Goal: Task Accomplishment & Management: Manage account settings

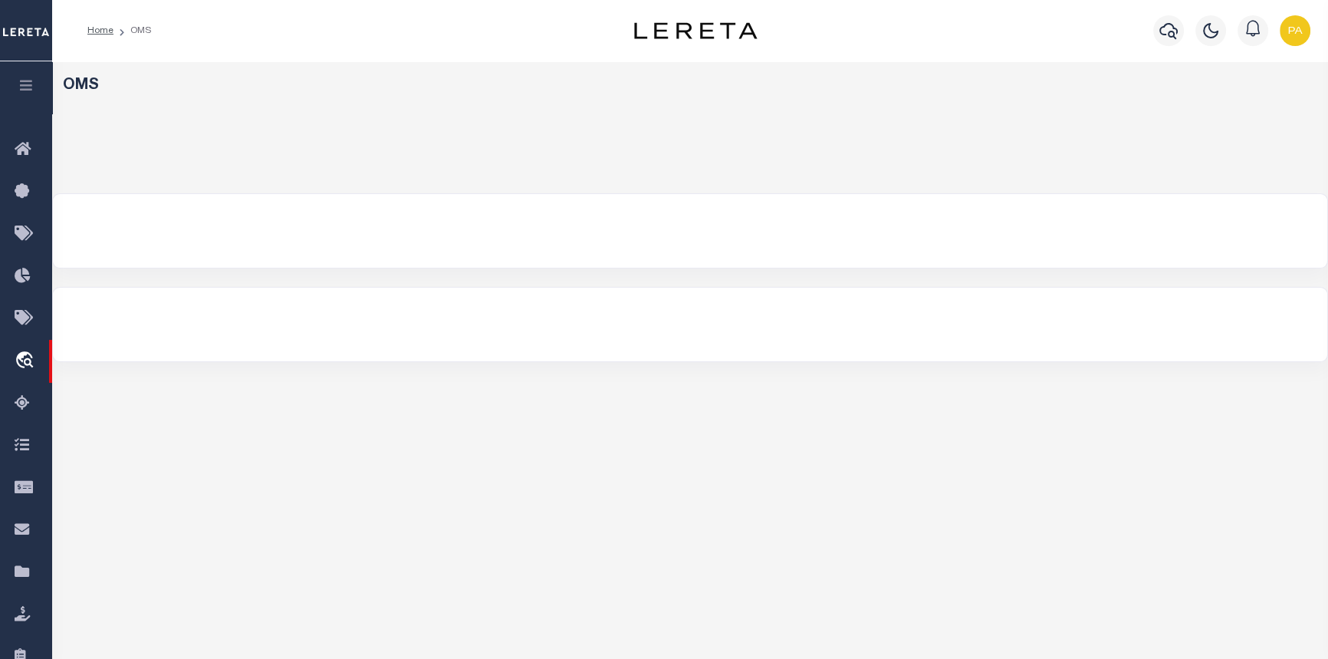
select select "200"
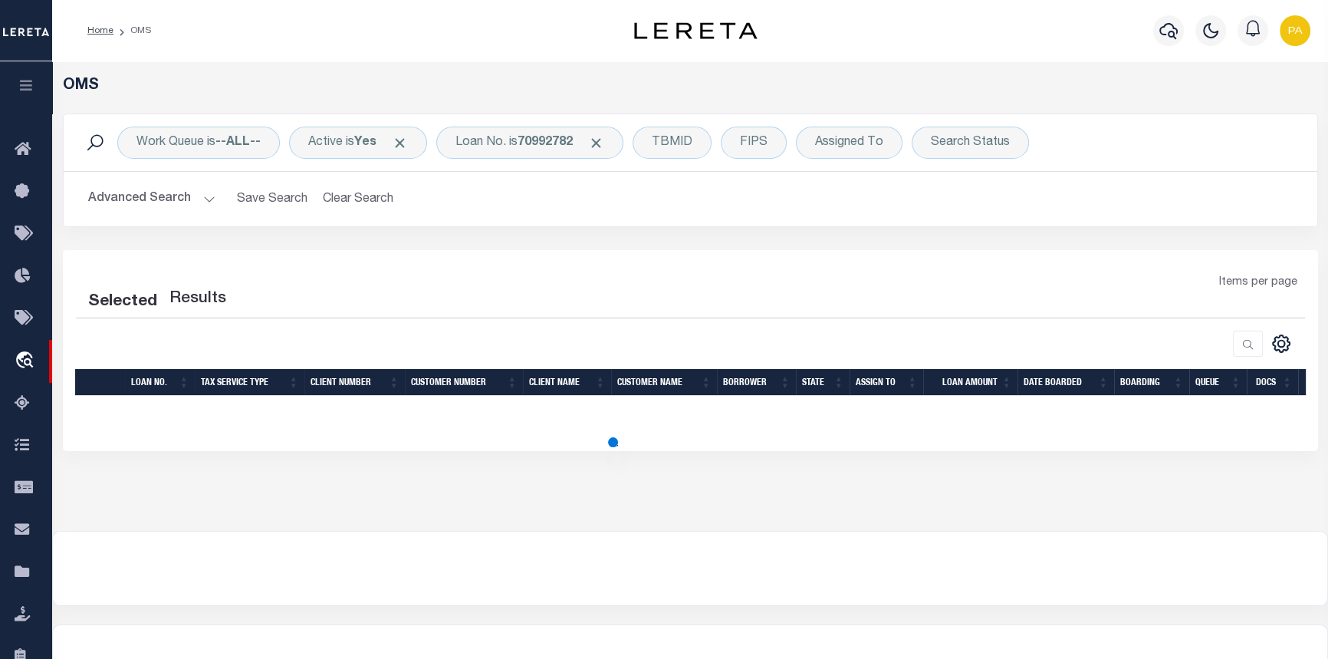
select select "200"
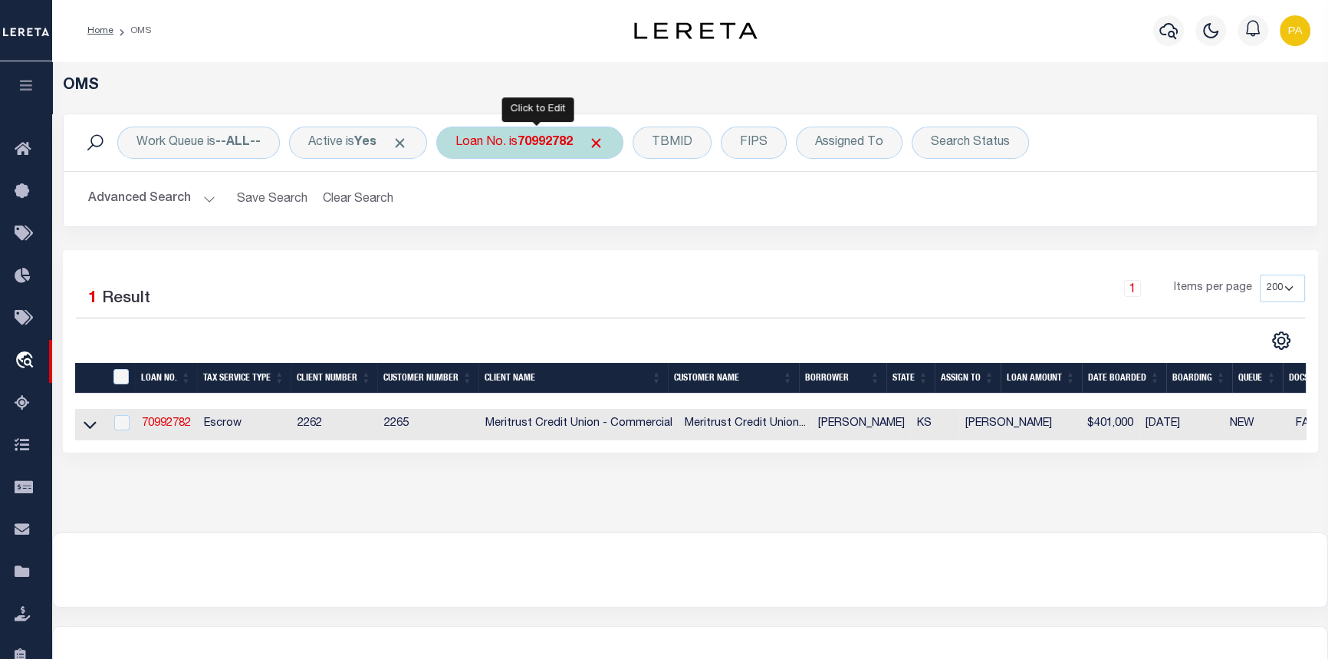
click at [594, 137] on div "Loan No. is 70992782" at bounding box center [529, 143] width 187 height 32
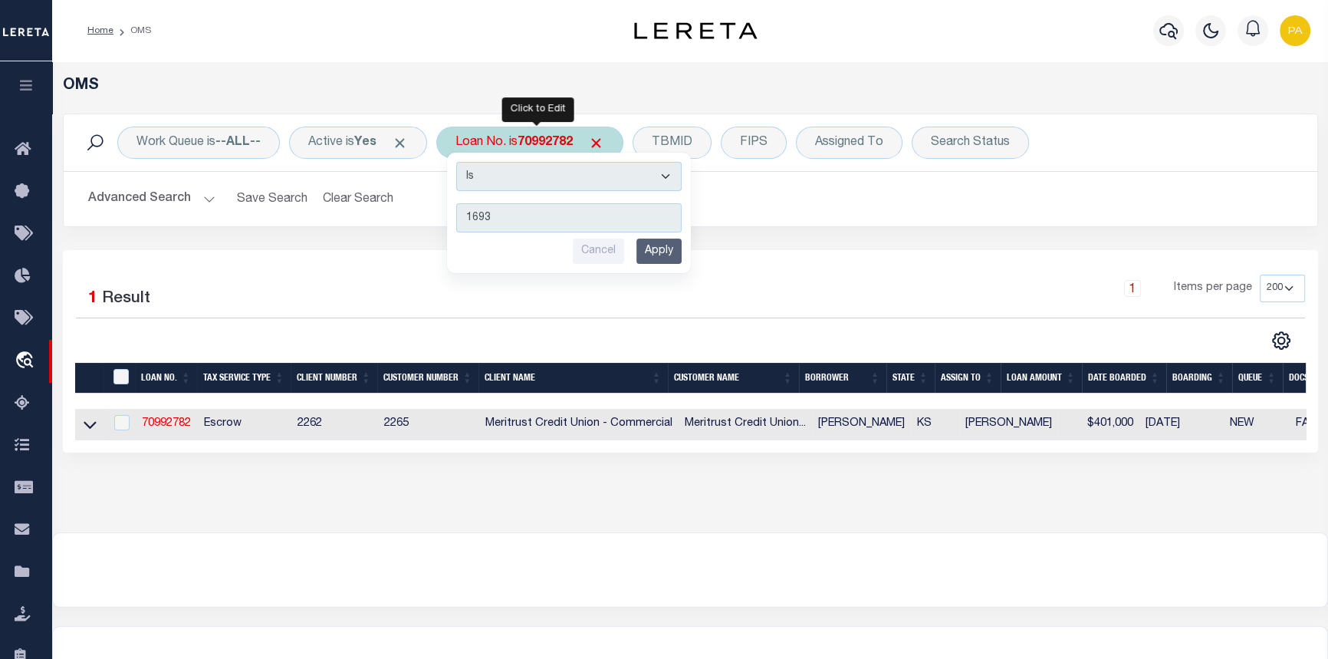
type input "16936"
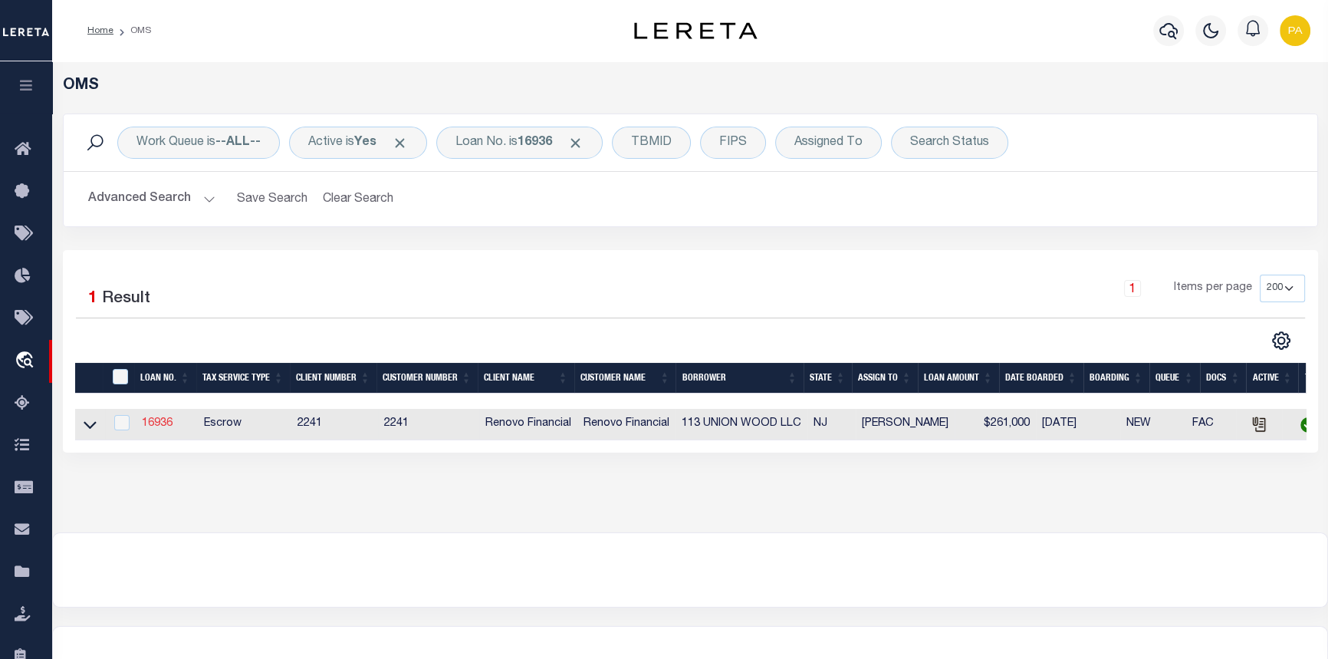
click at [150, 424] on link "16936" at bounding box center [157, 423] width 31 height 11
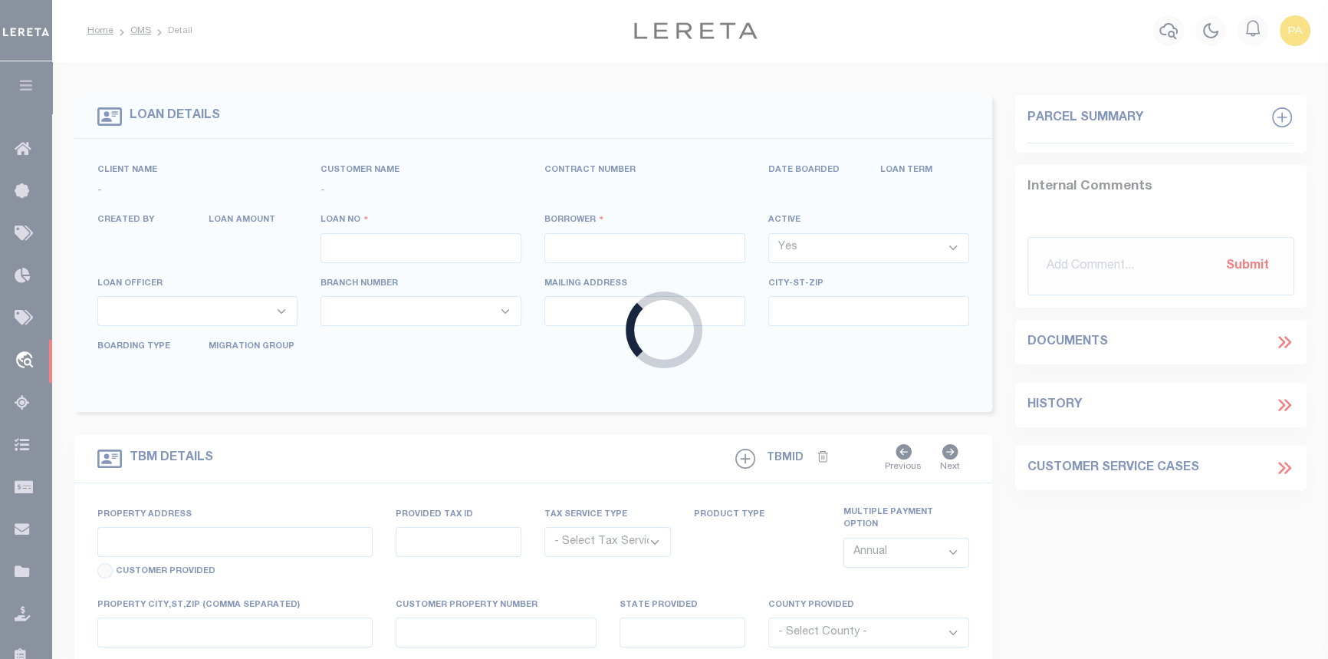
type input "16936"
type input "113 UNION WOOD LLC"
select select
type input "6 Prince Court"
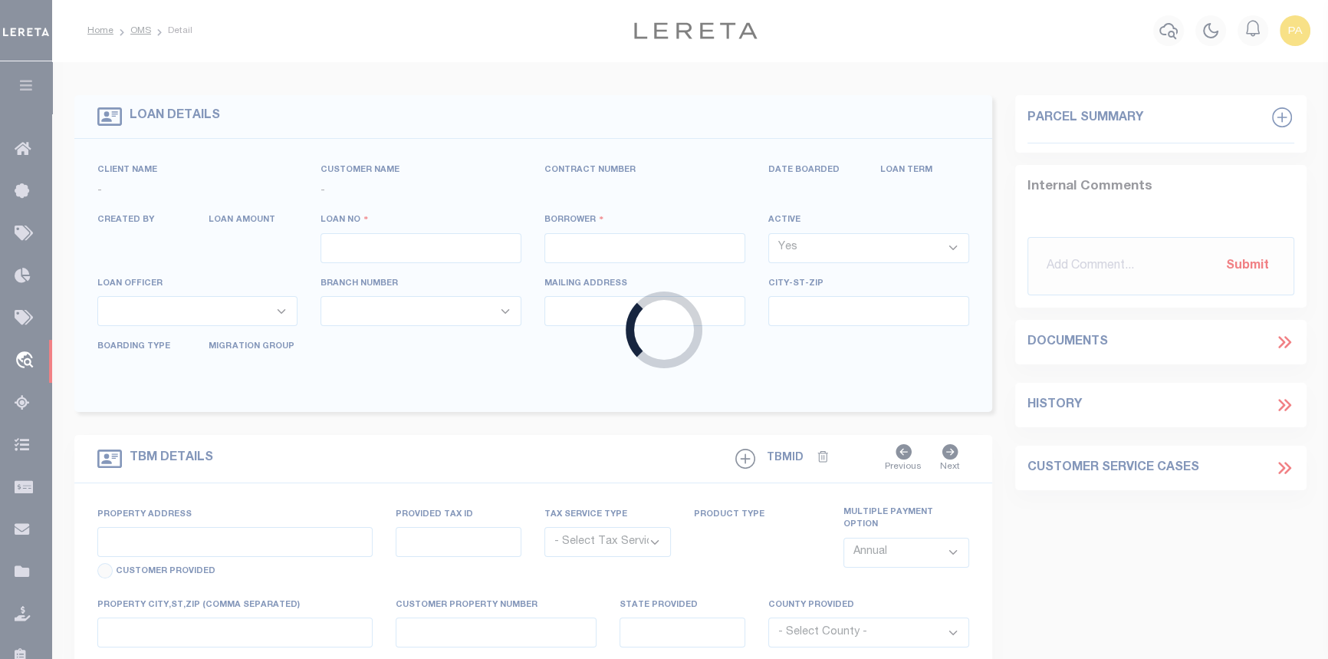
type input "Jackson NJ 08527"
select select "10"
select select "Escrow"
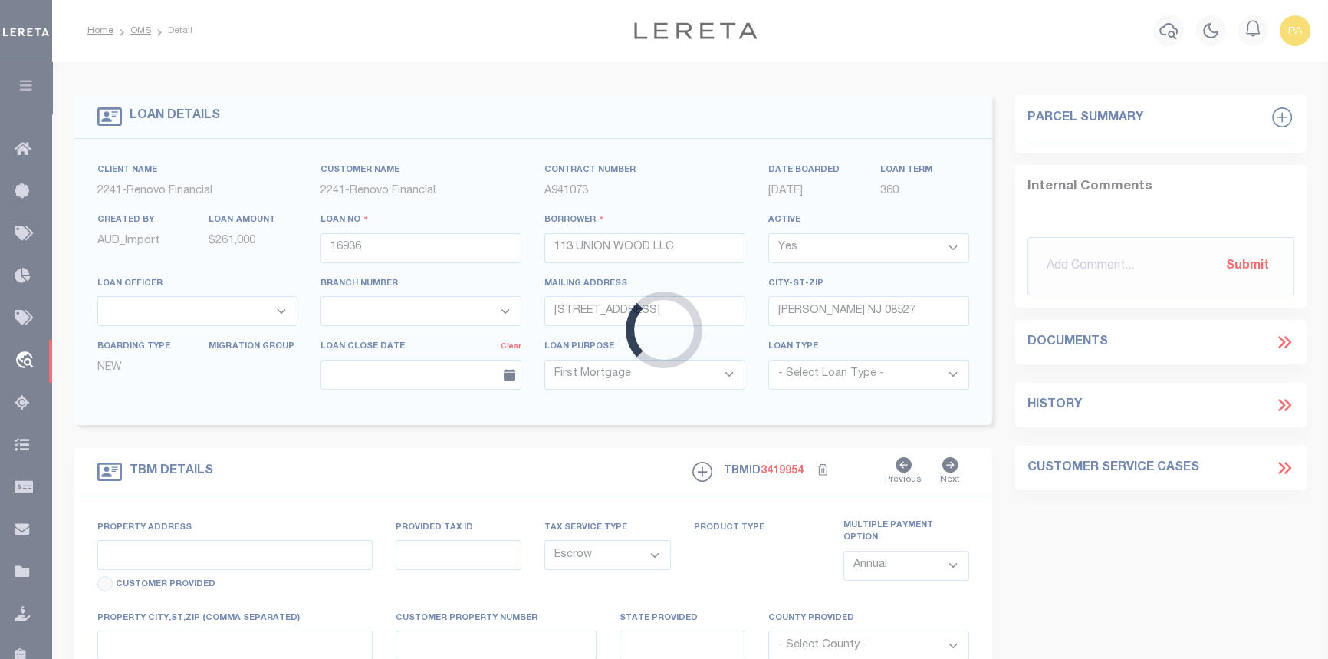
type input "119 Tyler Street"
select select
type input "Trenton, NJ 08609"
type input "a0kUS000008uQrM"
type input "NJ"
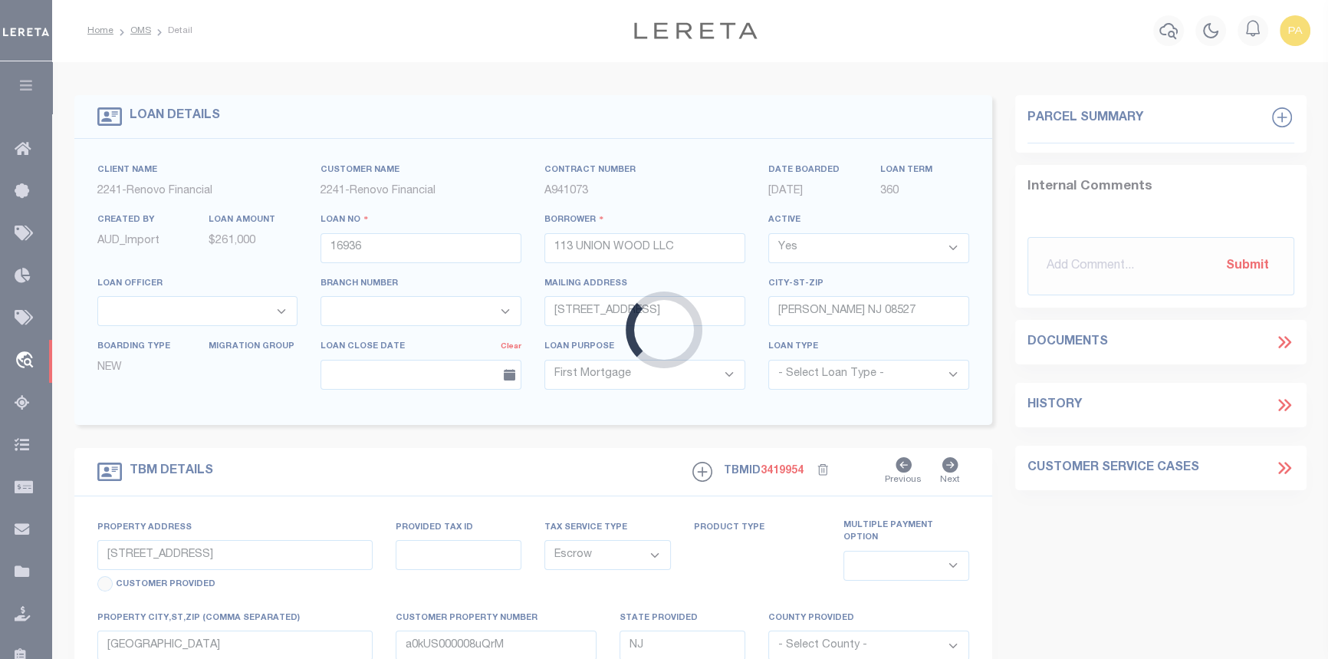
select select
type textarea "LEGAL REQUIRED"
select select "14701"
select select "25066"
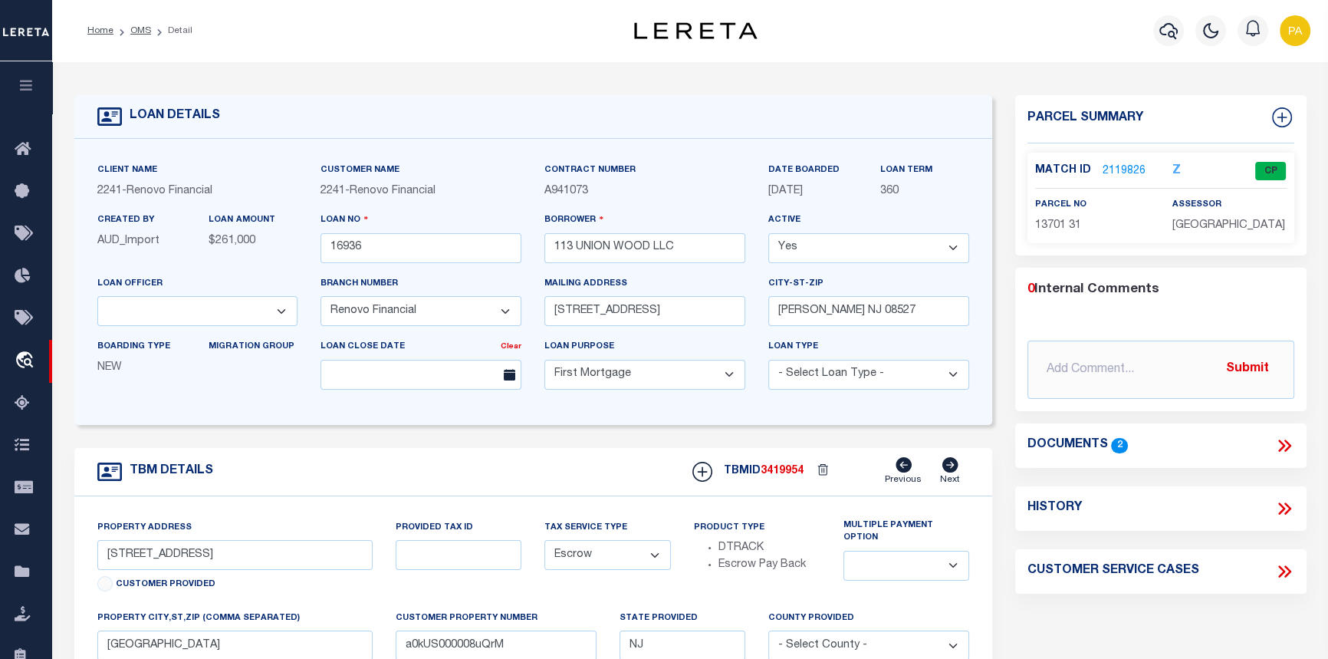
click at [1113, 174] on link "2119826" at bounding box center [1124, 171] width 43 height 16
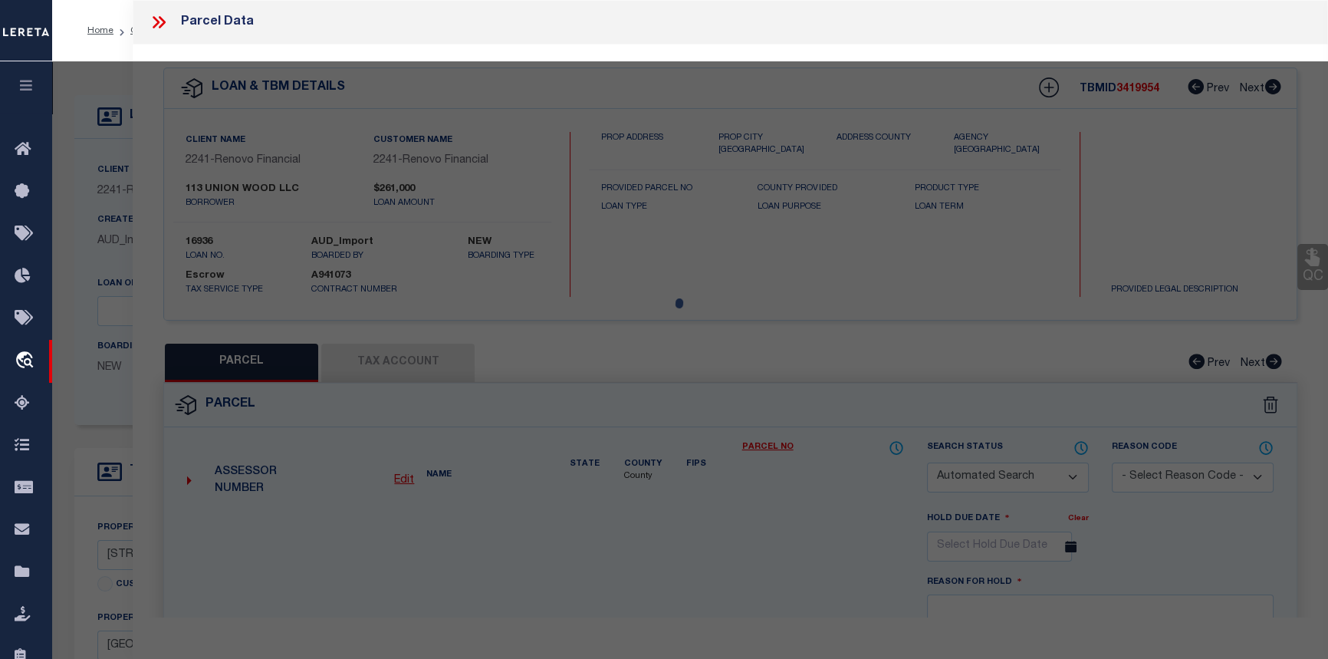
checkbox input "false"
select select "CP"
type input "VOLCY DESSALON VOLCY SOLTHEREUSE"
select select
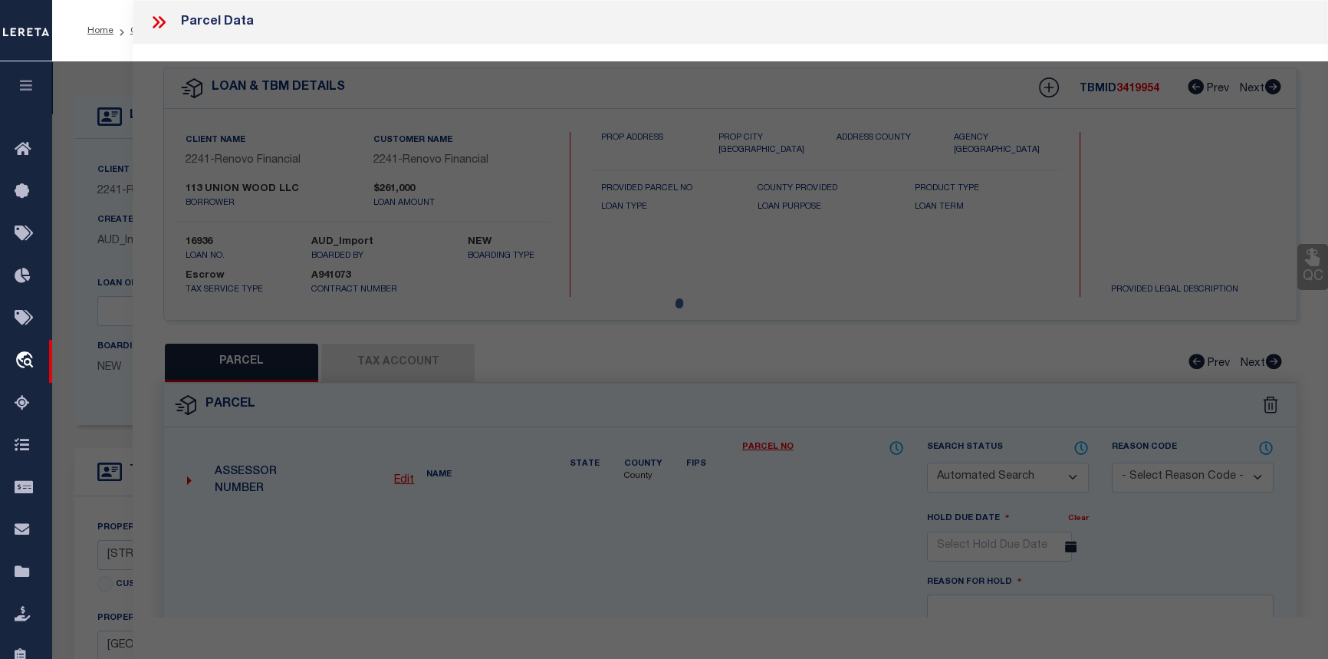
type input "119 Tyler Street"
checkbox input "false"
type input "Trenton, NJ 08609"
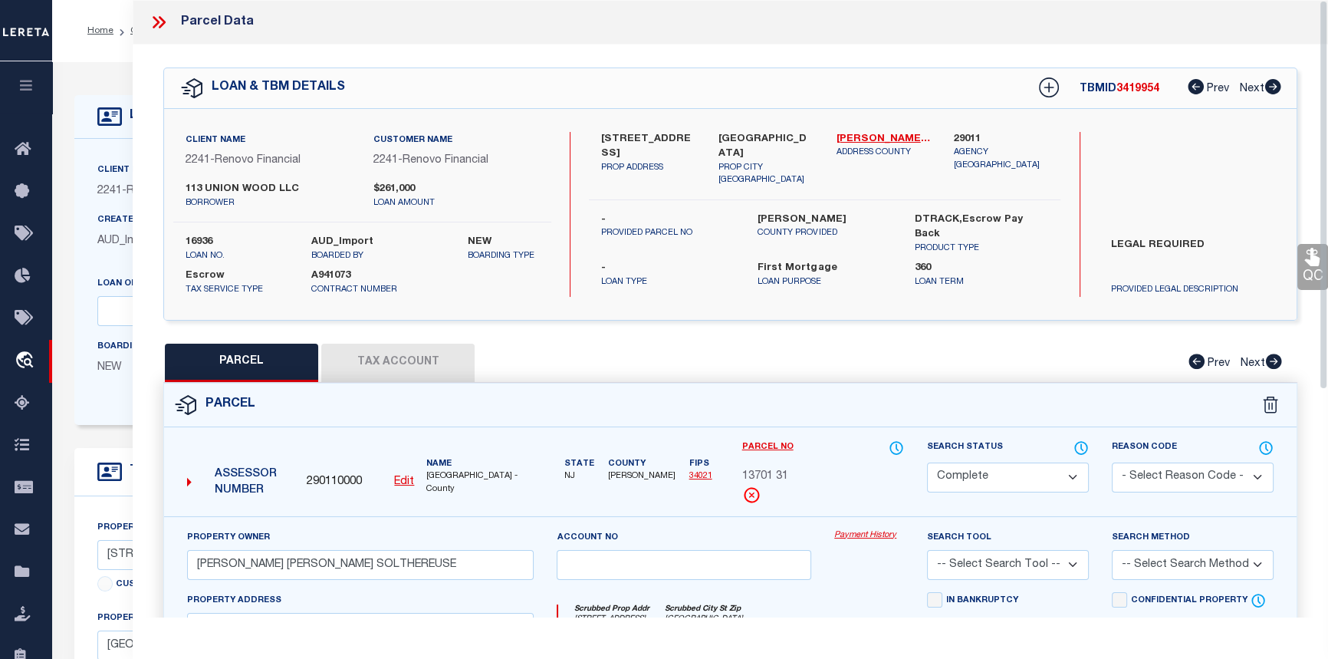
click at [857, 535] on link "Payment History" at bounding box center [869, 535] width 70 height 13
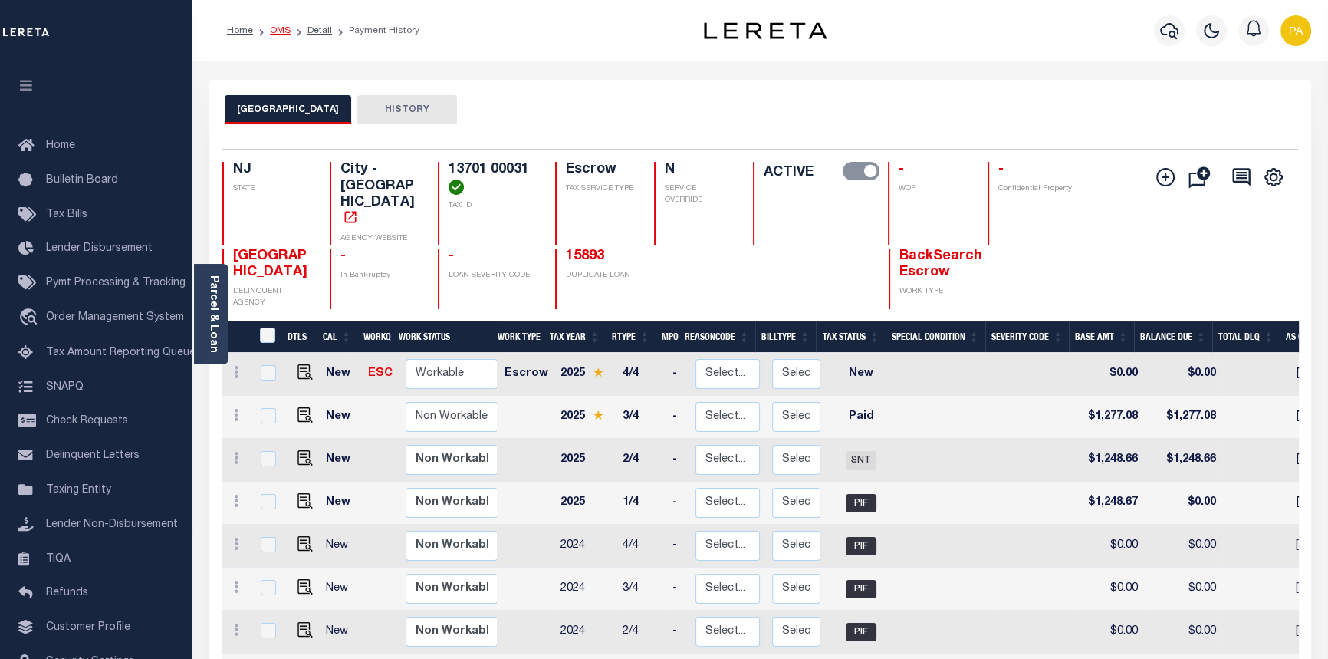
click at [278, 26] on link "OMS" at bounding box center [280, 30] width 21 height 9
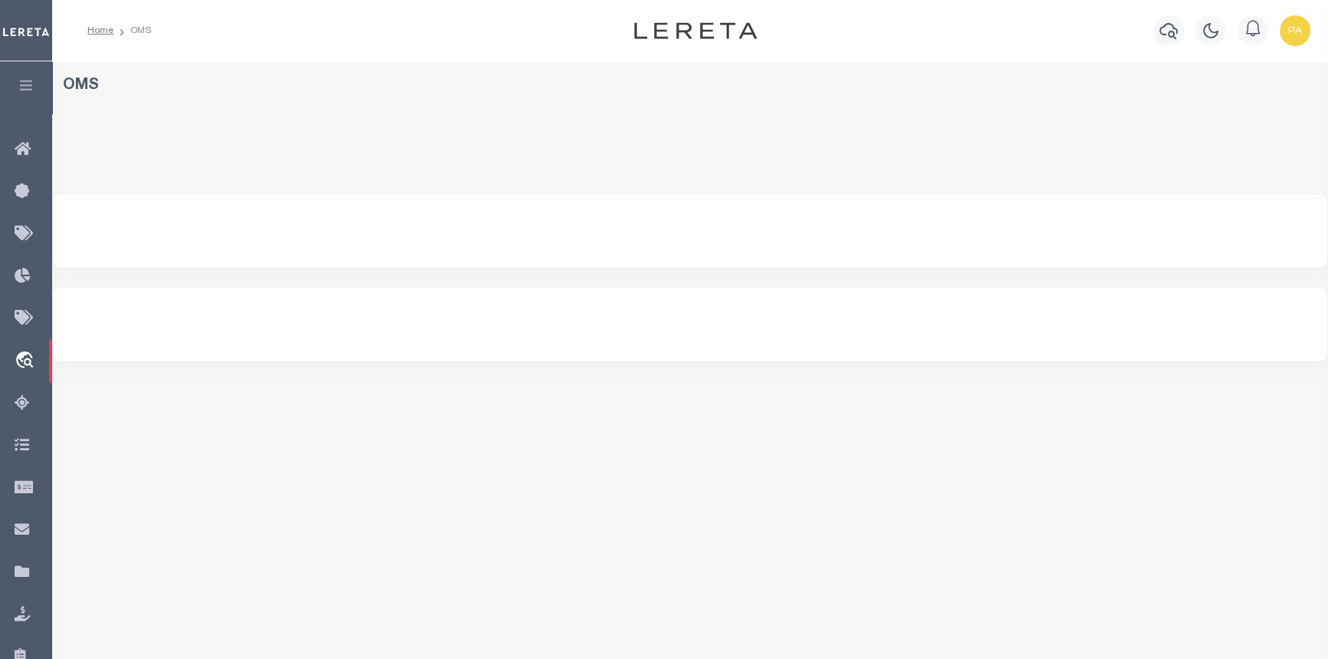
select select "200"
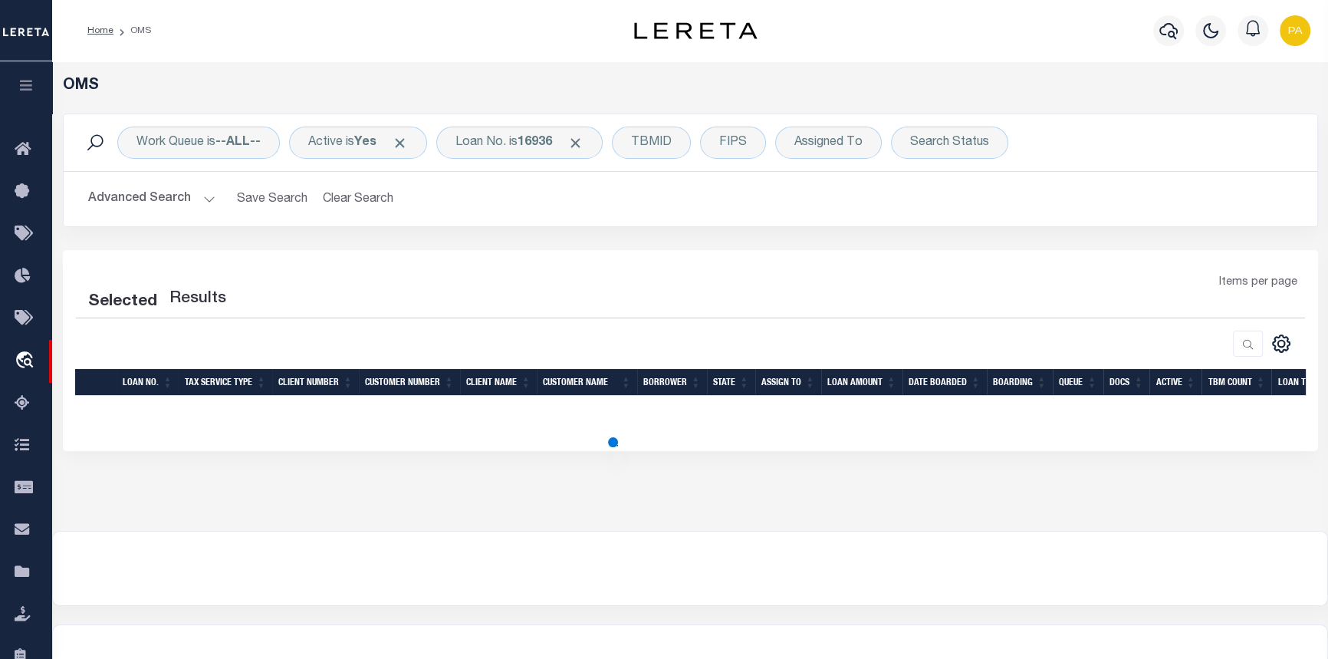
select select "200"
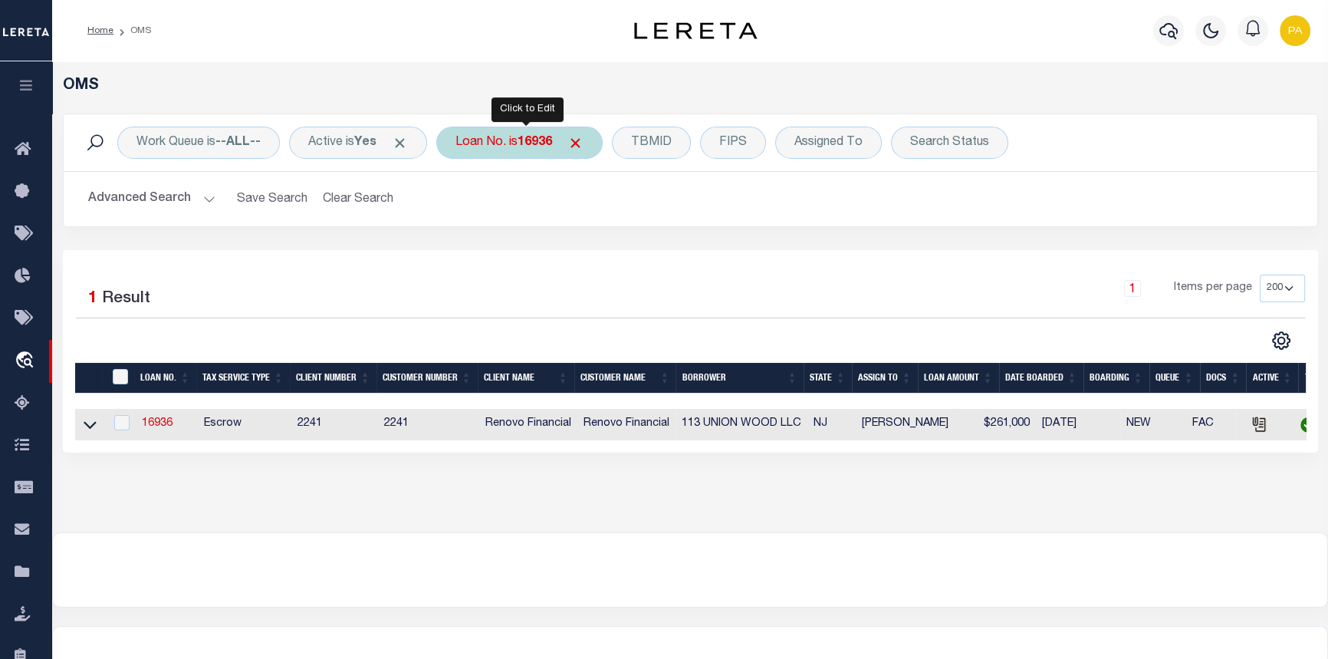
click at [544, 133] on div "Loan No. is 16936" at bounding box center [519, 143] width 166 height 32
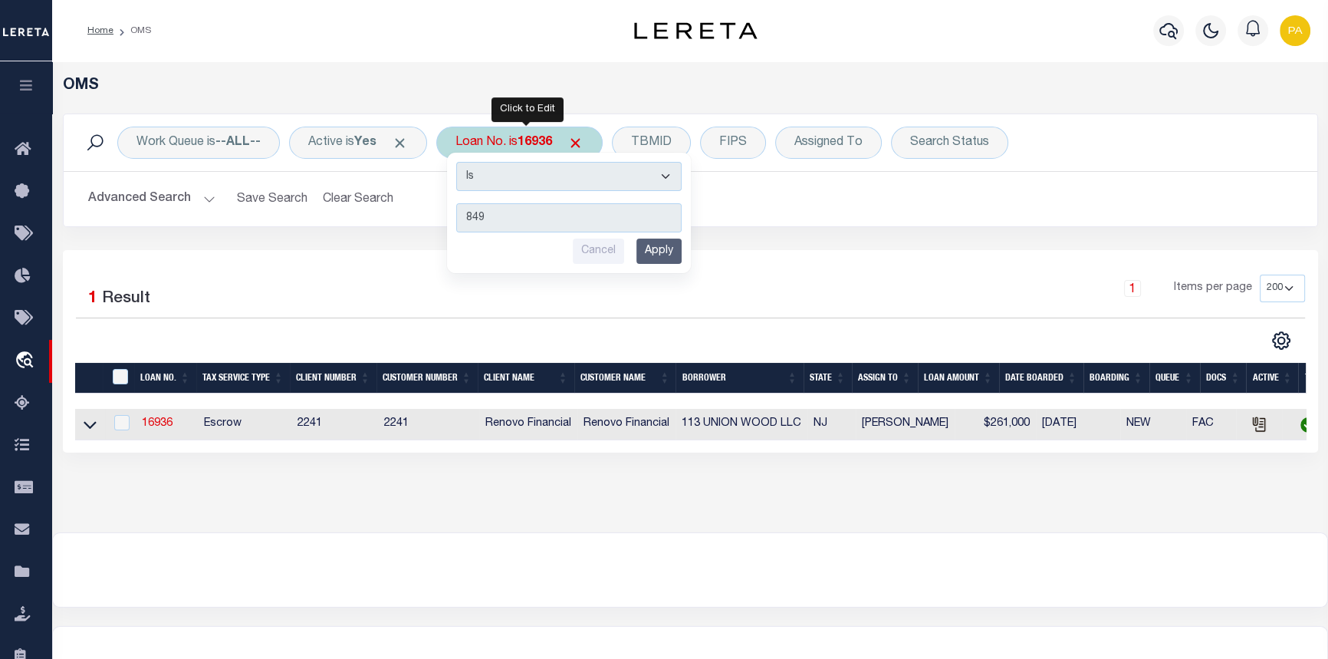
type input "8497"
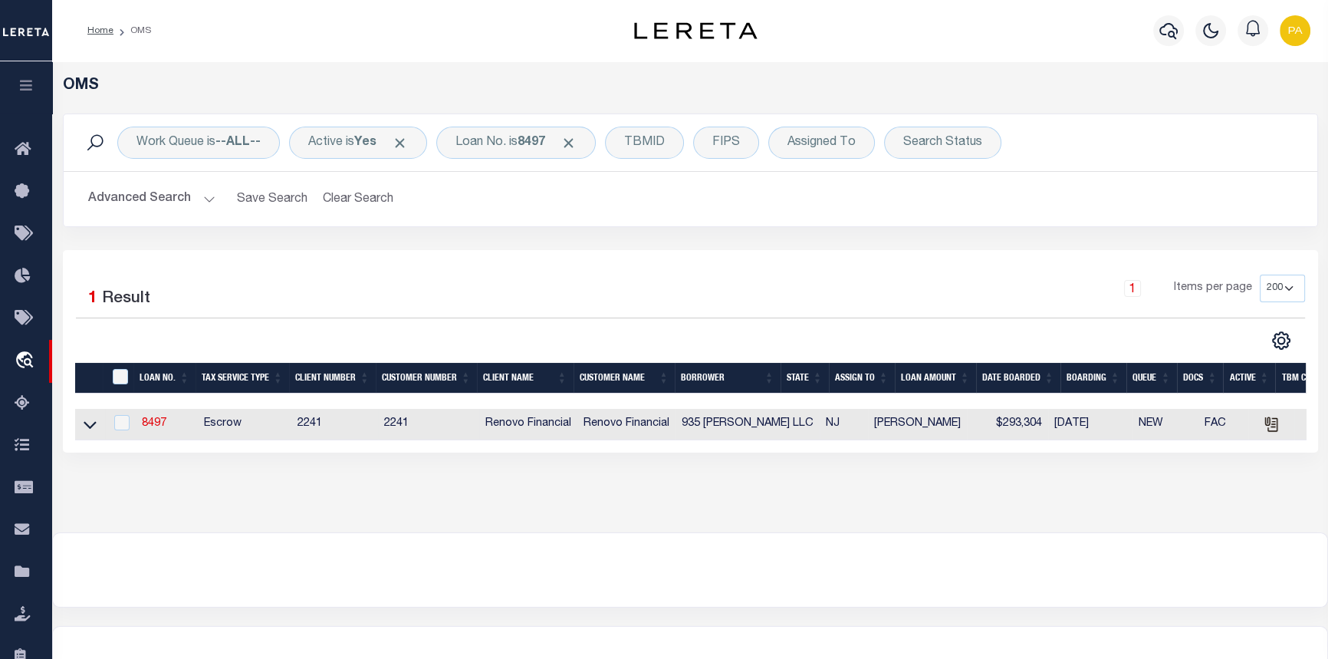
click at [168, 428] on td "8497" at bounding box center [167, 424] width 62 height 31
checkbox input "true"
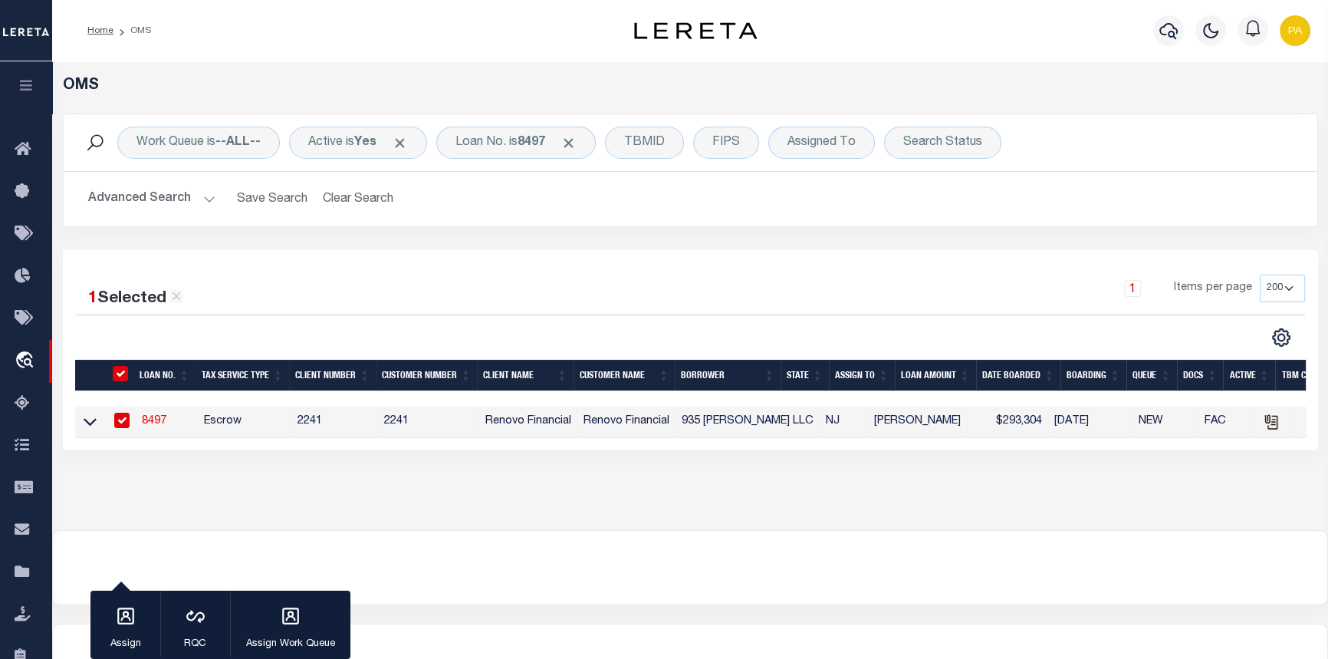
click at [150, 423] on link "8497" at bounding box center [154, 421] width 25 height 11
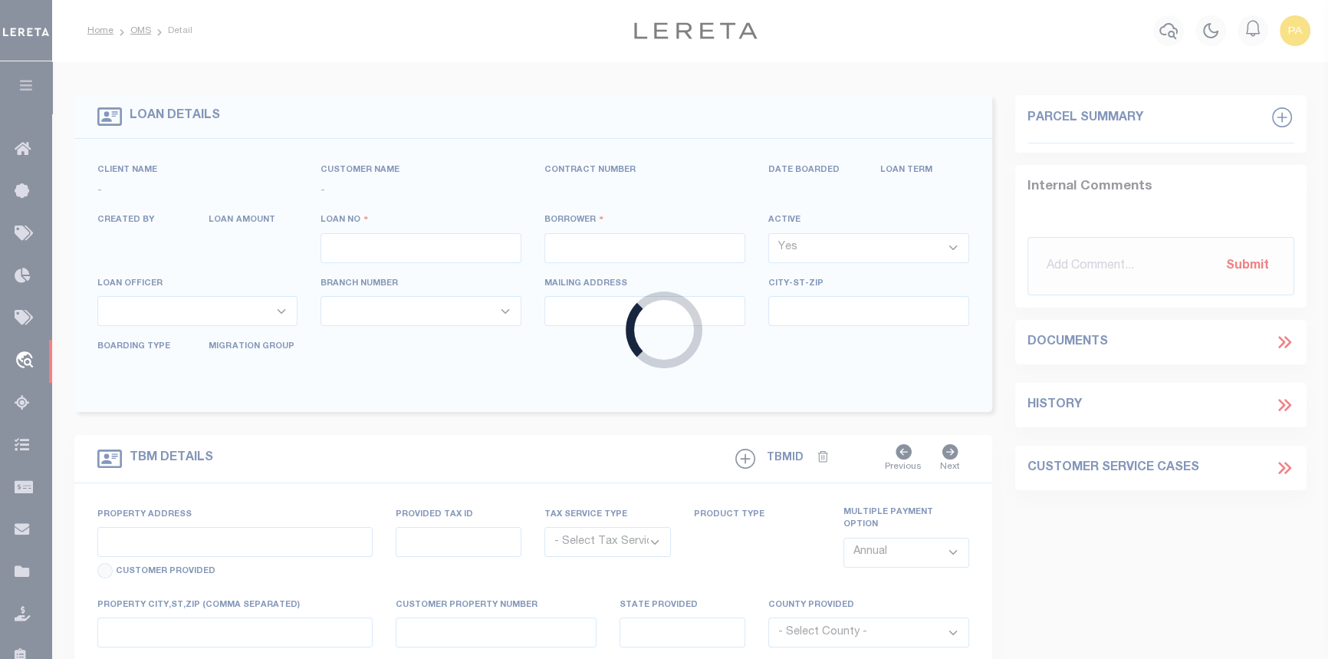
type input "8497"
type input "935 QUINTON LLC"
select select
type input "74 Patterson Ave."
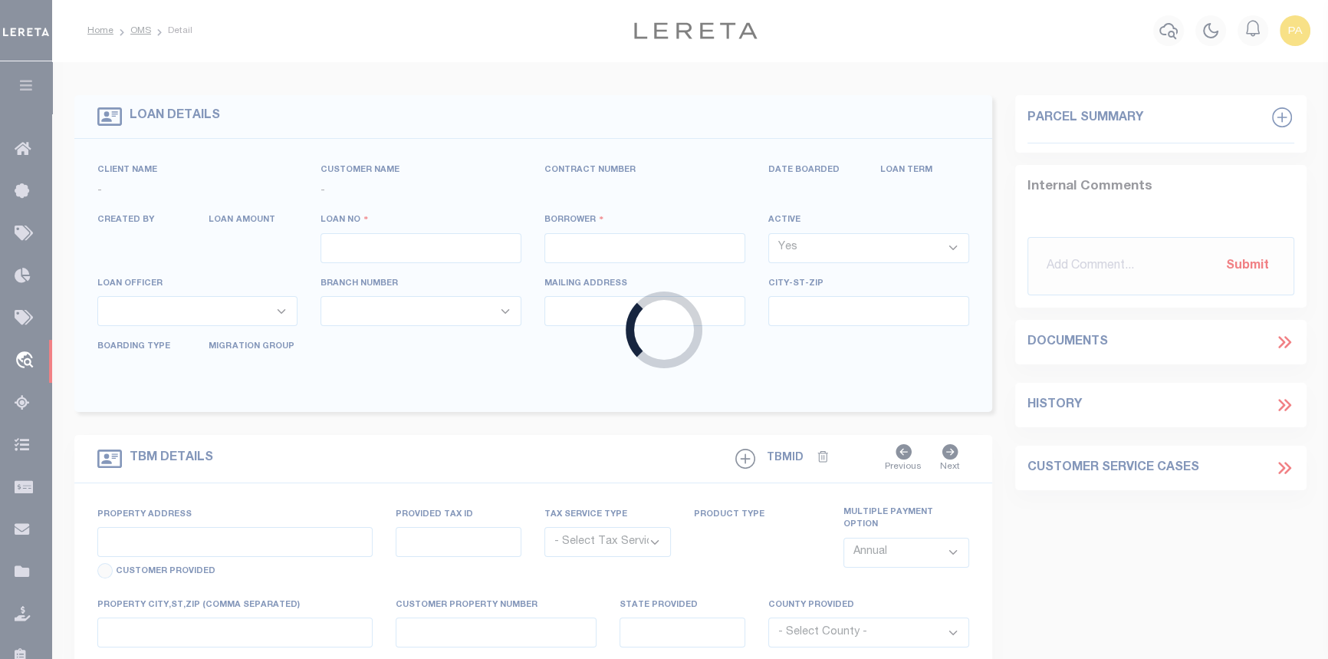
type input "Hamilton NJ 08610"
select select
select select "Escrow"
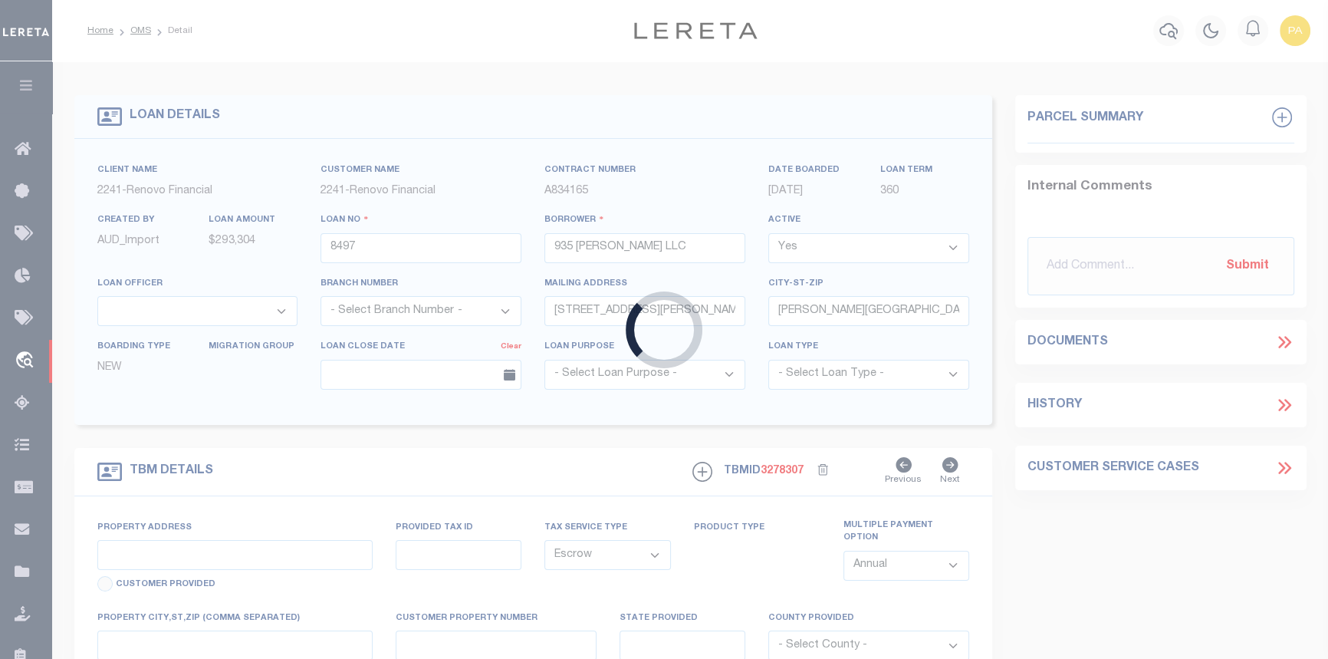
select select "25066"
type input "1010 Dayton Street"
select select
type input "Trenton, NJ 08610"
type input "a0k8Y00000dDi1V"
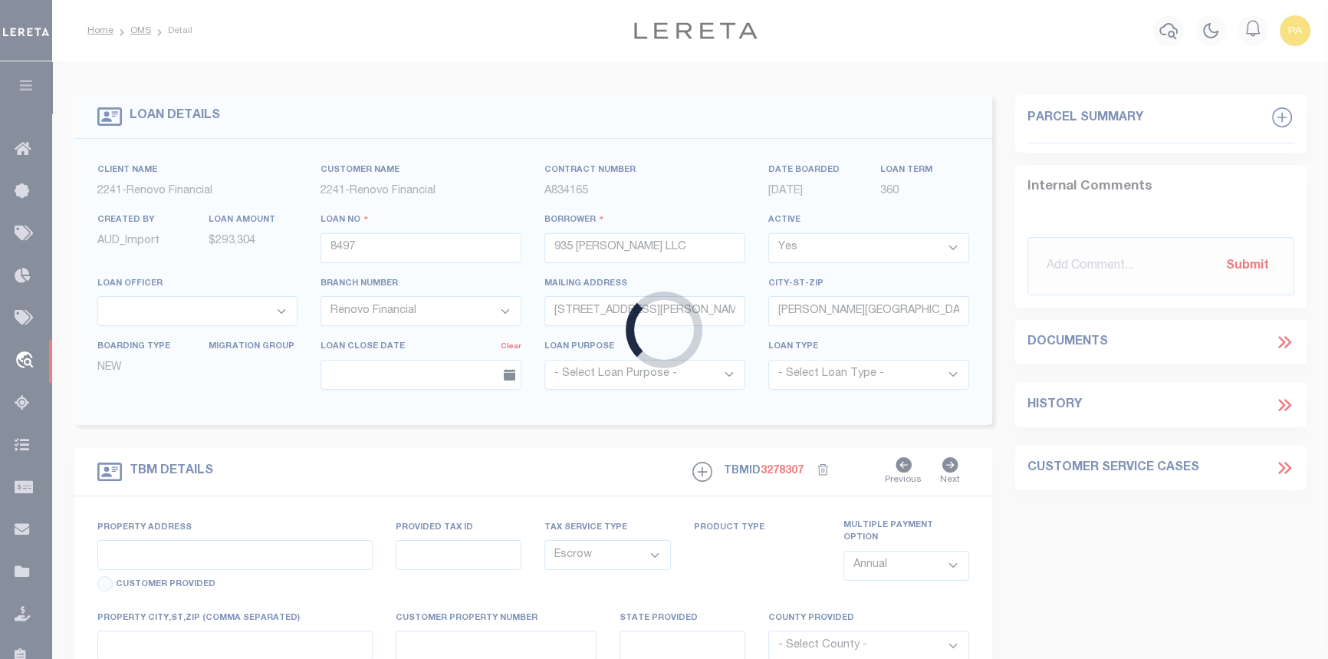
type input "NJ"
select select
type textarea "LEGAL REQUIRED"
select select "14701"
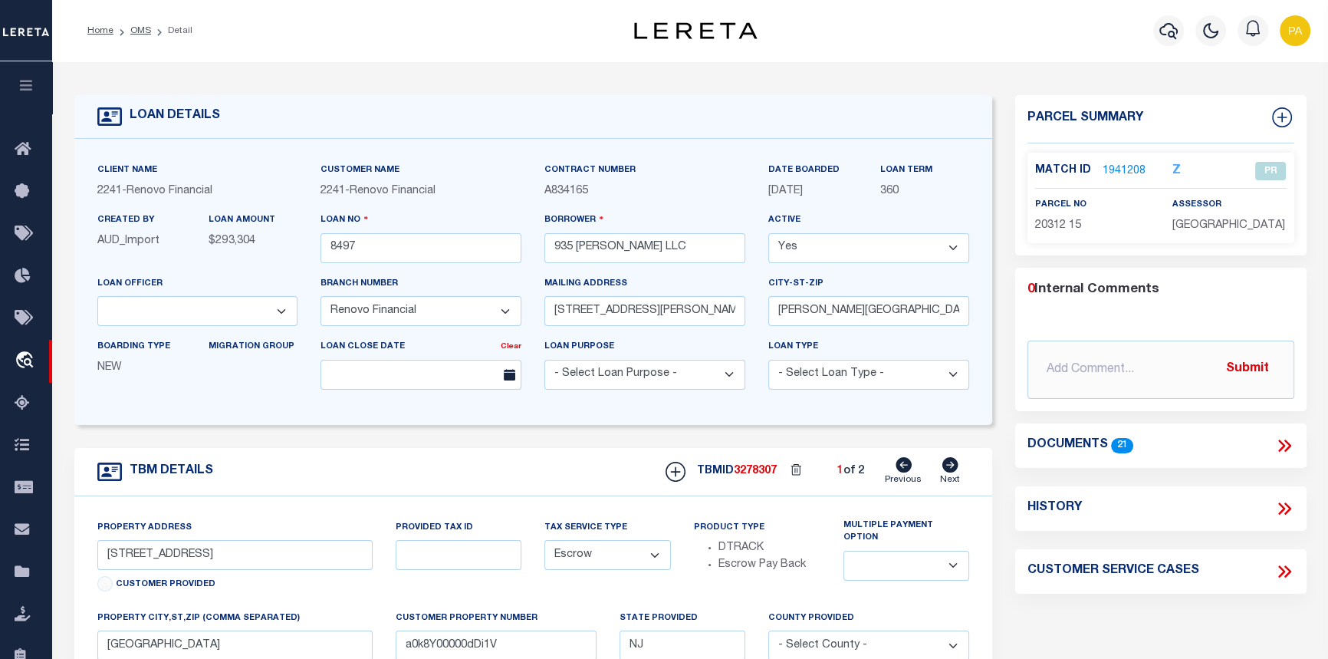
click at [1120, 168] on link "1941208" at bounding box center [1124, 171] width 43 height 16
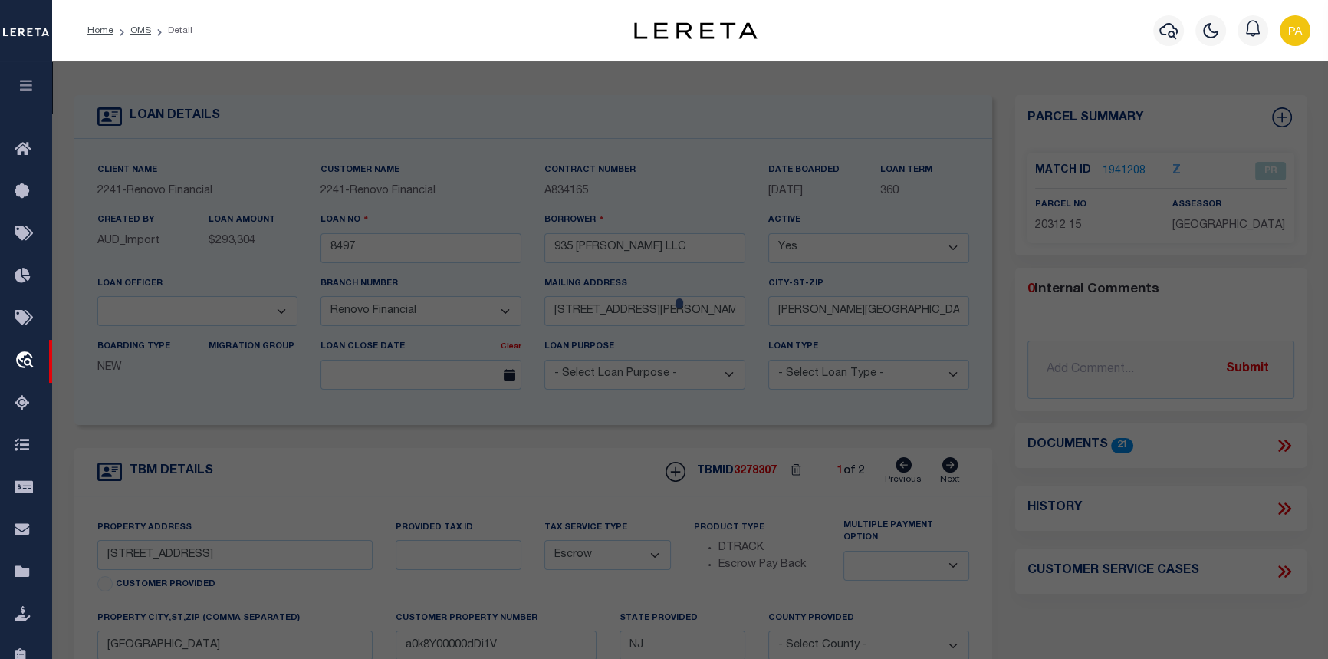
checkbox input "false"
select select "PR"
select select
type input "1010 DAYTON ST"
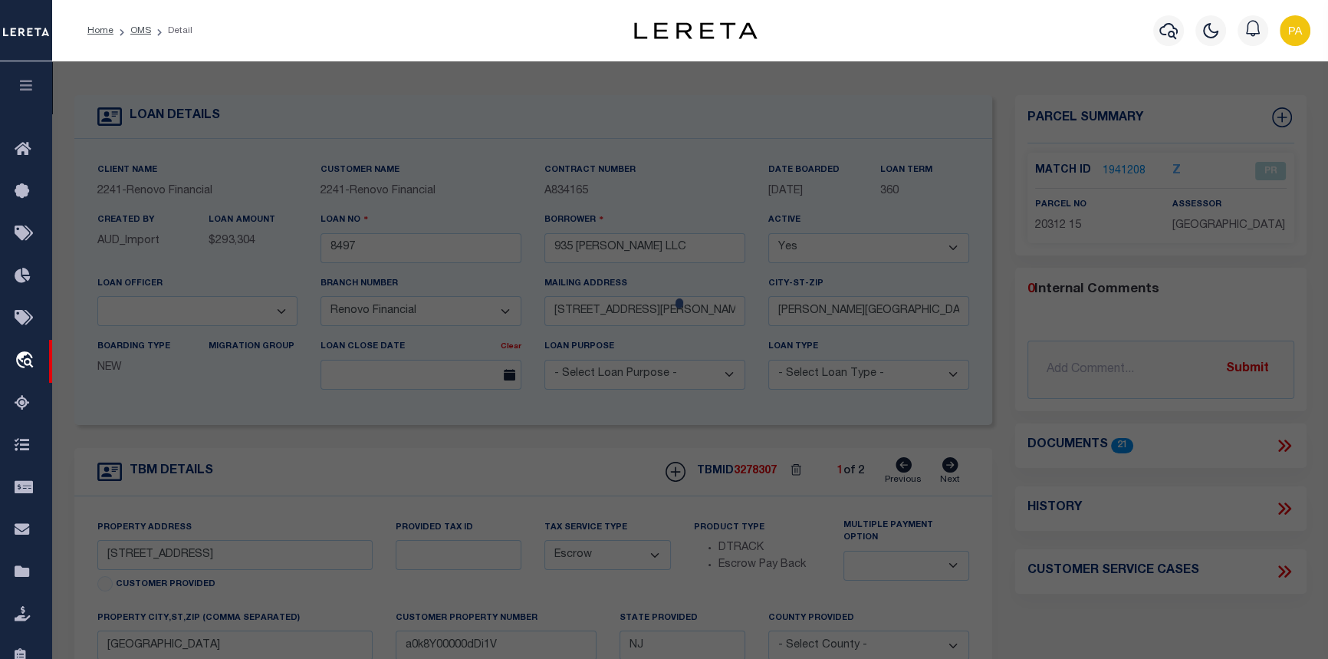
type textarea "Block:20312 Lot:15 Land Descr. 12X75"
type textarea "Released per customer 5/23/2025 file. MLC TaxID Special Project"
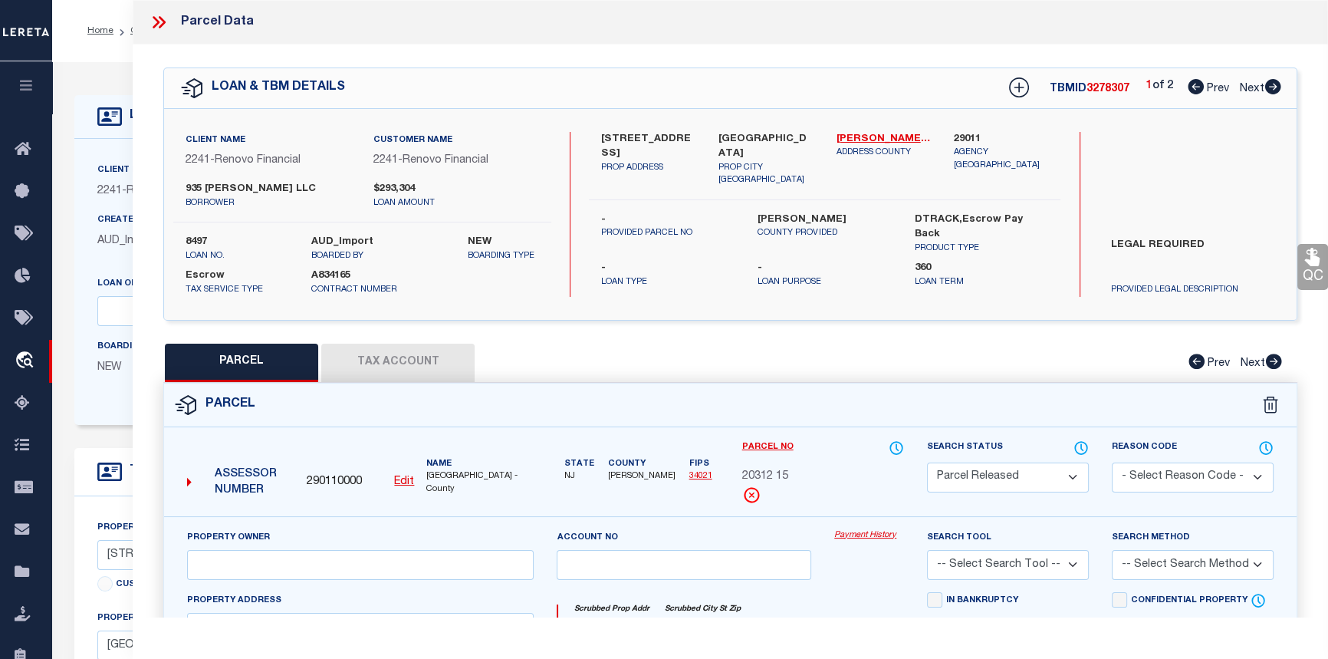
click at [867, 535] on link "Payment History" at bounding box center [869, 535] width 70 height 13
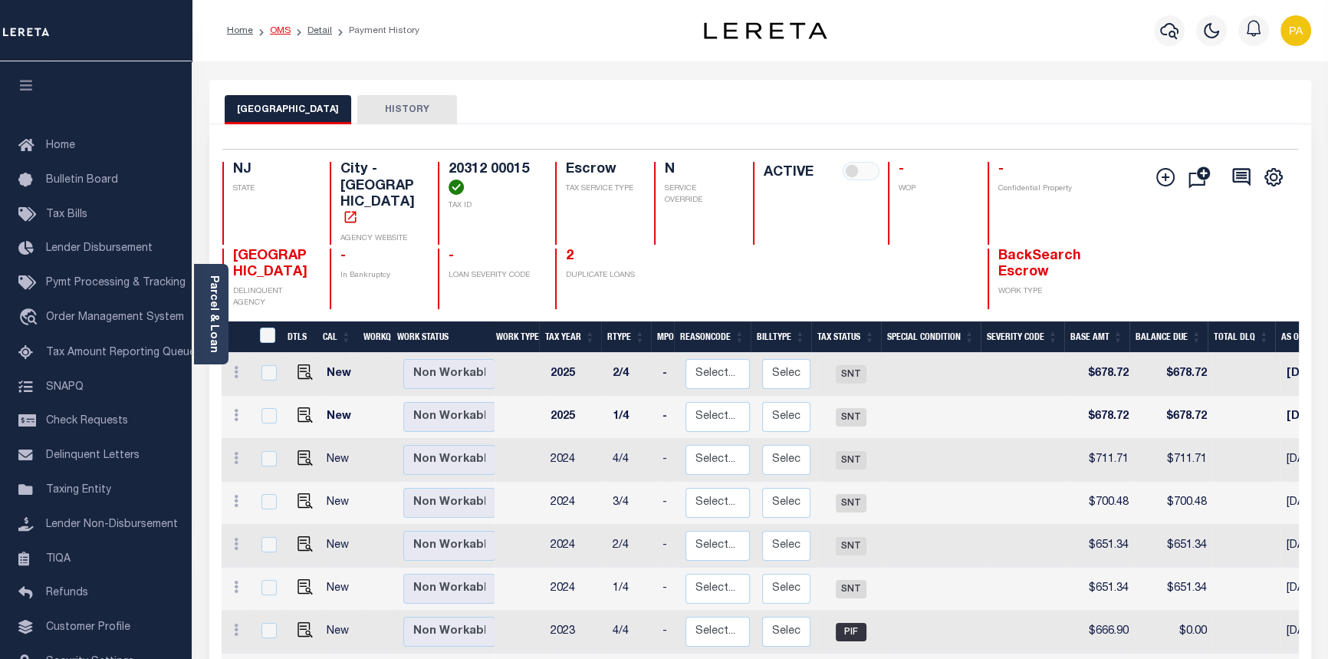
click at [280, 30] on link "OMS" at bounding box center [280, 30] width 21 height 9
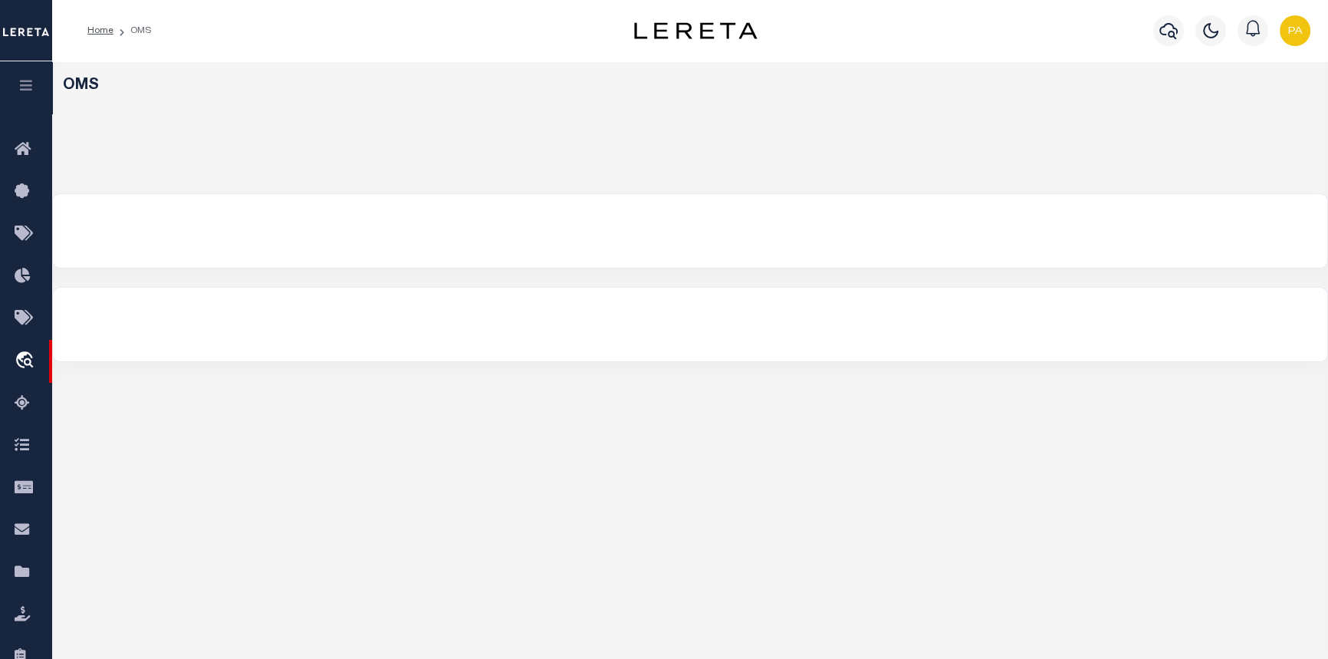
select select "200"
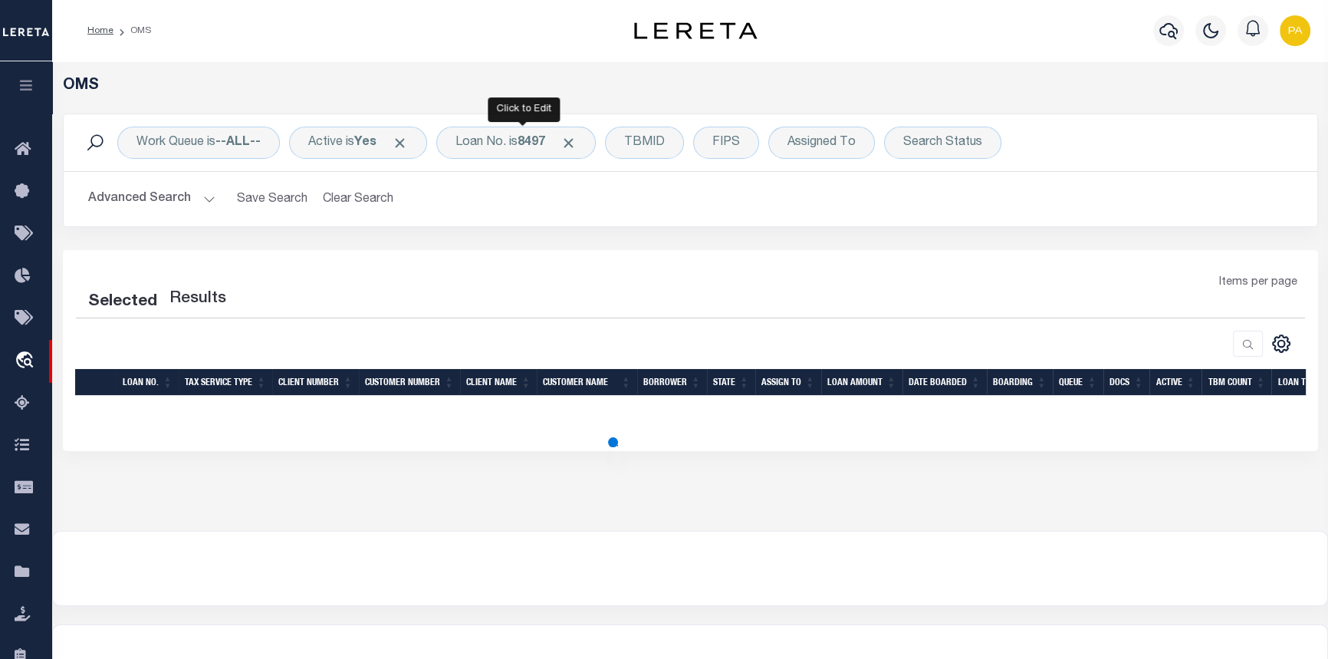
select select "200"
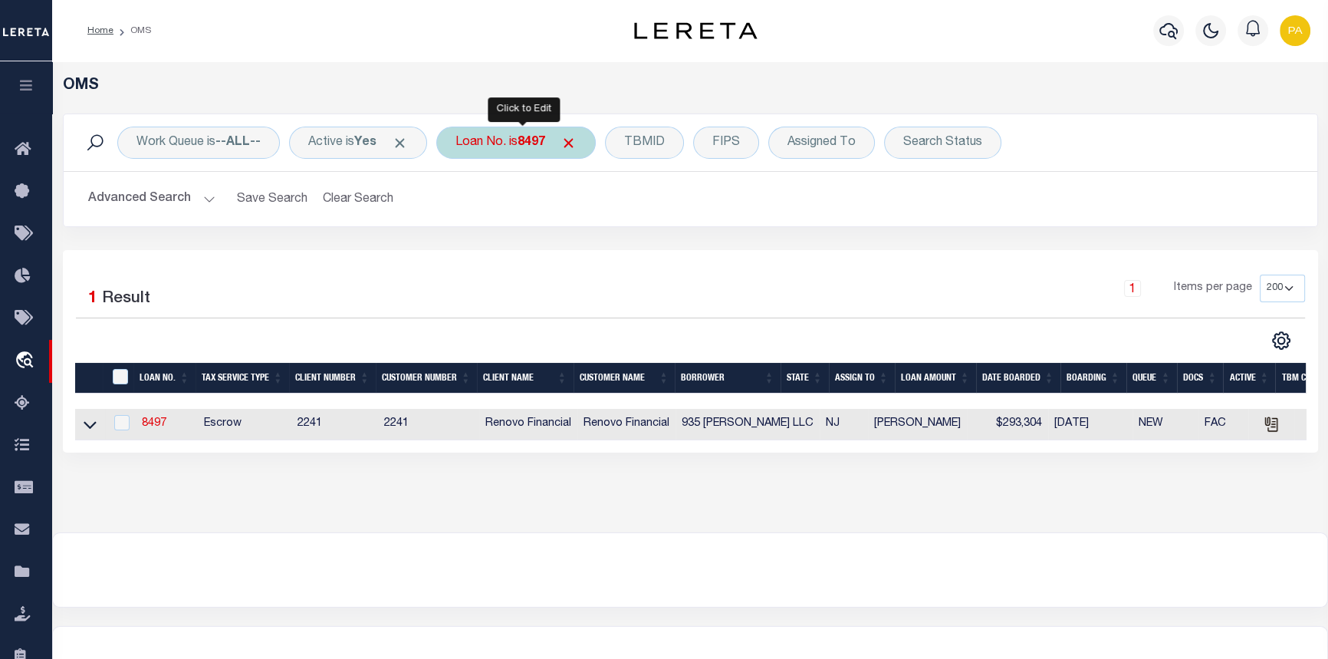
click at [528, 143] on b "8497" at bounding box center [532, 143] width 28 height 12
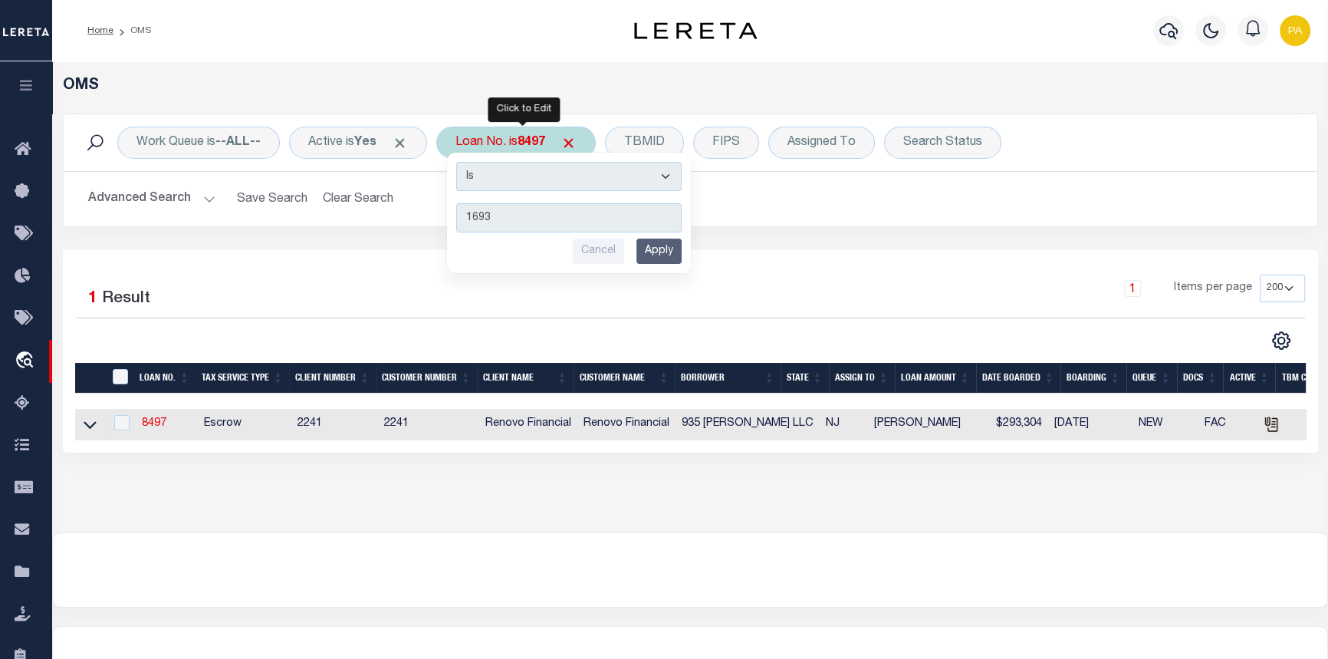
type input "16936"
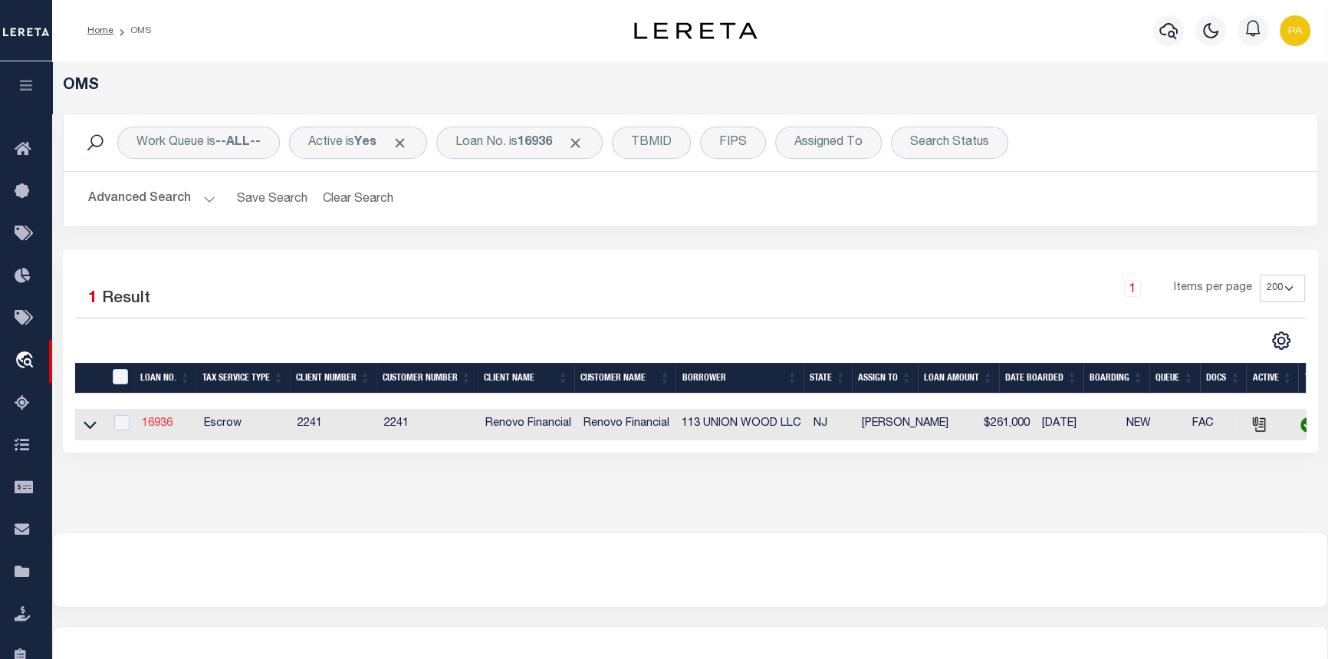
click at [160, 424] on link "16936" at bounding box center [157, 423] width 31 height 11
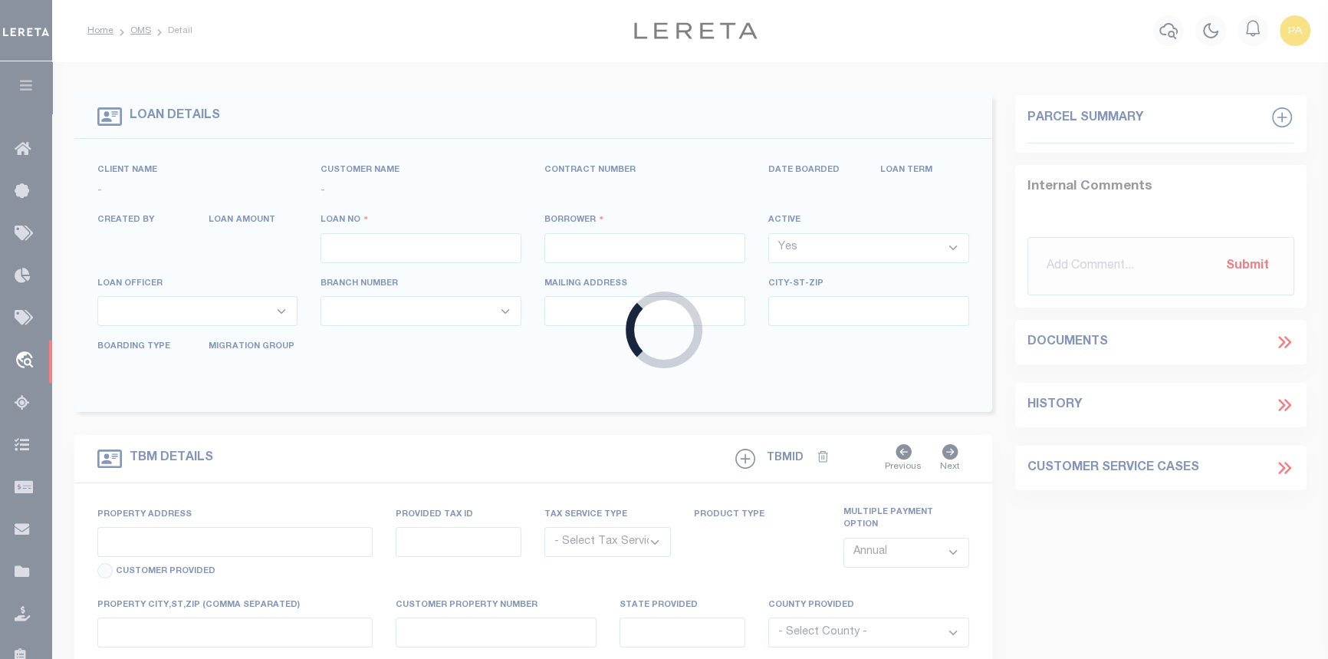
type input "16936"
type input "113 UNION WOOD LLC"
select select
type input "6 Prince Court"
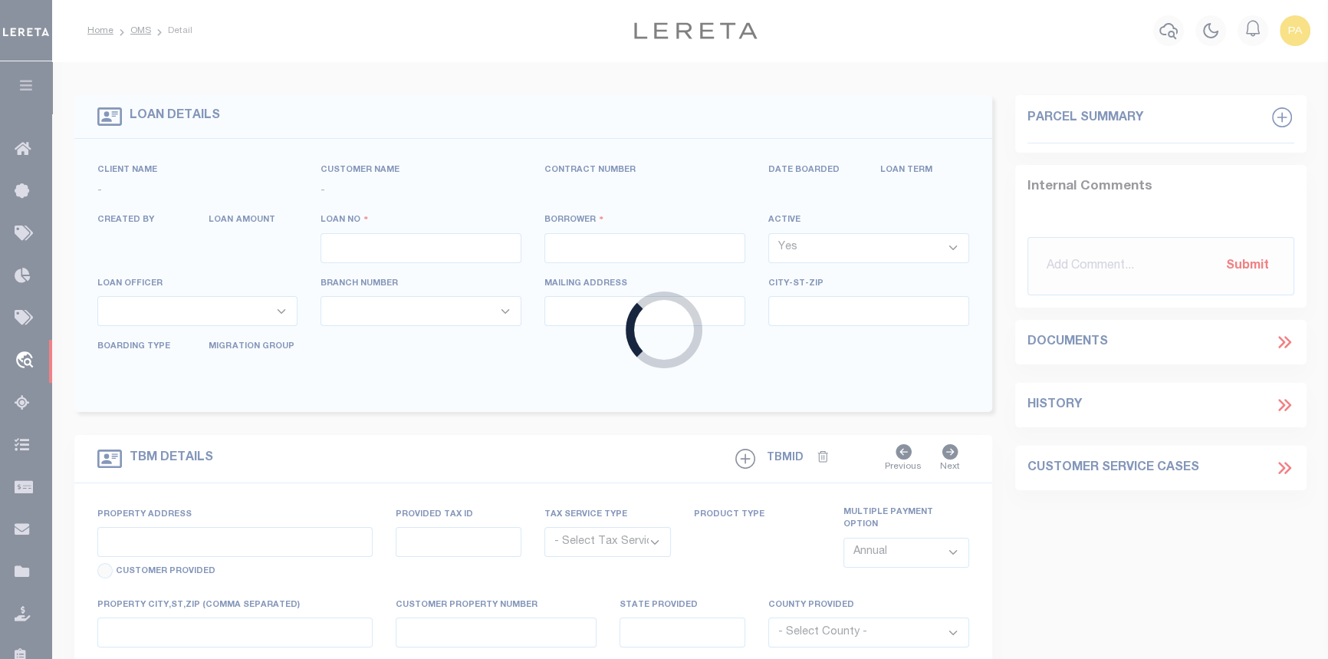
type input "Jackson NJ 08527"
select select "10"
select select "Escrow"
type input "119 Tyler Street"
select select
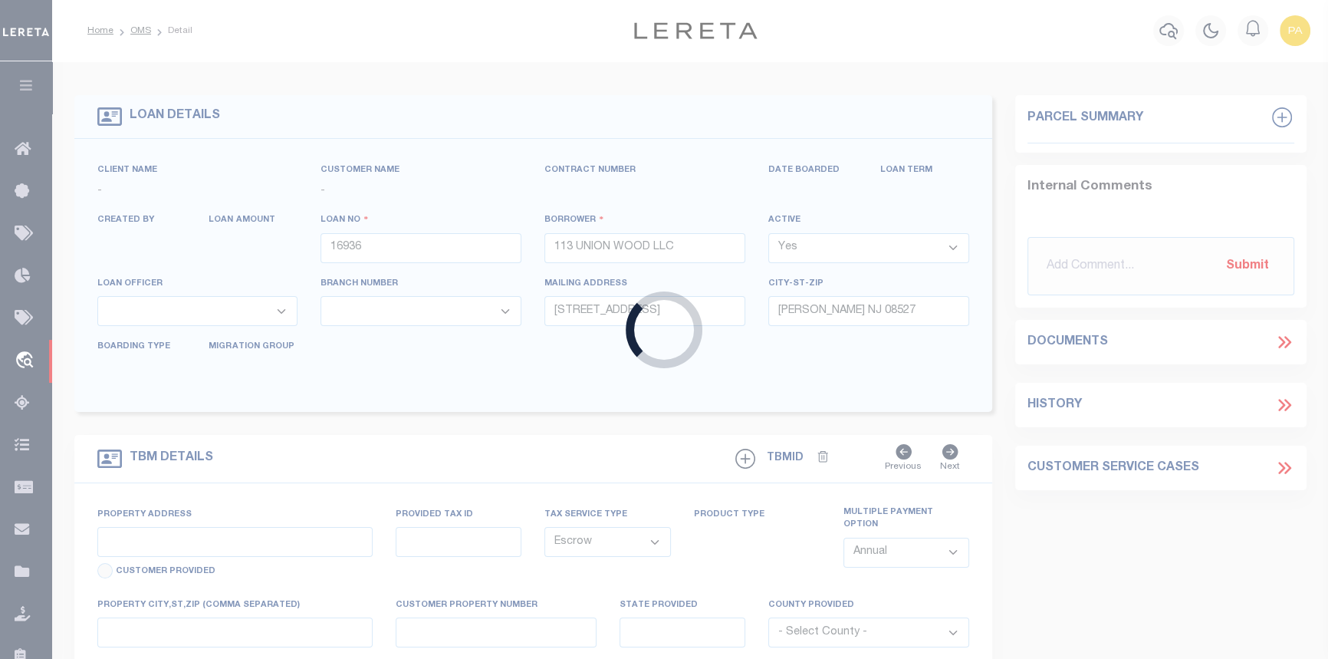
type input "Trenton, NJ 08609"
type input "a0kUS000008uQrM"
type input "NJ"
select select
type textarea "LEGAL REQUIRED"
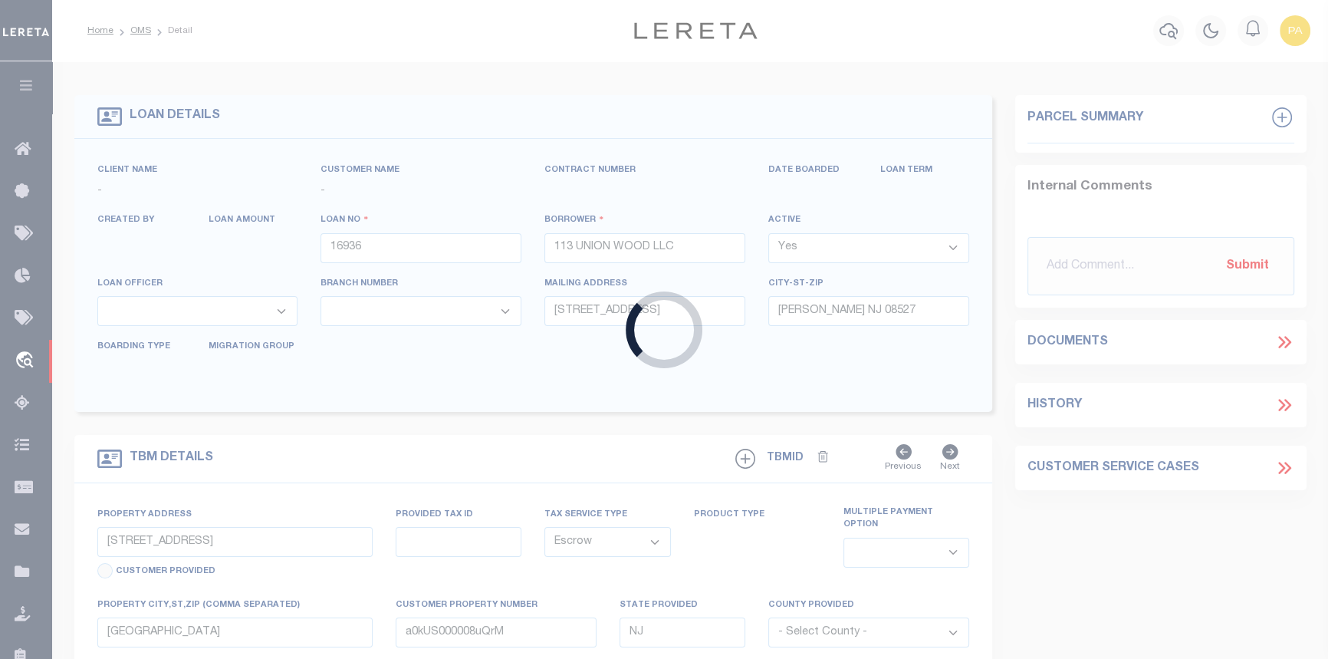
select select "14701"
select select "25066"
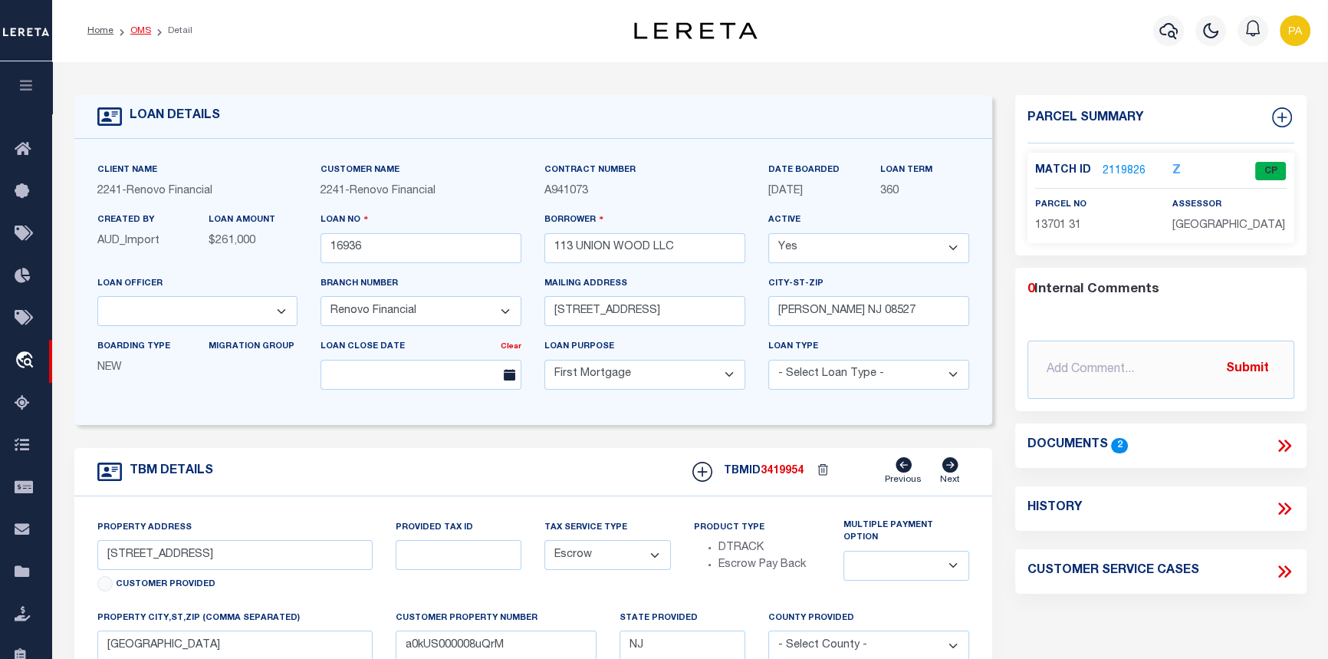
click at [137, 33] on link "OMS" at bounding box center [140, 30] width 21 height 9
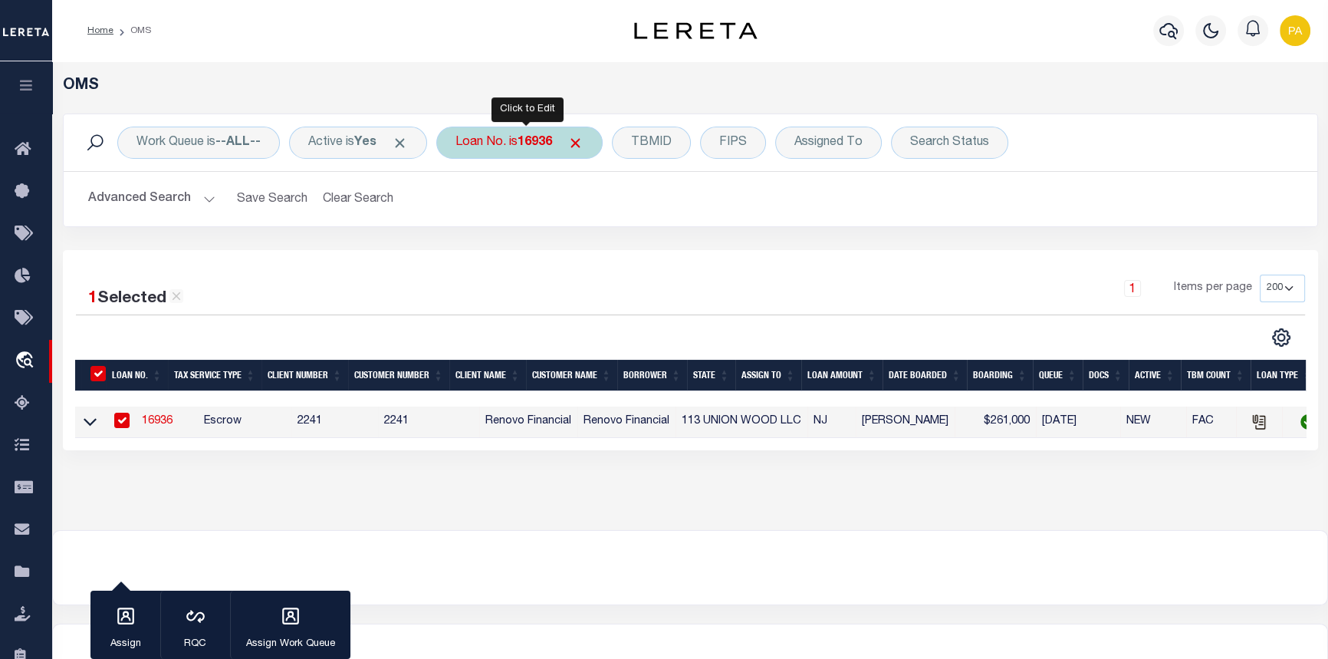
click at [548, 141] on b "16936" at bounding box center [535, 143] width 35 height 12
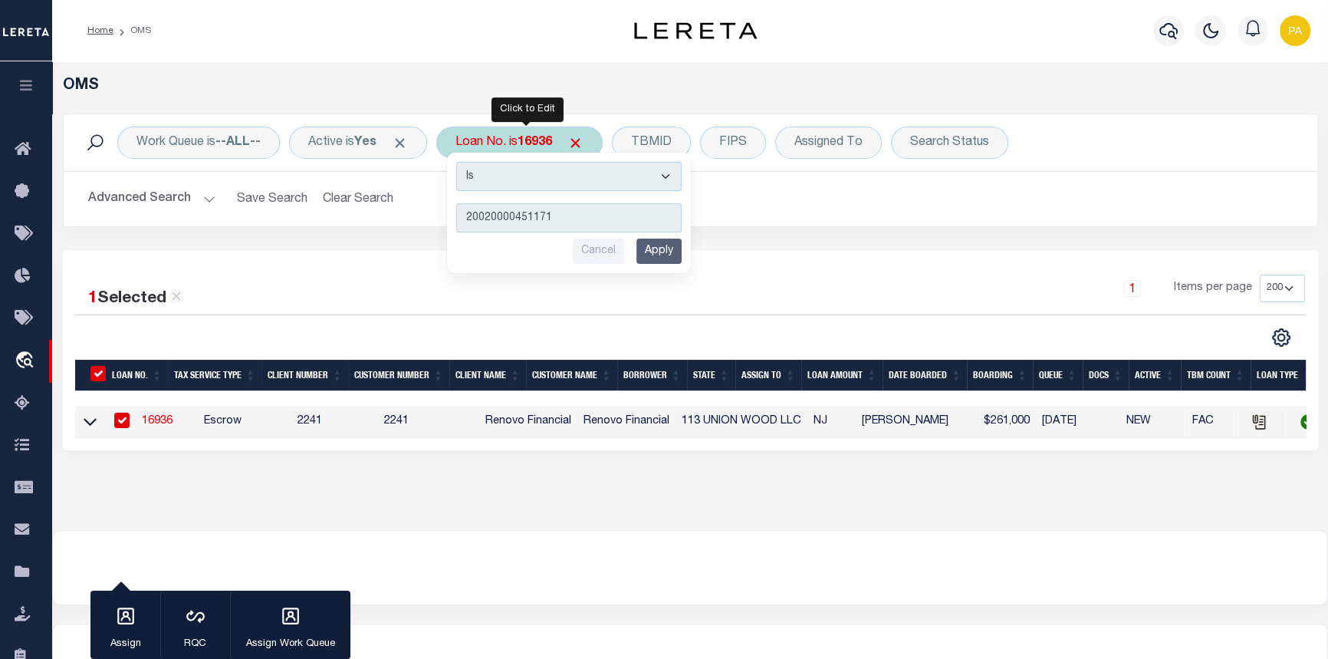
type input "20020000451171"
click at [666, 252] on input "Apply" at bounding box center [659, 251] width 45 height 25
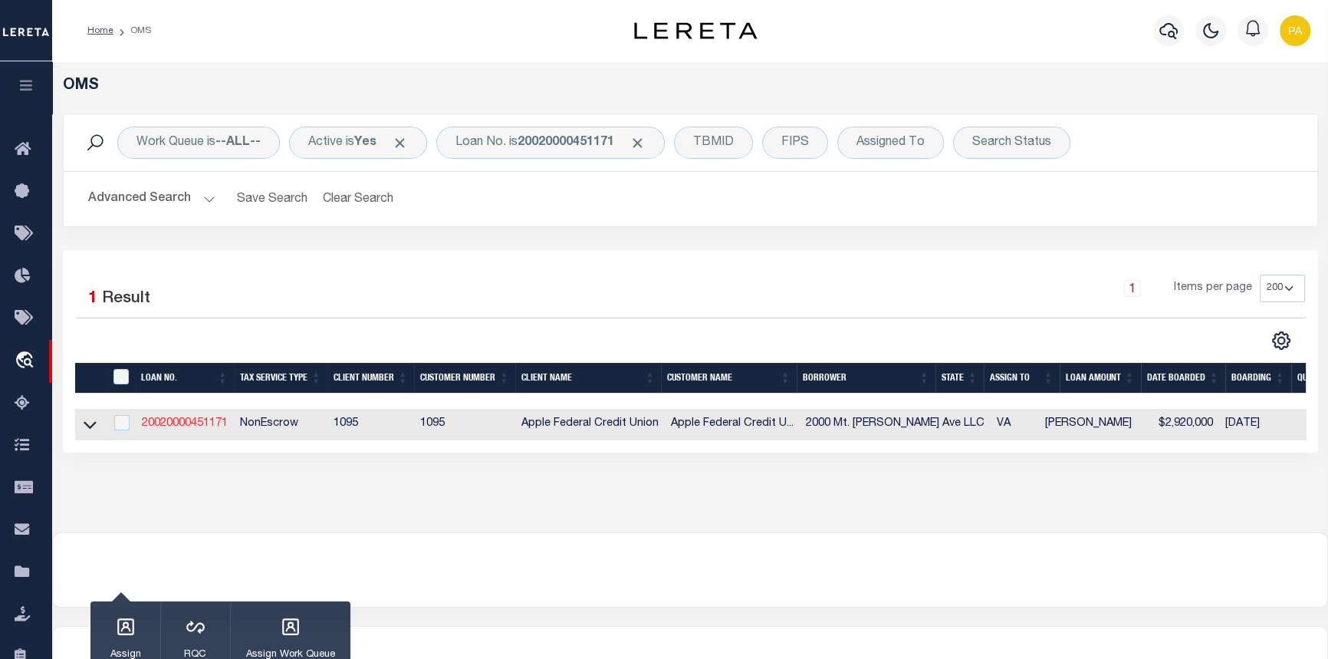
click at [166, 423] on link "20020000451171" at bounding box center [185, 423] width 86 height 11
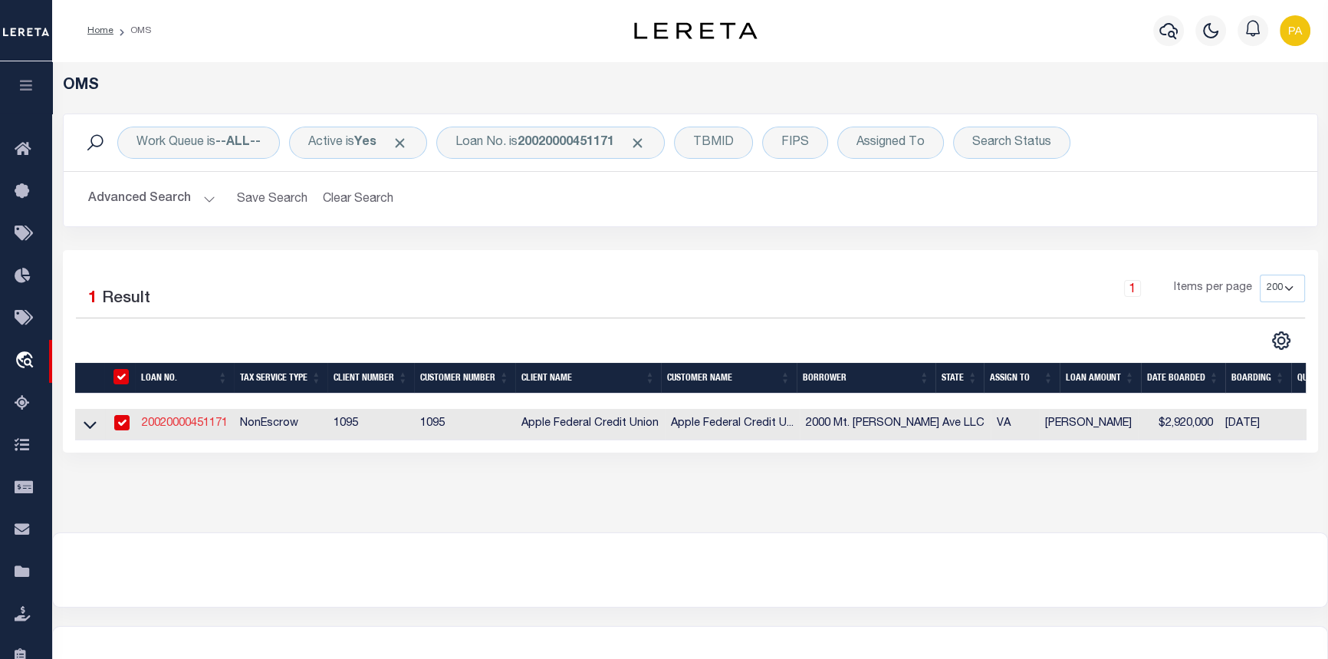
type input "20020000451171"
type input "2000 Mt. [PERSON_NAME] Ave LLC"
select select
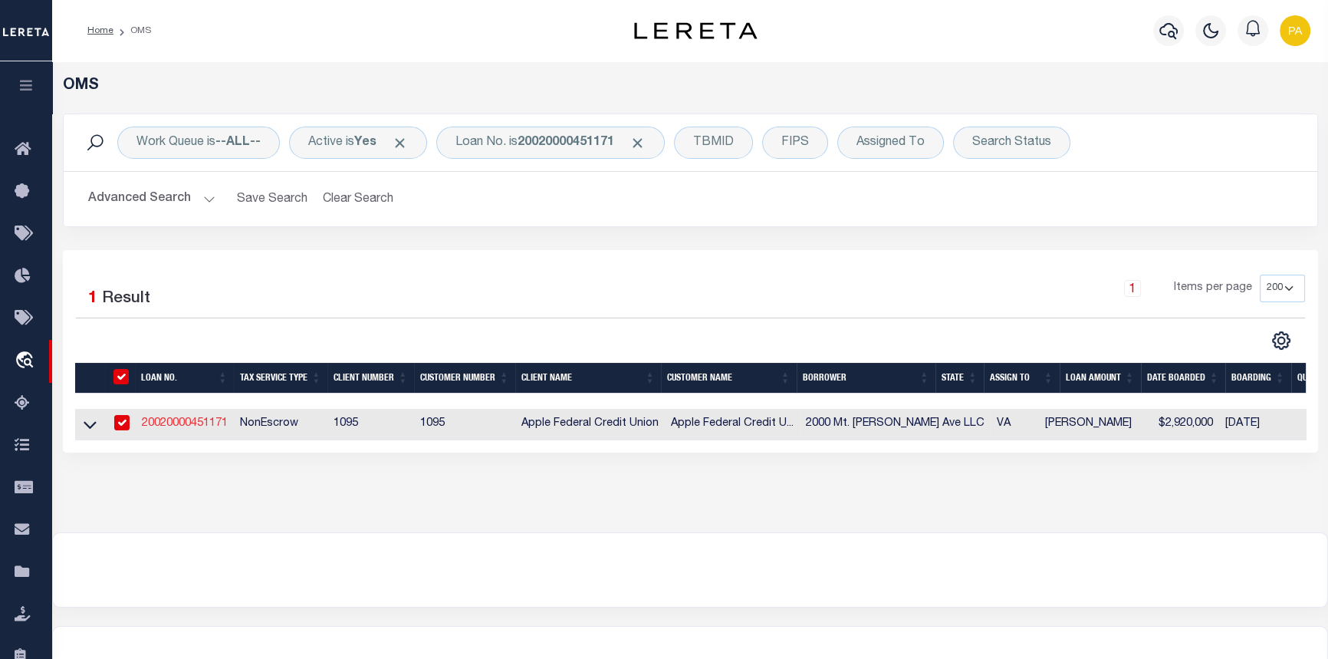
select select "NonEscrow"
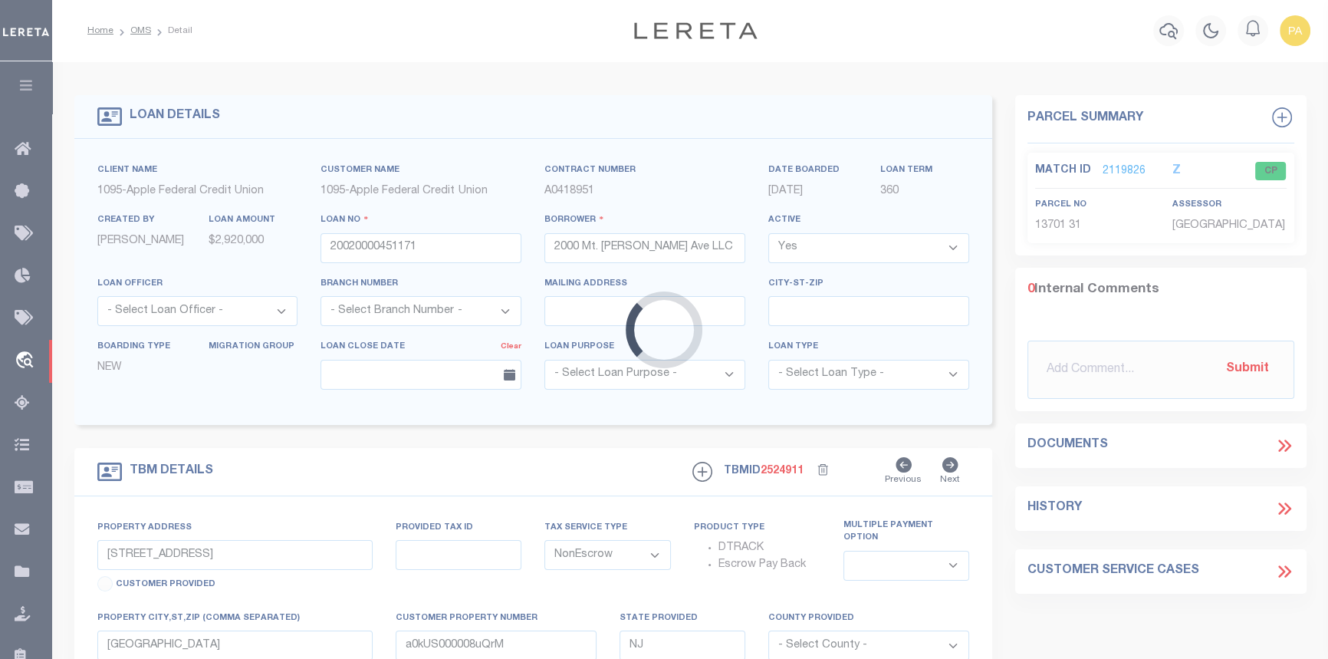
type input "[DATE]-[DATE] [GEOGRAPHIC_DATA][PERSON_NAME]"
select select
type input "Alexandria VA 22301"
type input "VA"
select select "[GEOGRAPHIC_DATA] (city)"
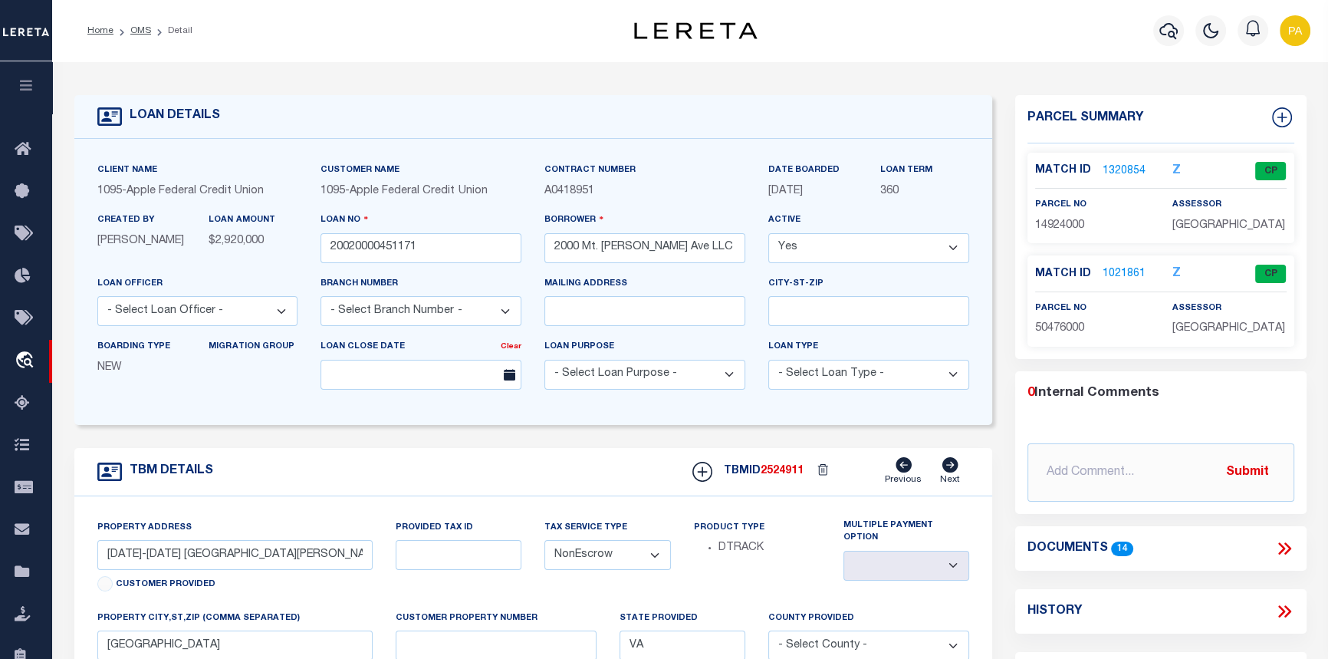
click at [1110, 275] on link "1021861" at bounding box center [1124, 274] width 43 height 16
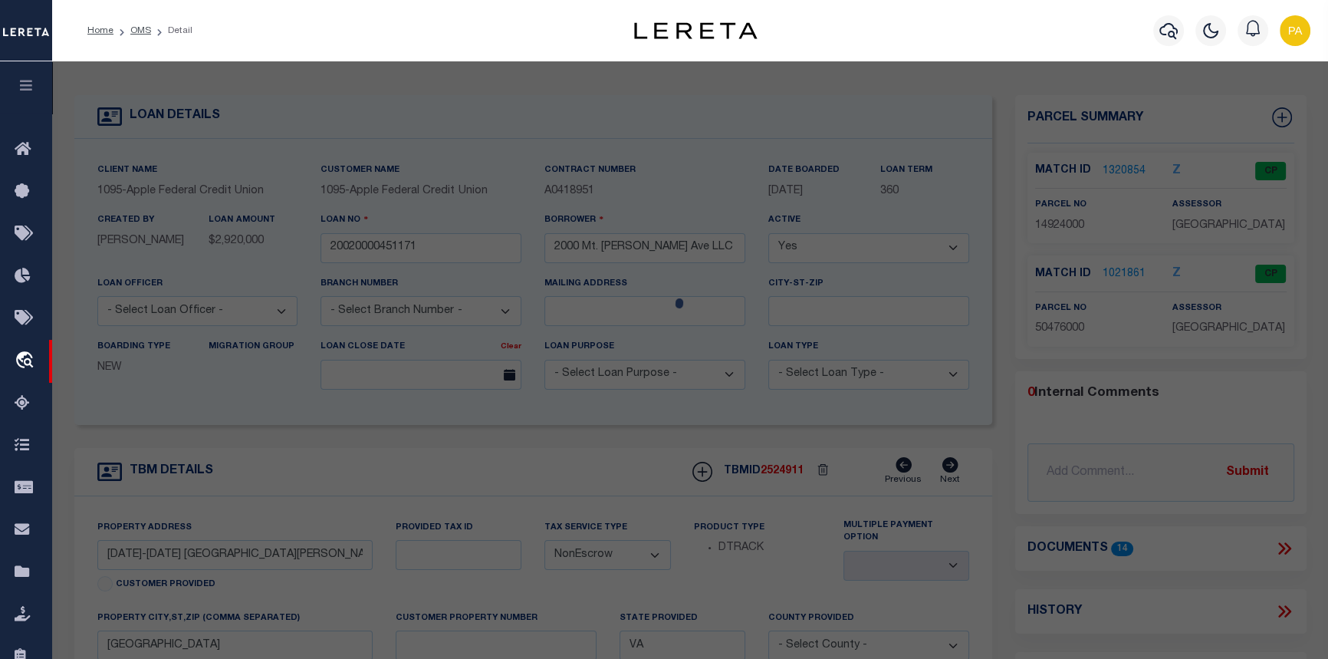
checkbox input "false"
select select "CP"
type input "2000 MT VERNON AVENUE LLC"
select select
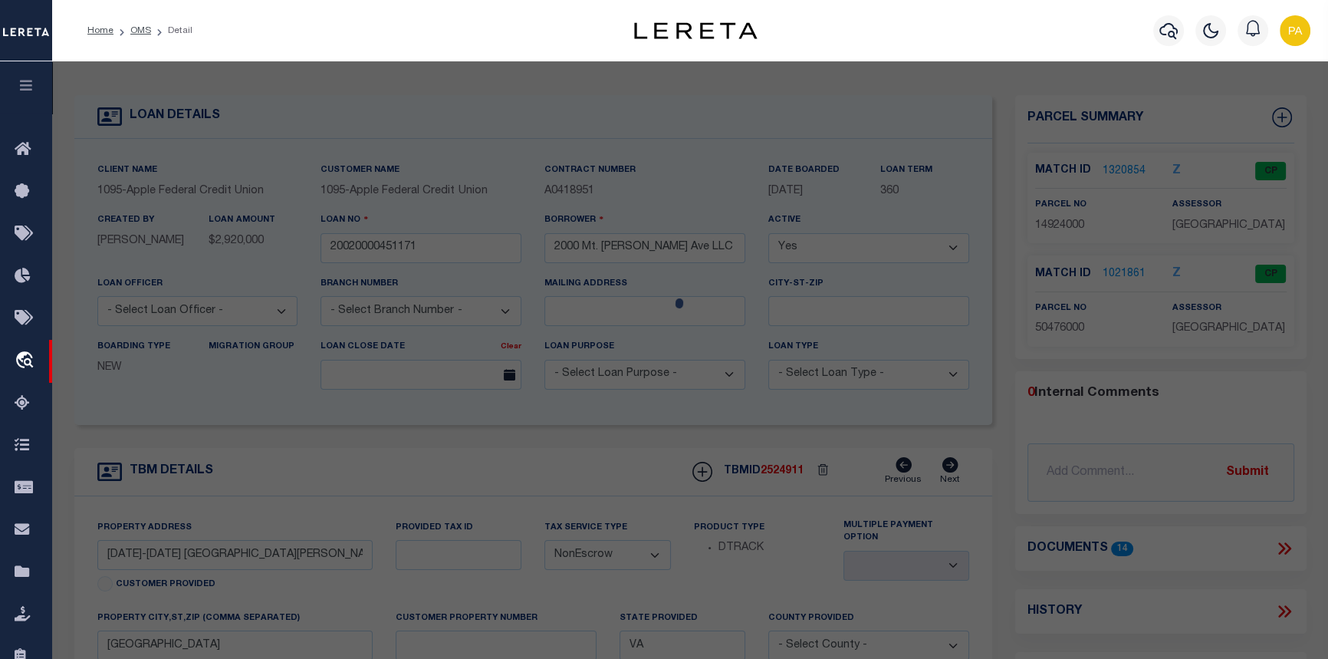
type input "2010 MT VERNON AV"
checkbox input "false"
type input "ALEXANDRIA VA"
type textarea "LOTS 346-347 & S 60 FT LOTS 348-350 DEL RAY 85-013 (2010-2016 MT VERNON)"
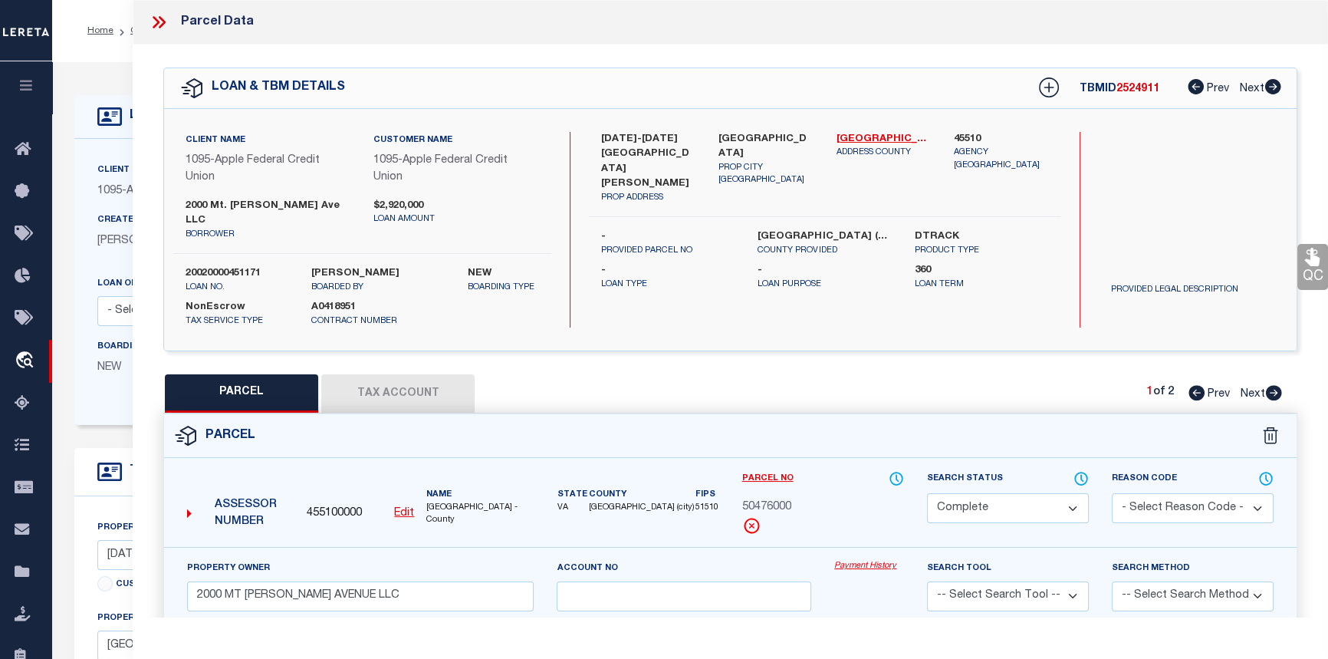
click at [854, 560] on link "Payment History" at bounding box center [869, 566] width 70 height 13
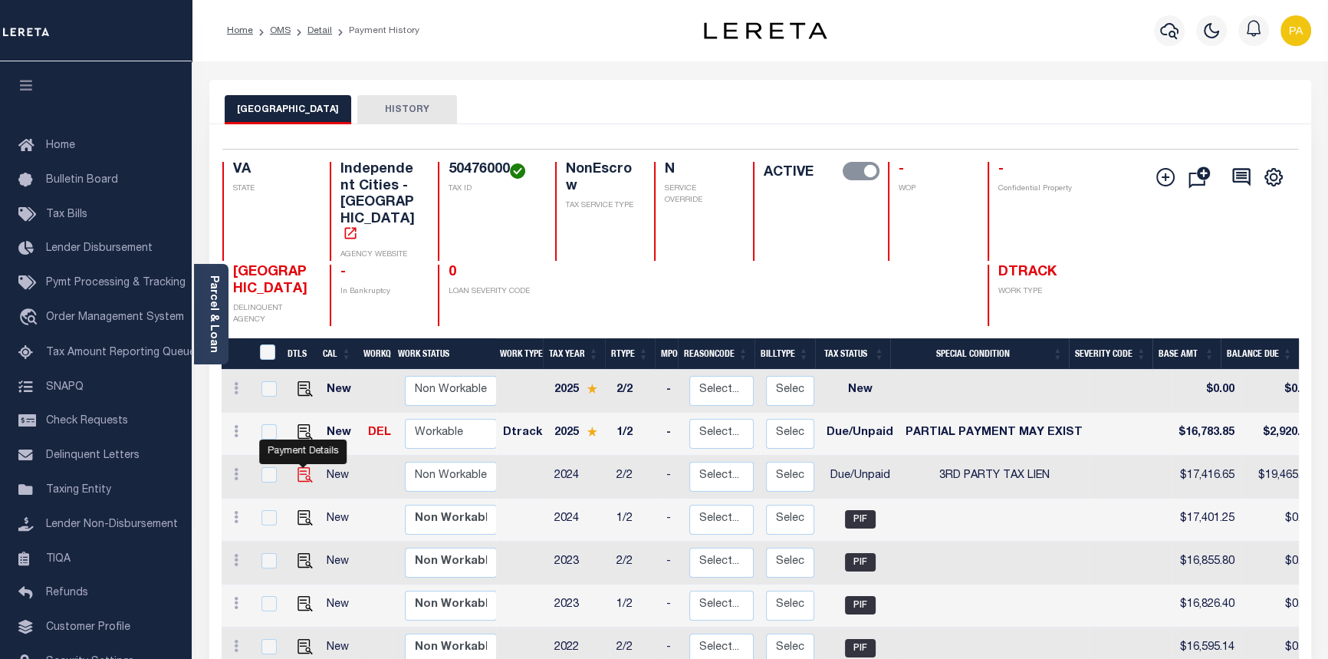
click at [299, 467] on img "" at bounding box center [305, 474] width 15 height 15
checkbox input "true"
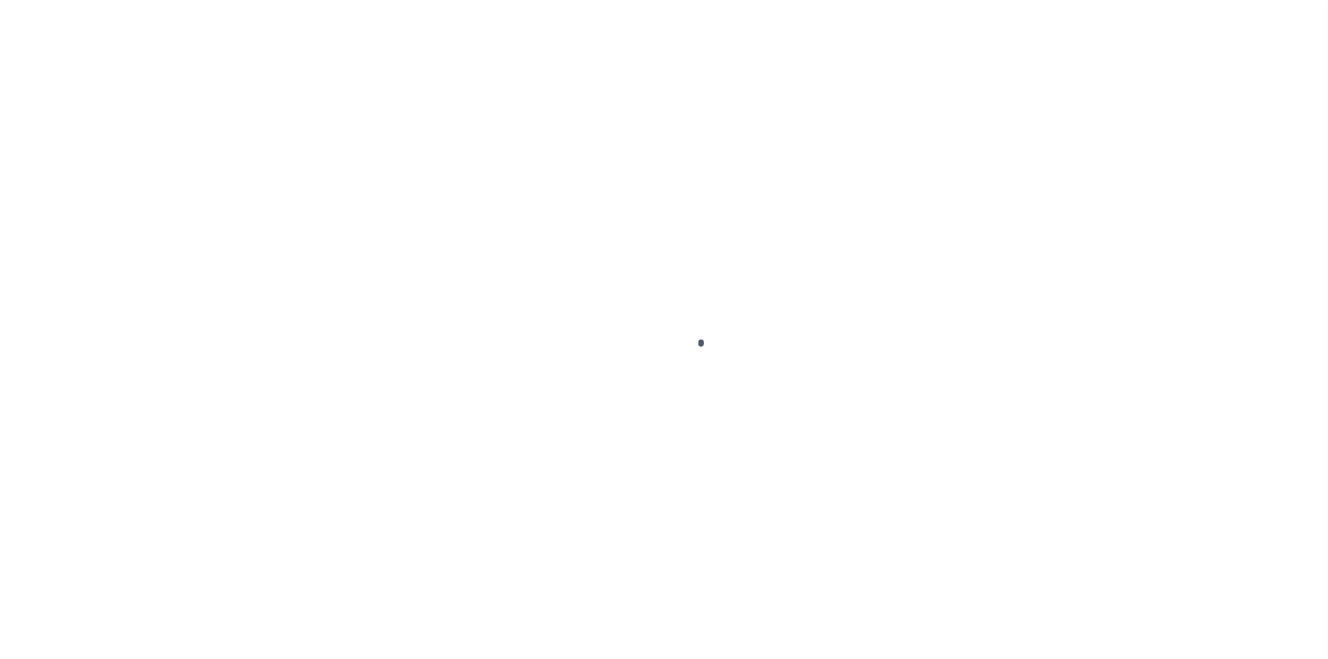
checkbox input "false"
type textarea "[DATE]-sent email for redemption information. WARNING: DELINQUENT TAXES HAVE BE…"
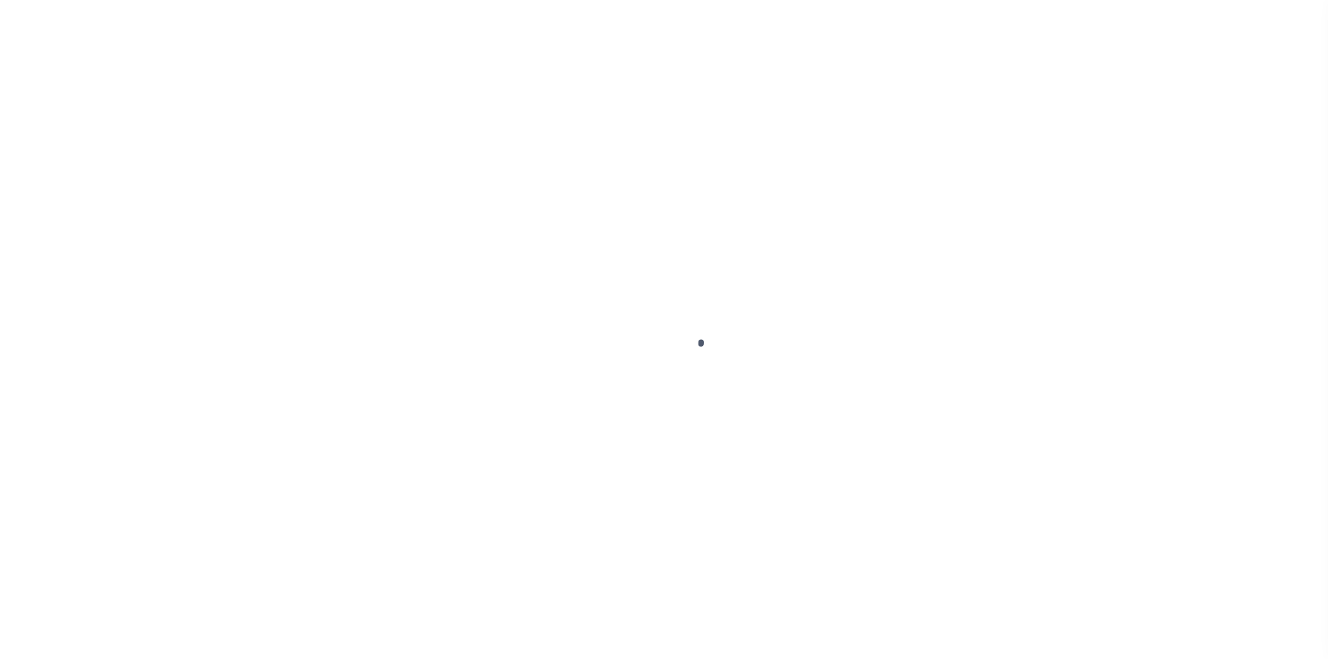
type input "[DATE]"
select select "DUE"
select select "20"
type input "0"
type input "$17,416.65"
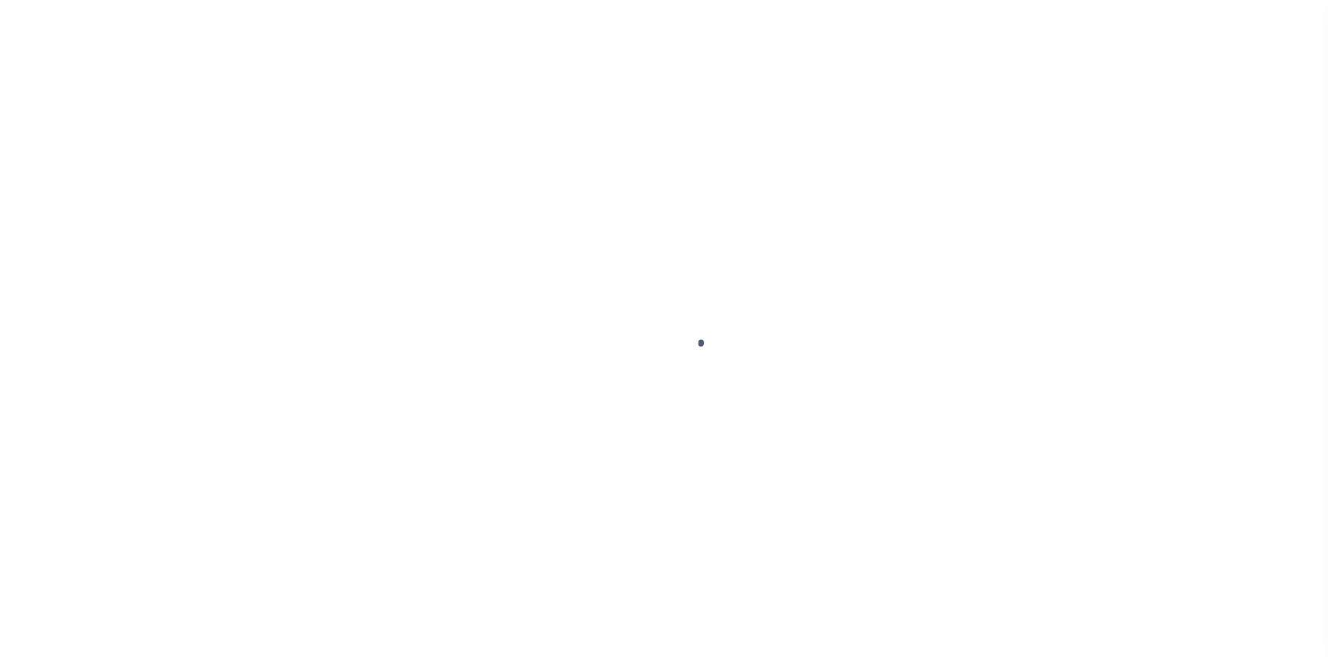
type input "$19,465.93"
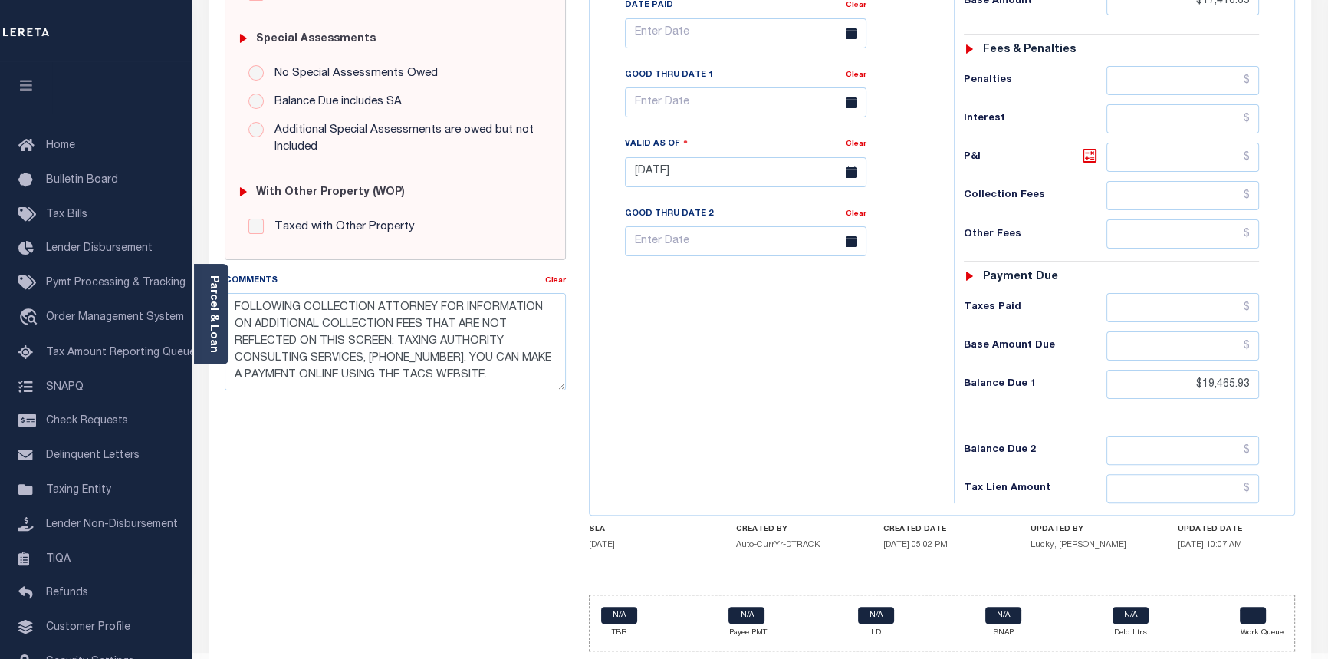
scroll to position [500, 0]
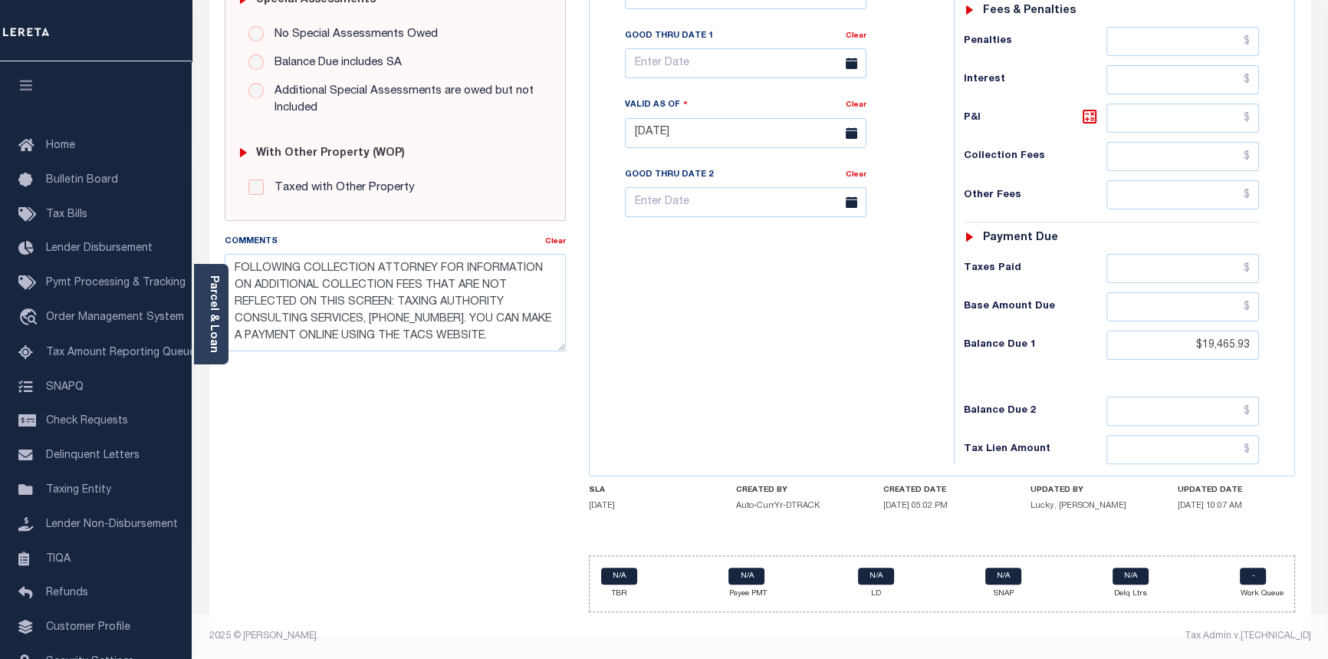
click at [366, 27] on div "Home OMS Detail Payment History Tax Line Detail Profile" at bounding box center [664, 80] width 1328 height 1160
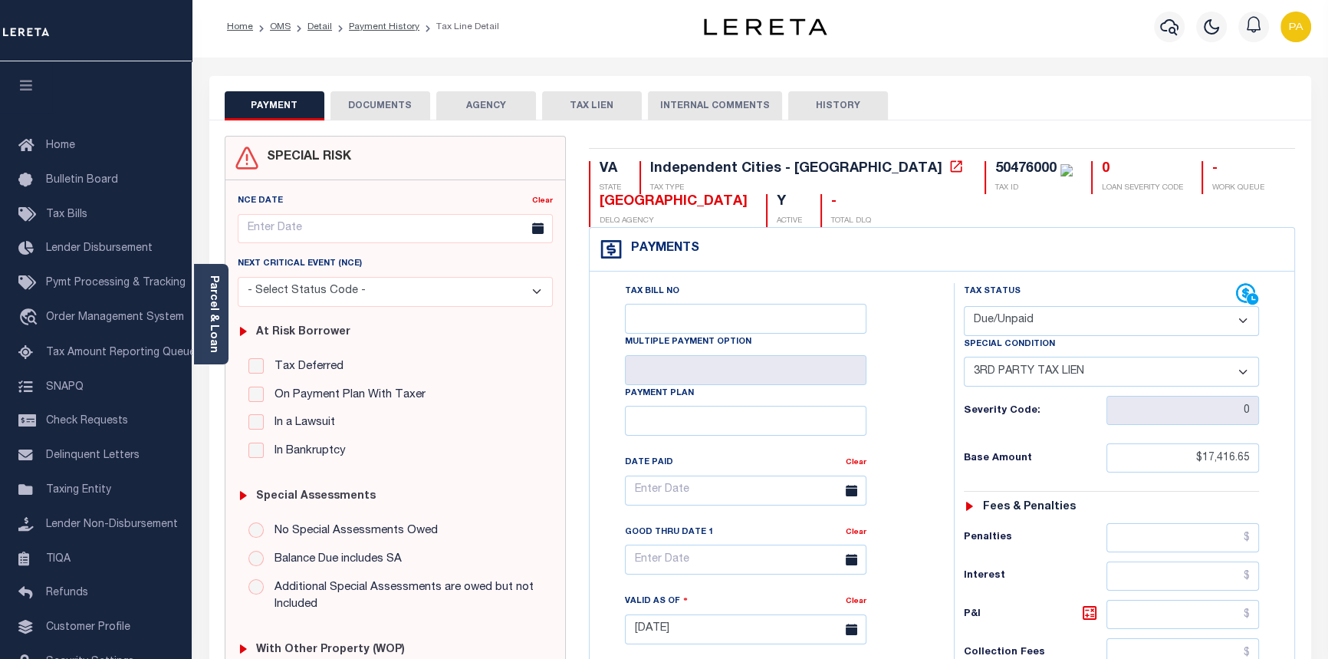
scroll to position [0, 0]
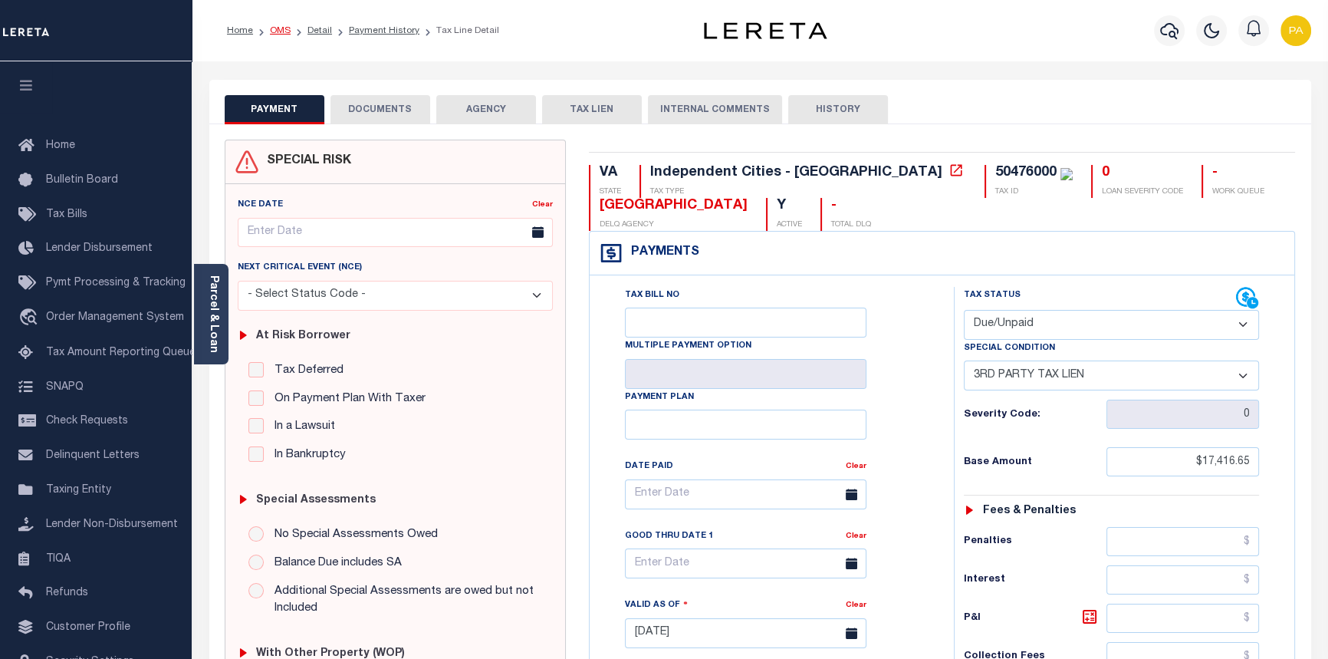
click at [276, 26] on link "OMS" at bounding box center [280, 30] width 21 height 9
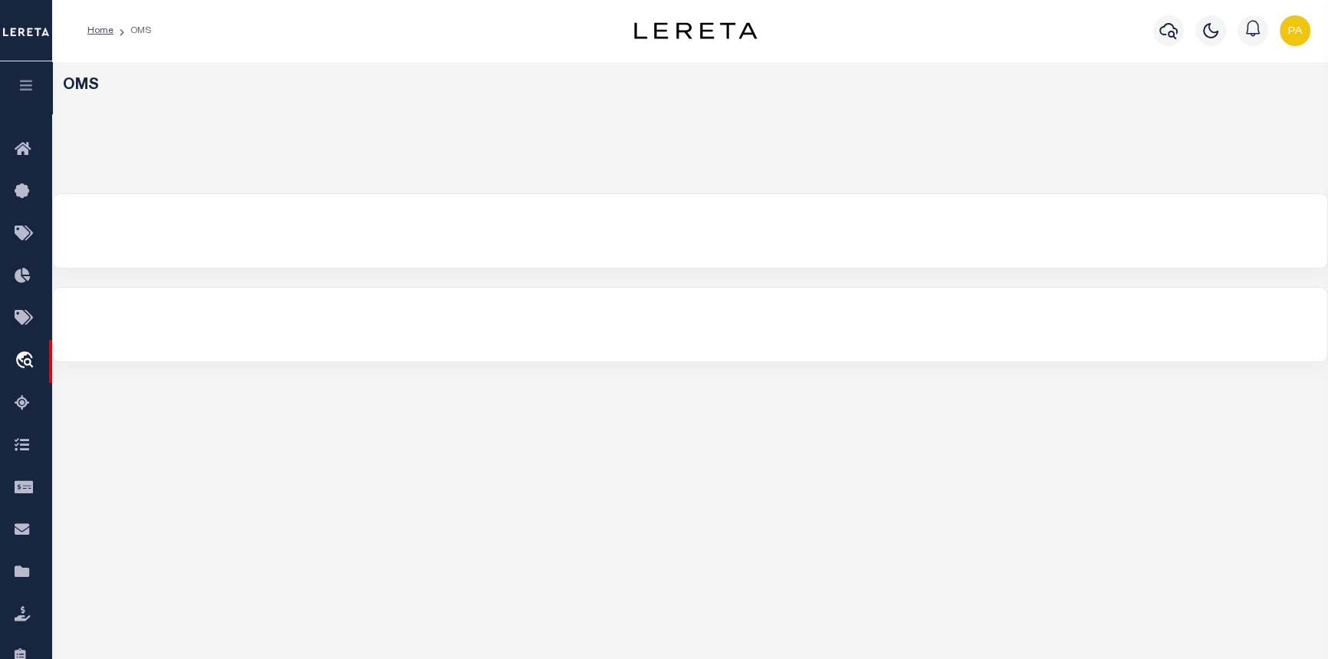
select select "200"
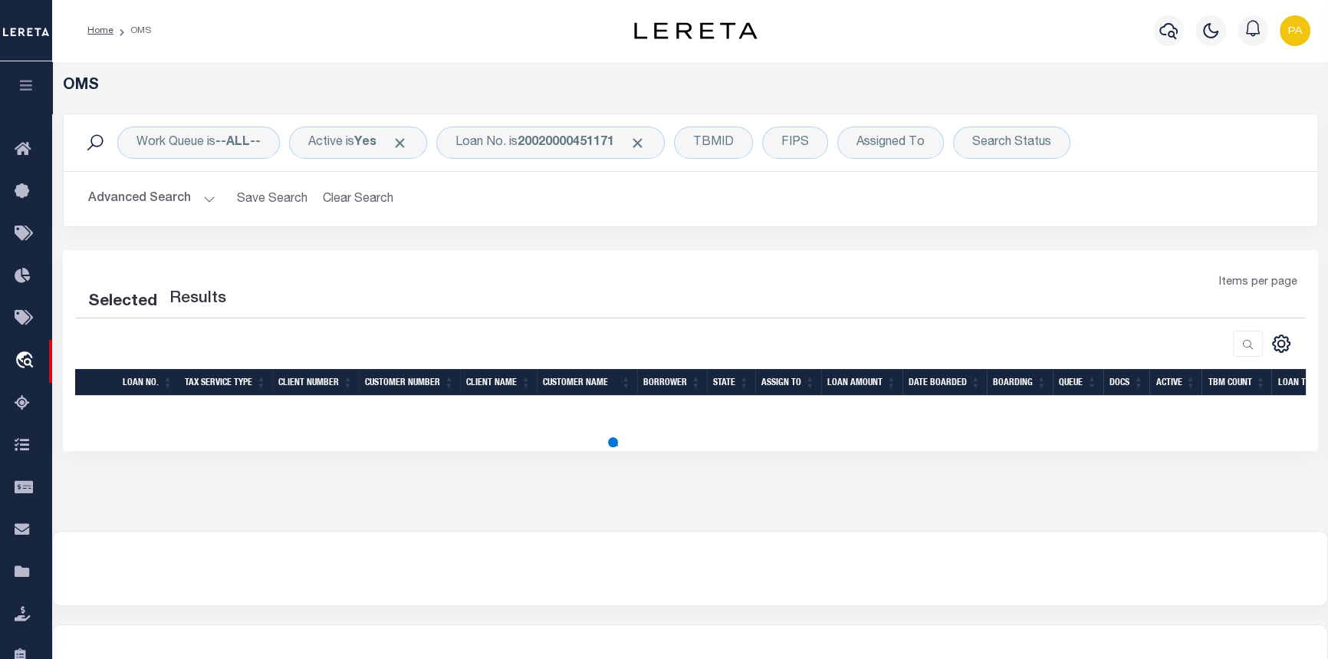
select select "200"
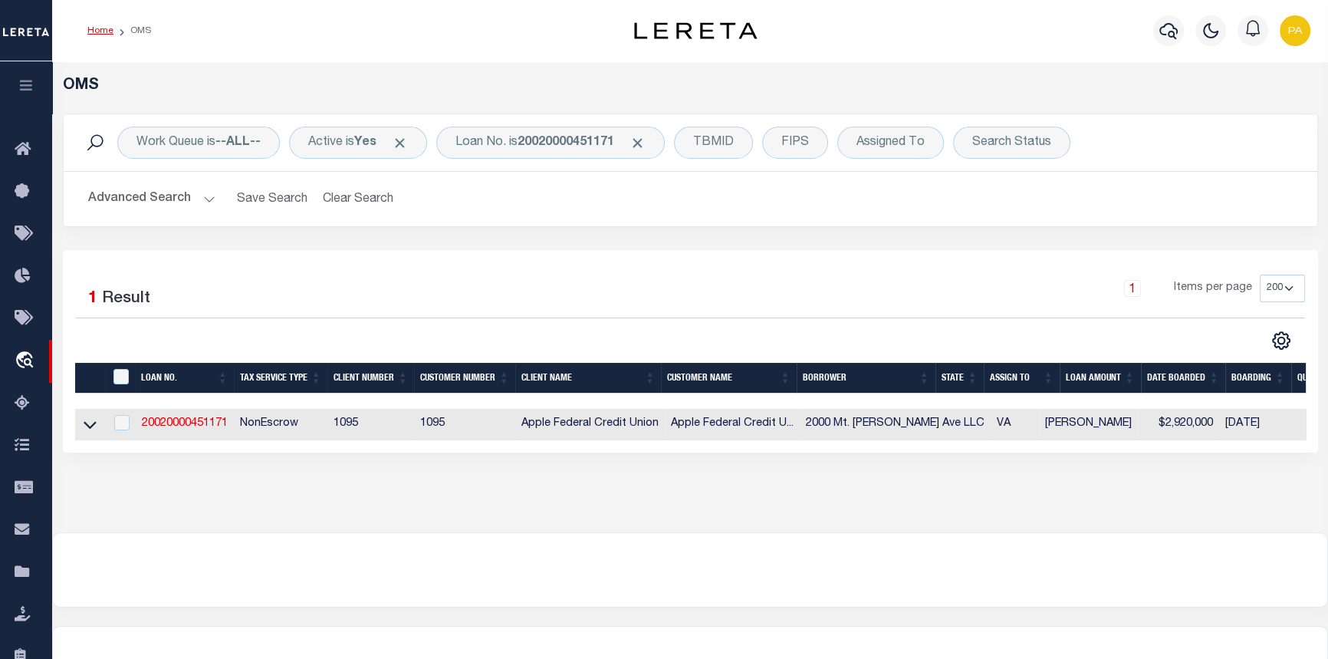
click at [99, 30] on link "Home" at bounding box center [100, 30] width 26 height 9
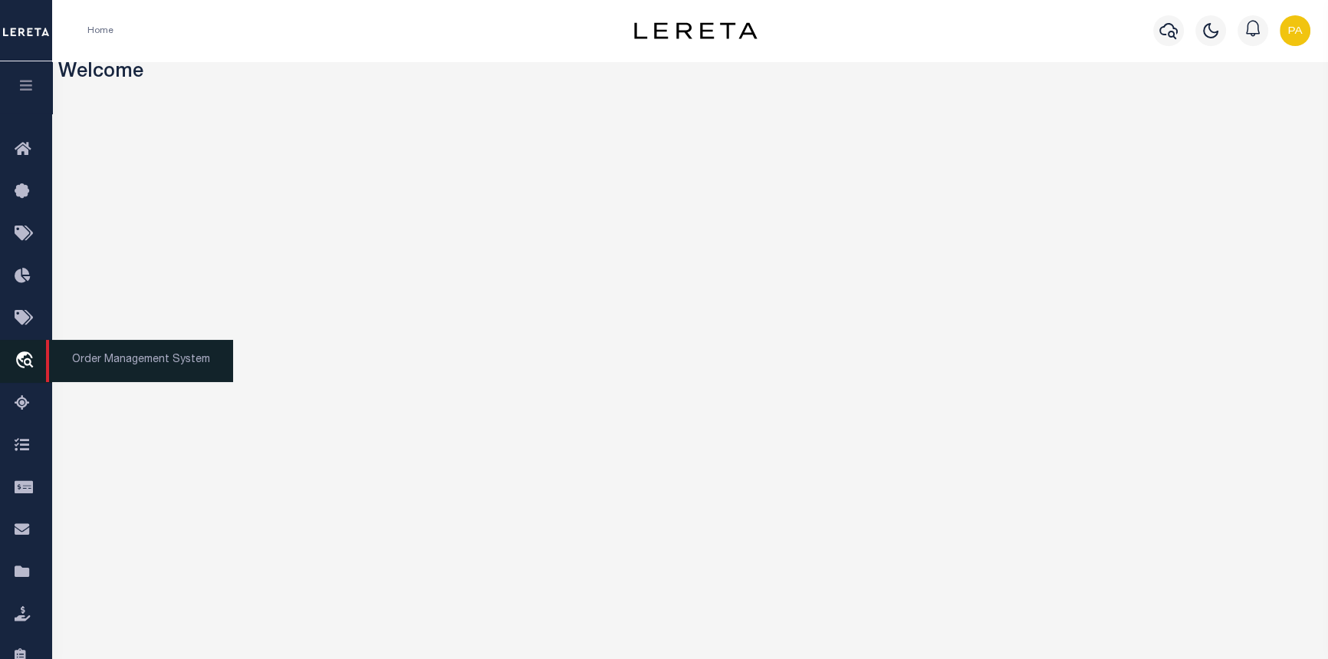
click at [128, 368] on span "Order Management System" at bounding box center [139, 361] width 187 height 42
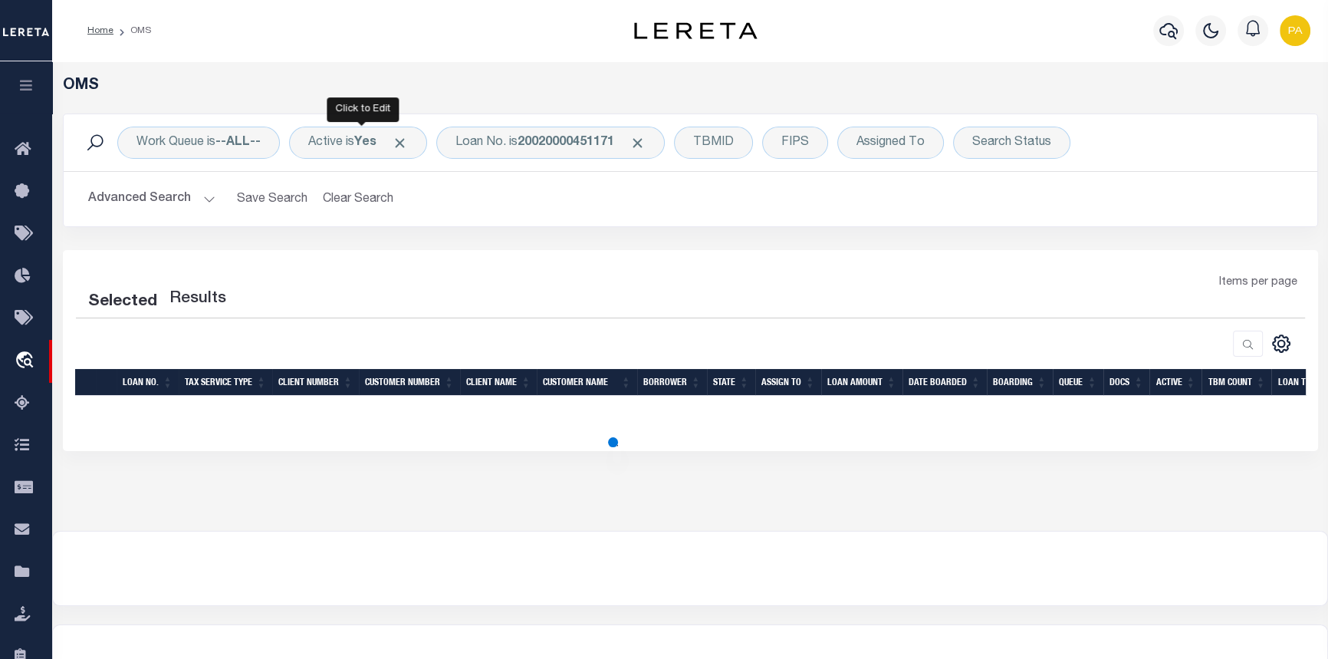
select select "200"
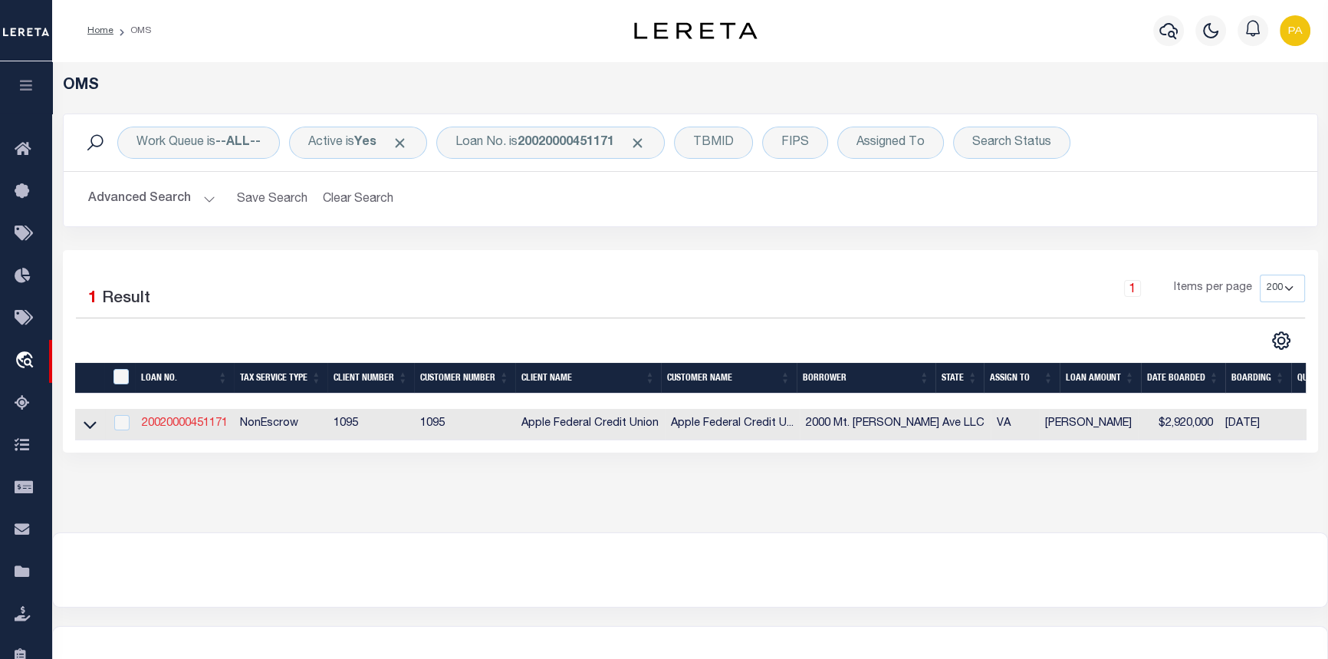
click at [176, 420] on td "20020000451171" at bounding box center [185, 424] width 98 height 31
checkbox input "true"
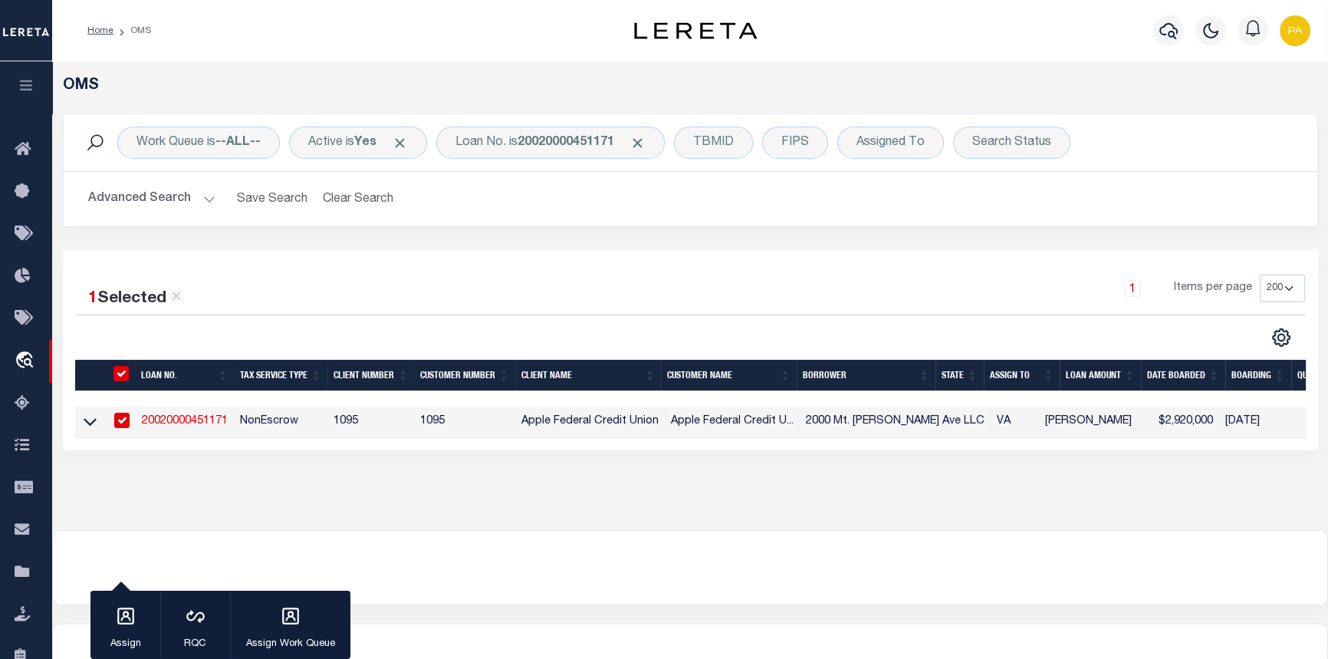
click at [175, 422] on link "20020000451171" at bounding box center [185, 421] width 86 height 11
type input "20020000451171"
type input "2000 Mt. [PERSON_NAME] Ave LLC"
select select
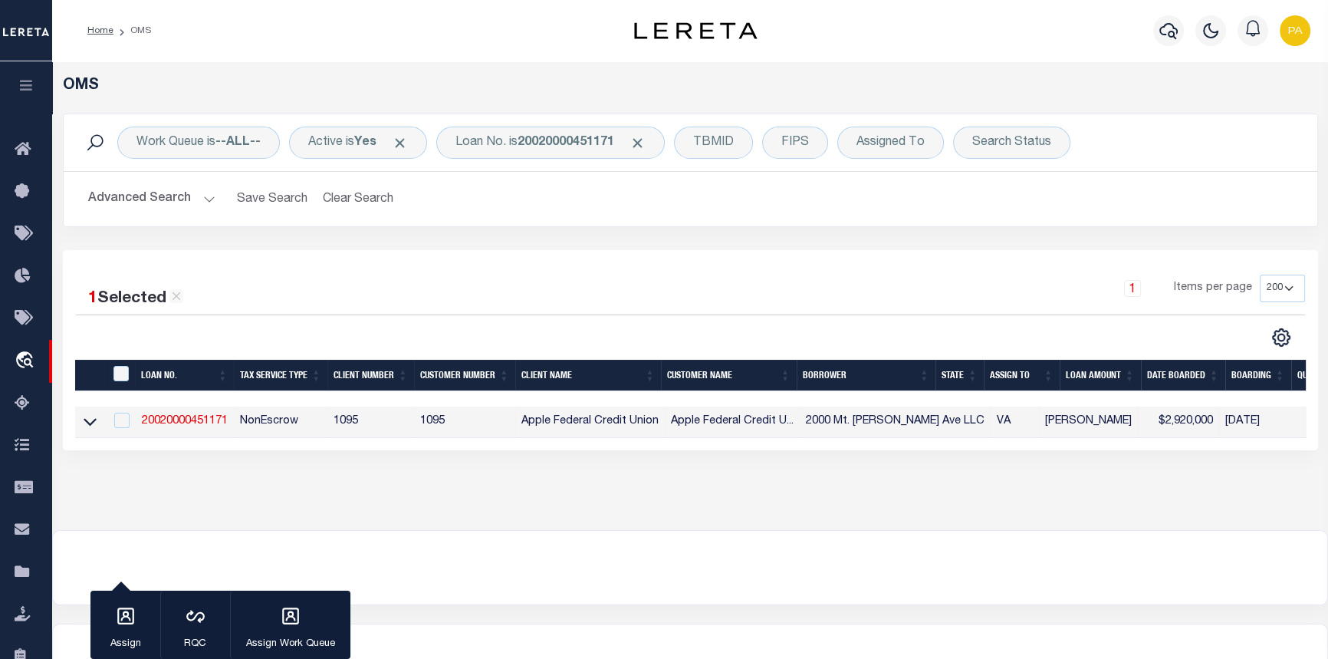
select select "NonEscrow"
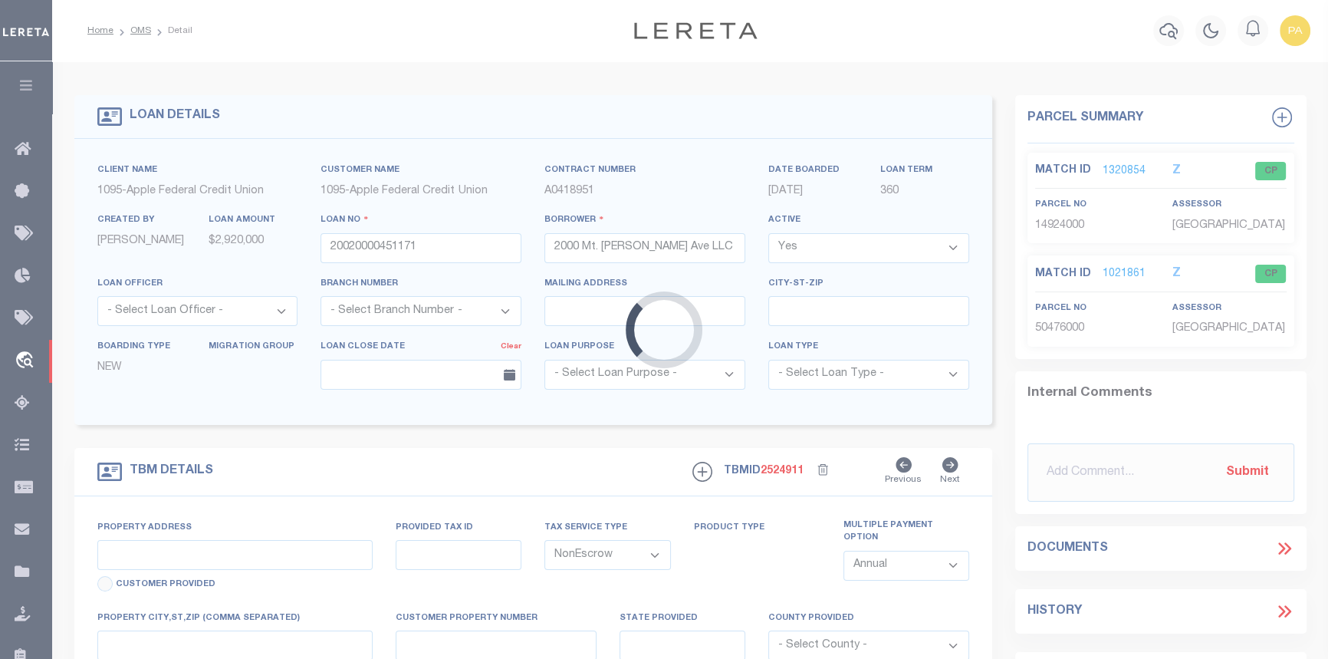
type input "[DATE]-[DATE] [GEOGRAPHIC_DATA][PERSON_NAME]"
select select
type input "[GEOGRAPHIC_DATA]"
type input "VA"
select select "[GEOGRAPHIC_DATA] (city)"
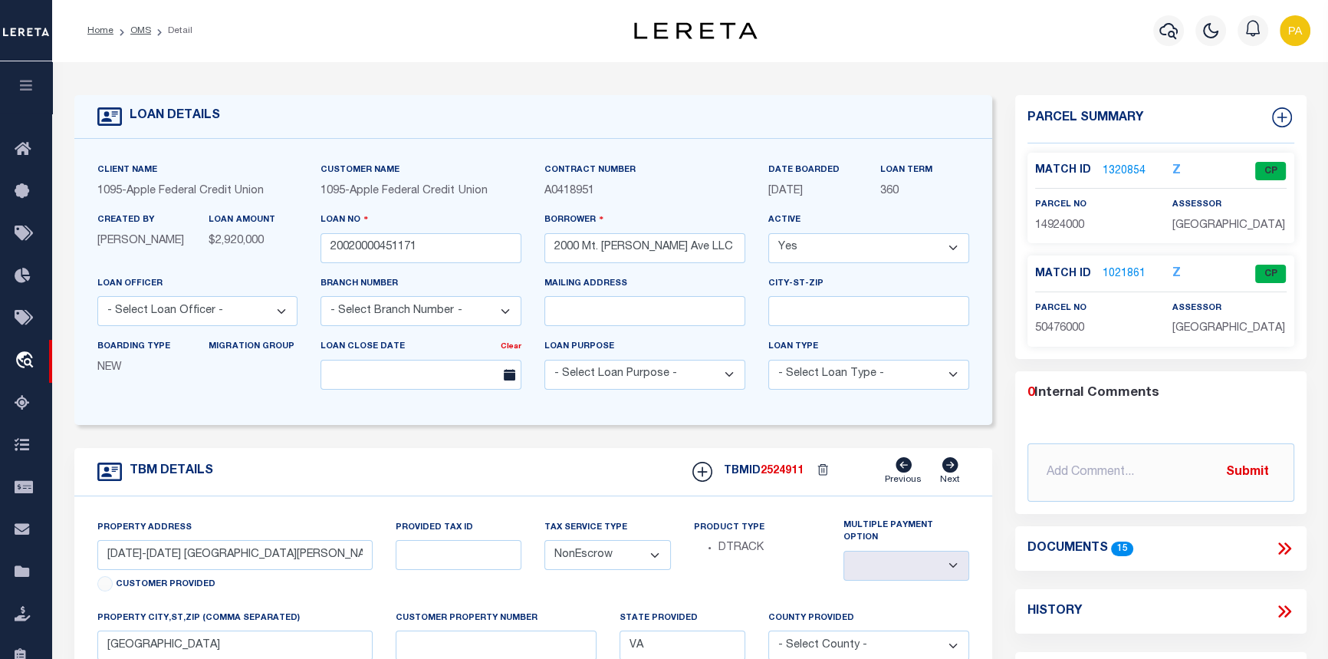
click at [1107, 275] on link "1021861" at bounding box center [1124, 274] width 43 height 16
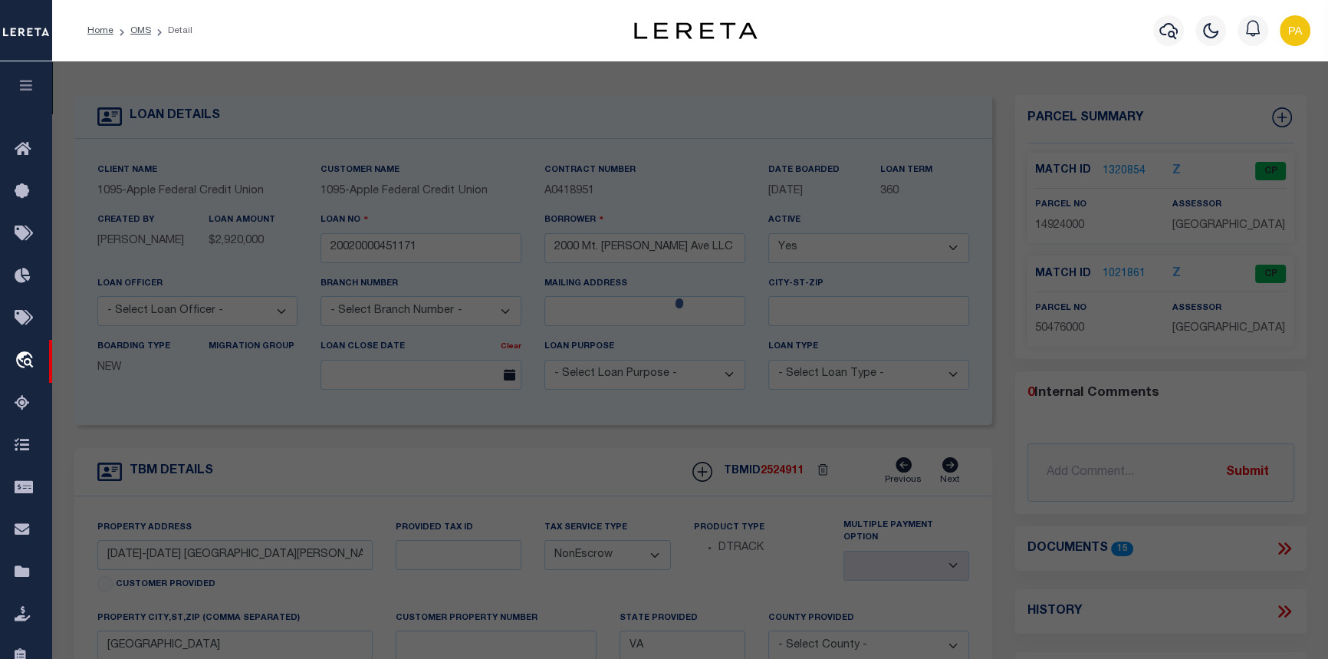
checkbox input "false"
select select "CP"
type input "2000 MT VERNON AVENUE LLC"
select select
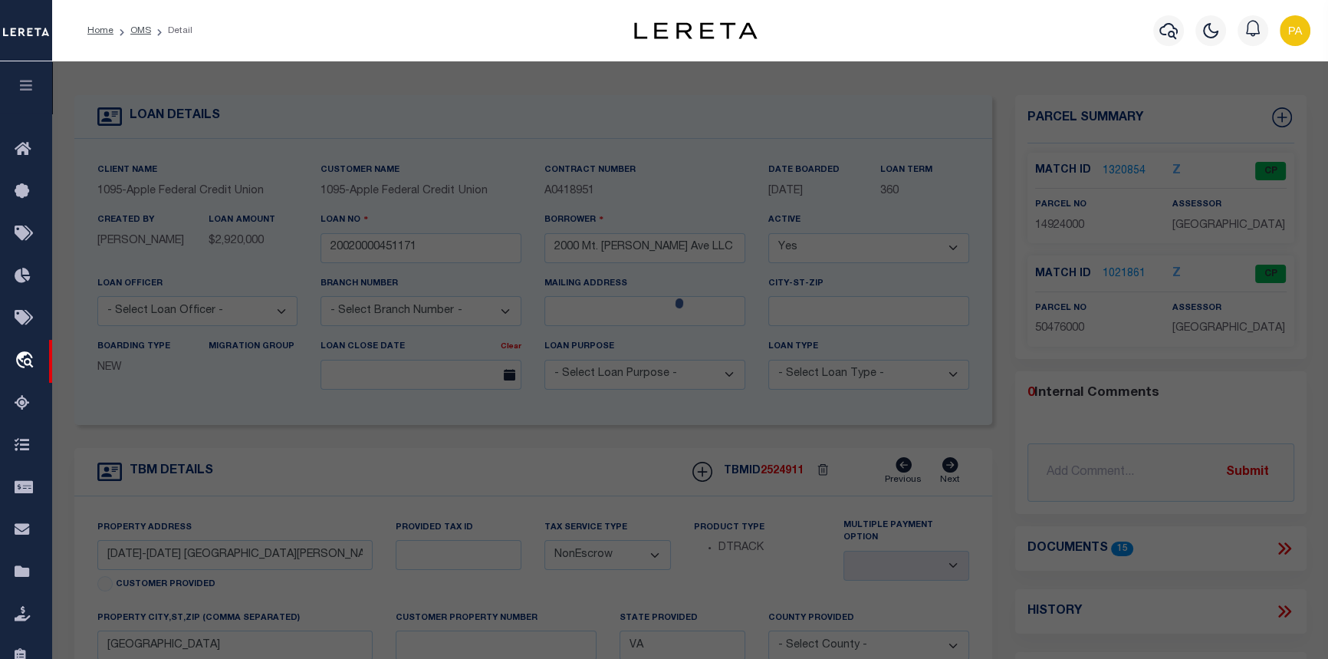
type input "2010 MT VERNON AV"
checkbox input "false"
type input "ALEXANDRIA VA"
type textarea "LOTS 346-347 & S 60 FT LOTS 348-350 DEL RAY 85-013 ([DATE]-[DATE] MT [PERSON_NA…"
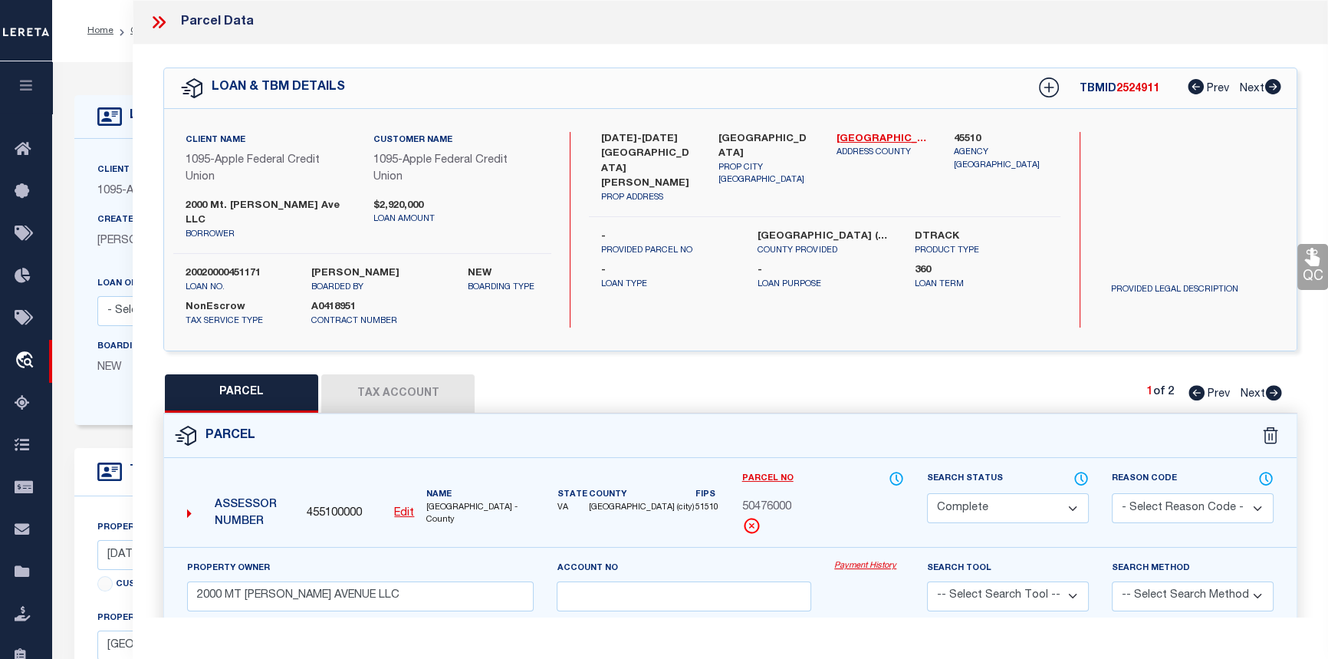
click at [871, 560] on link "Payment History" at bounding box center [869, 566] width 70 height 13
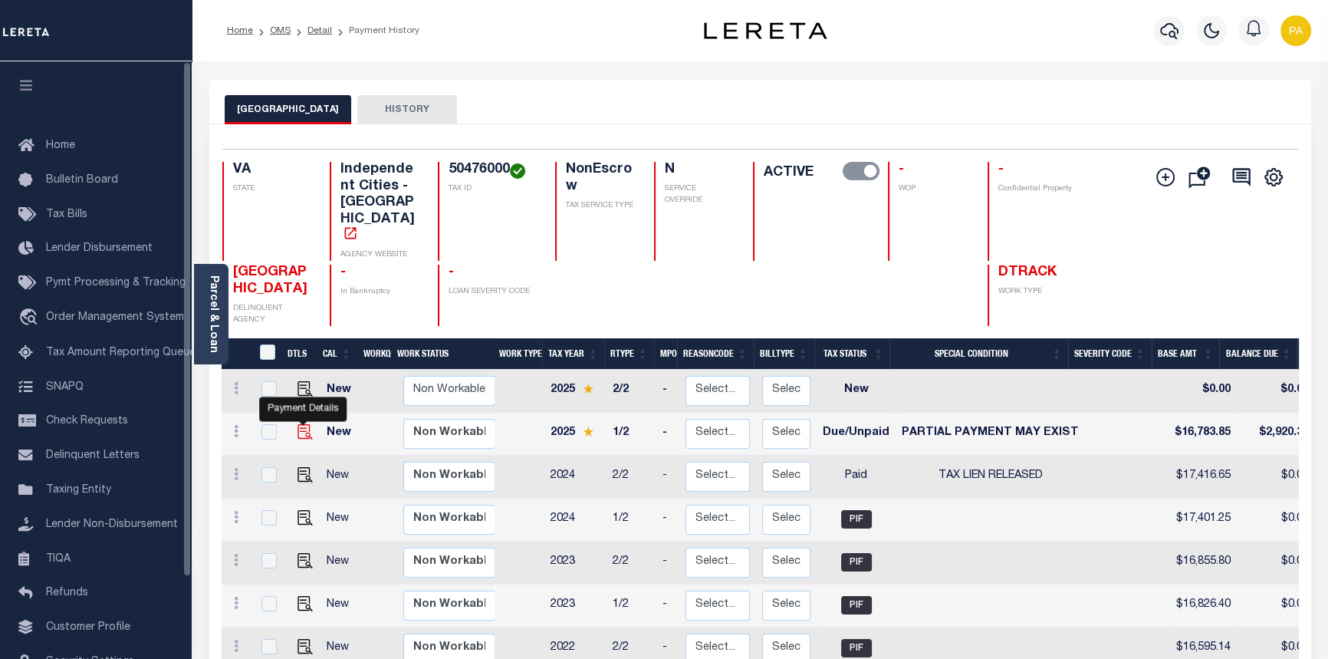
click at [299, 424] on img "" at bounding box center [305, 431] width 15 height 15
checkbox input "true"
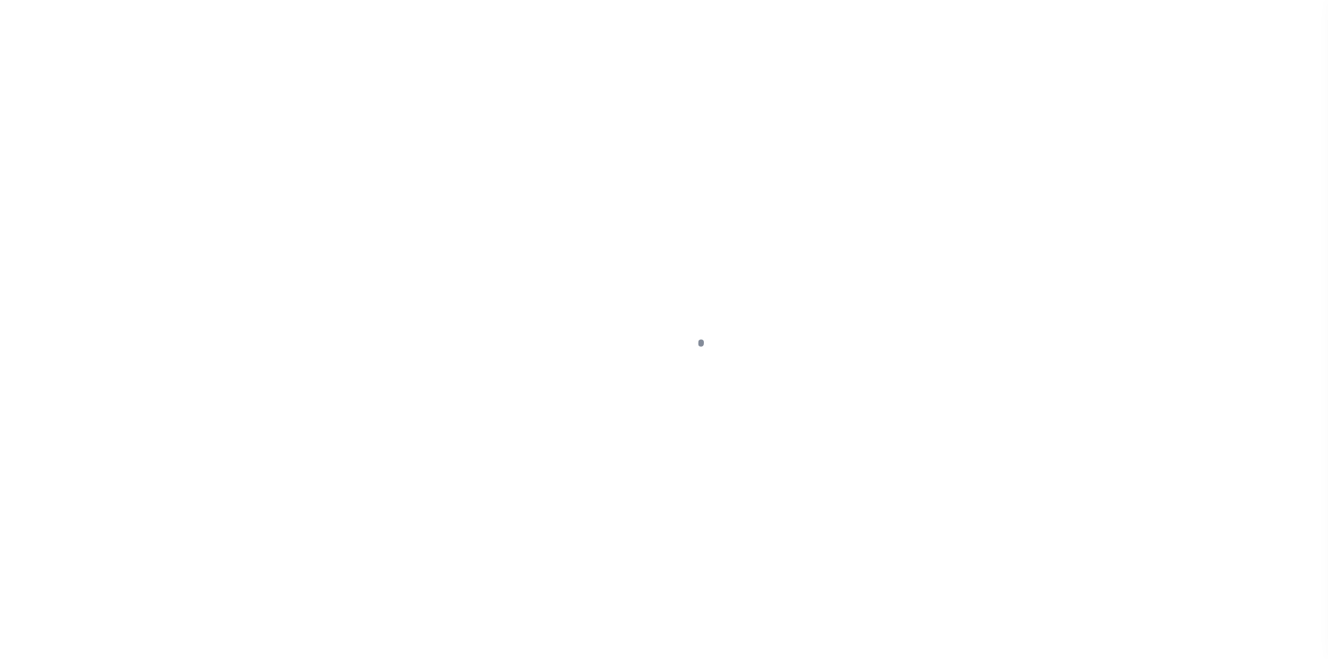
select select "DUE"
select select "15"
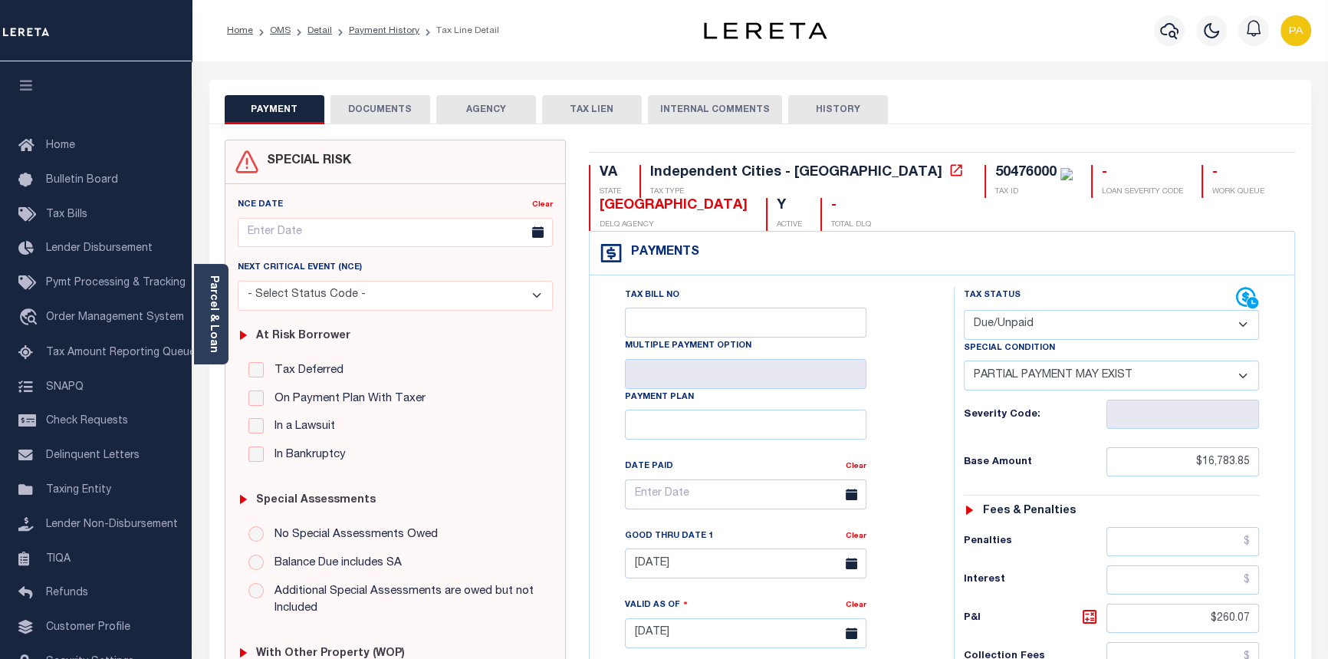
click at [372, 107] on button "DOCUMENTS" at bounding box center [381, 109] width 100 height 29
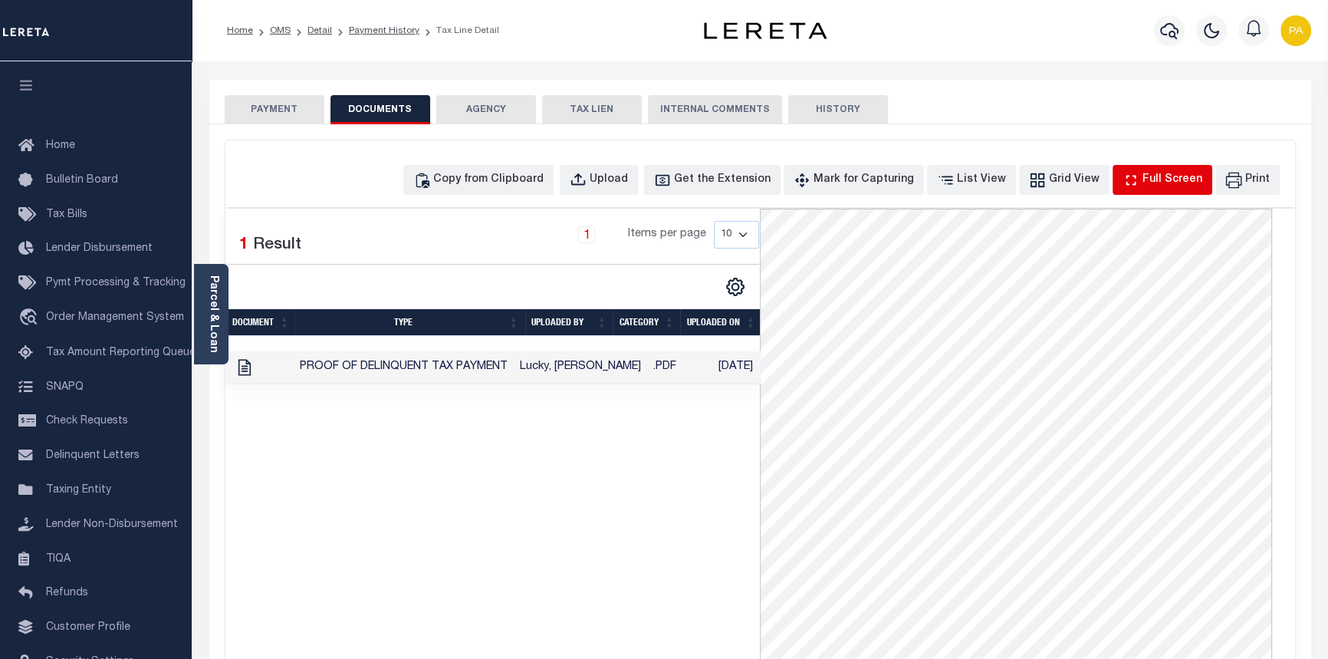
click at [1153, 185] on div "Full Screen" at bounding box center [1173, 180] width 60 height 17
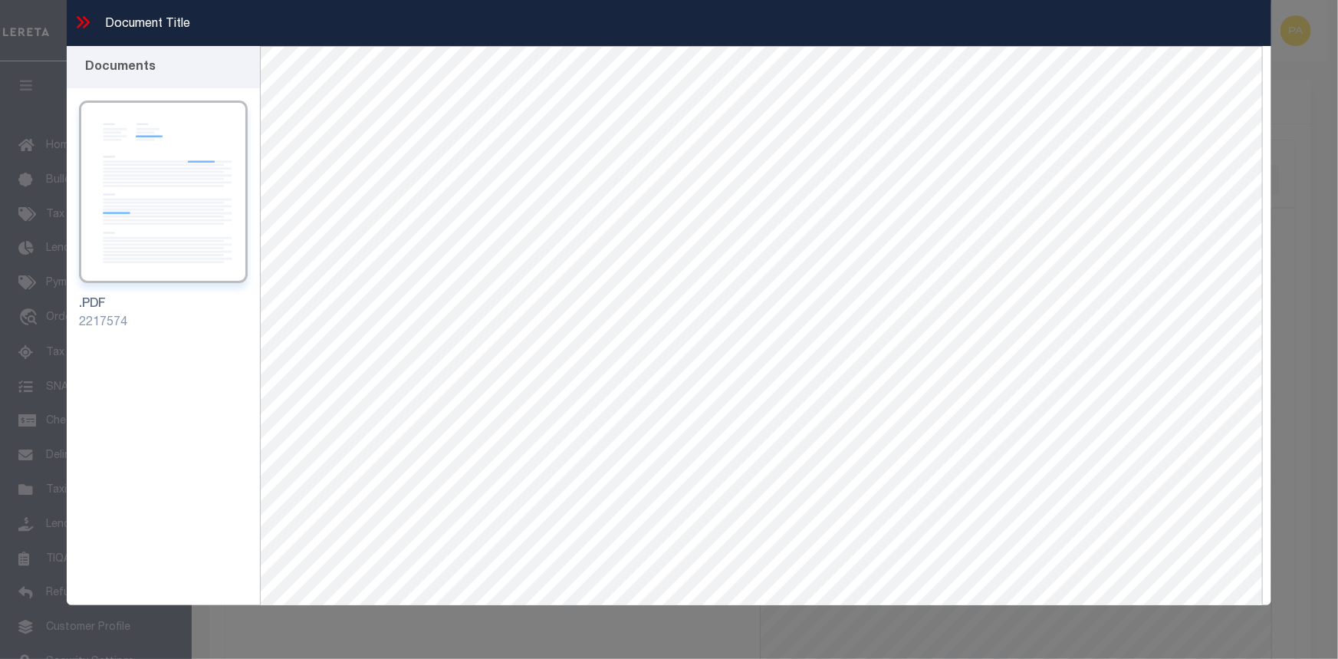
click at [80, 21] on icon at bounding box center [83, 22] width 20 height 20
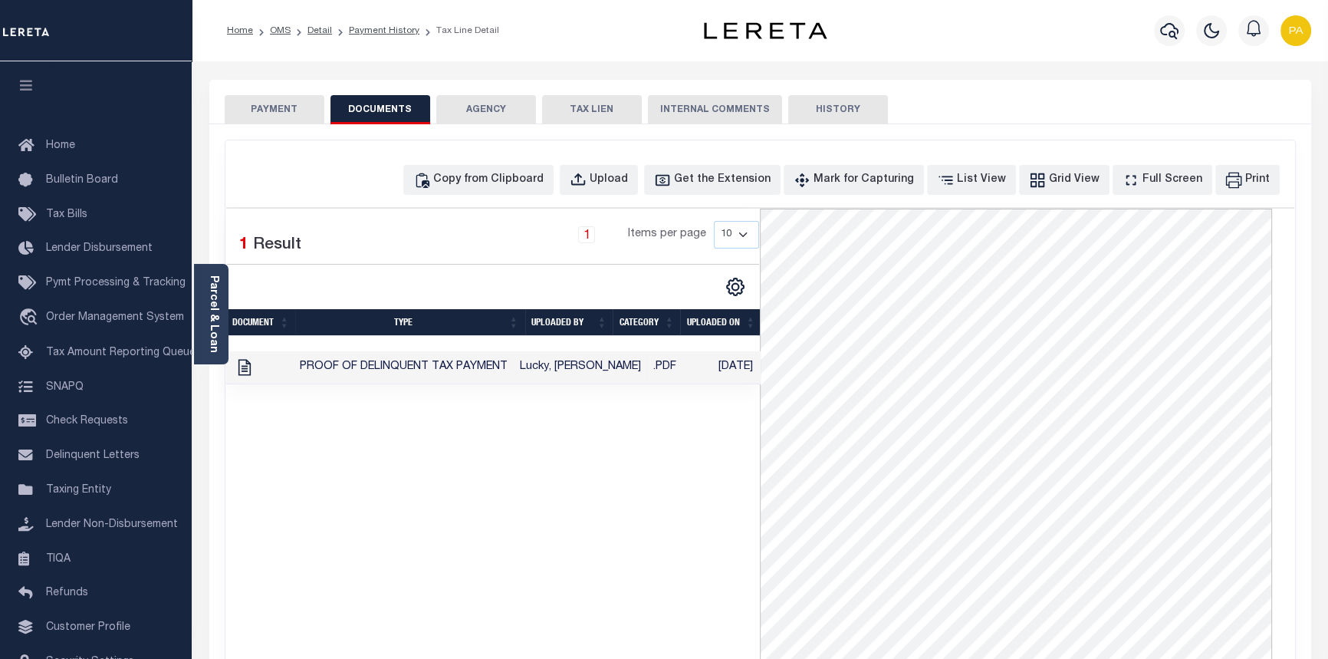
click at [285, 114] on button "PAYMENT" at bounding box center [275, 109] width 100 height 29
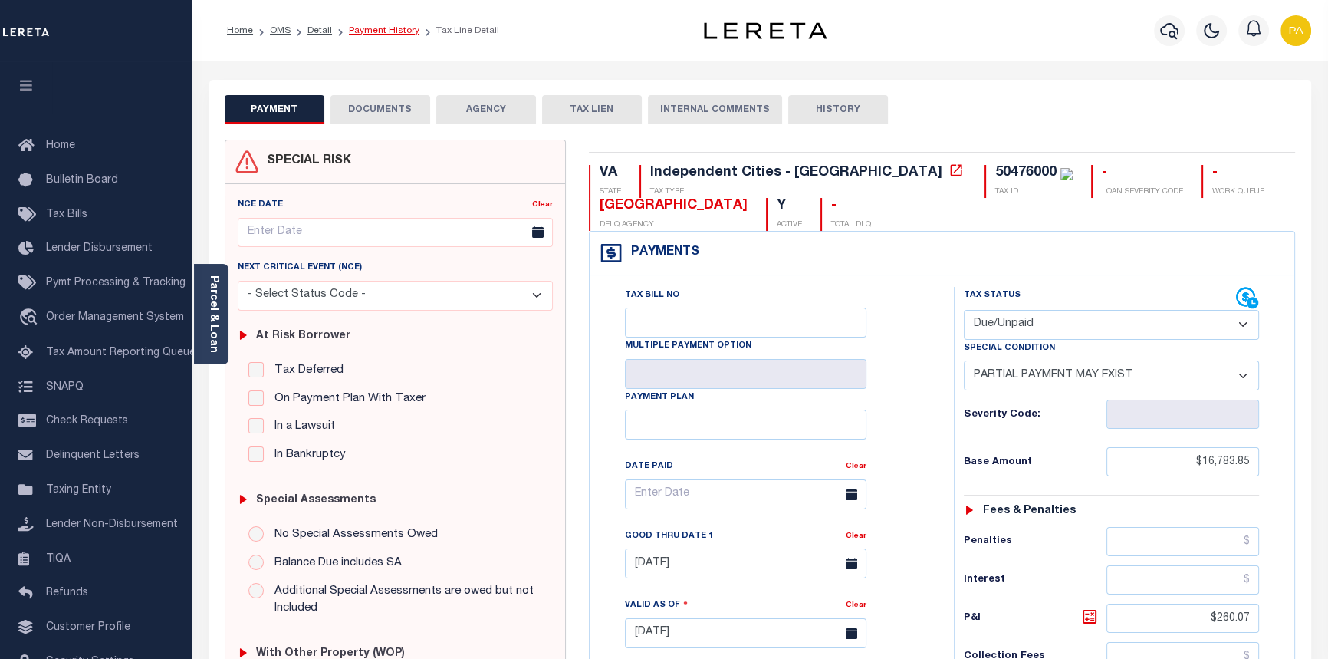
click at [374, 31] on link "Payment History" at bounding box center [384, 30] width 71 height 9
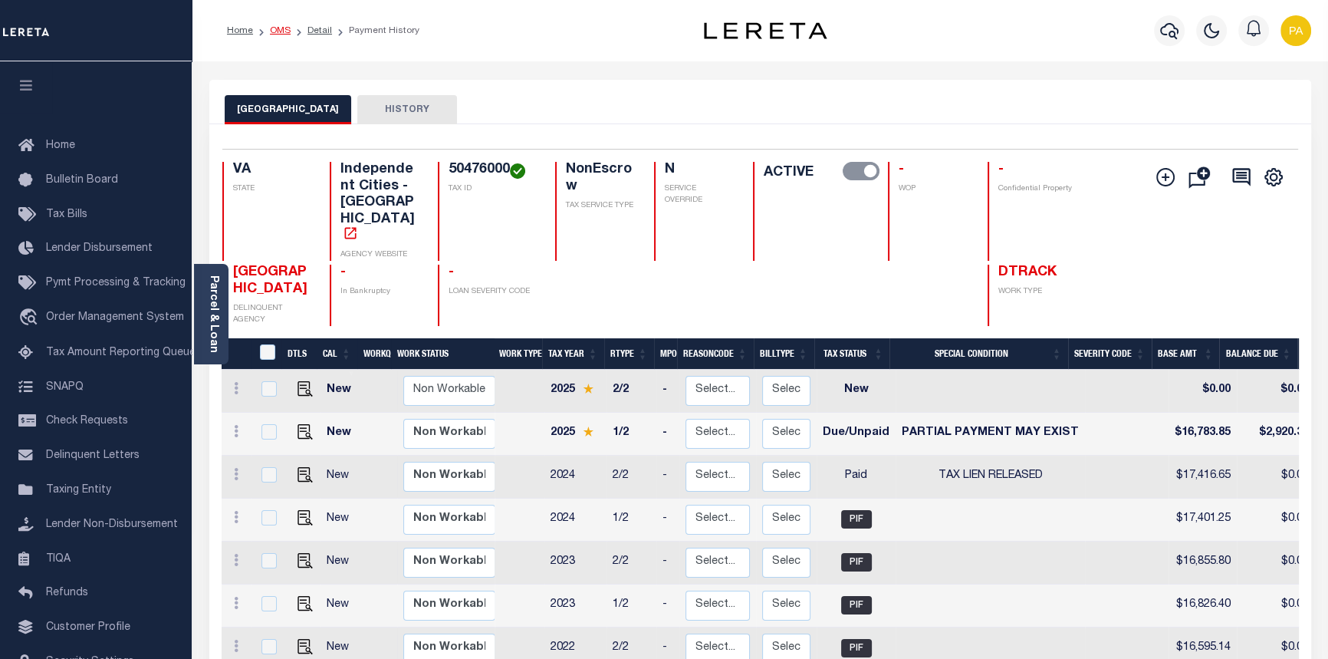
click at [274, 29] on link "OMS" at bounding box center [280, 30] width 21 height 9
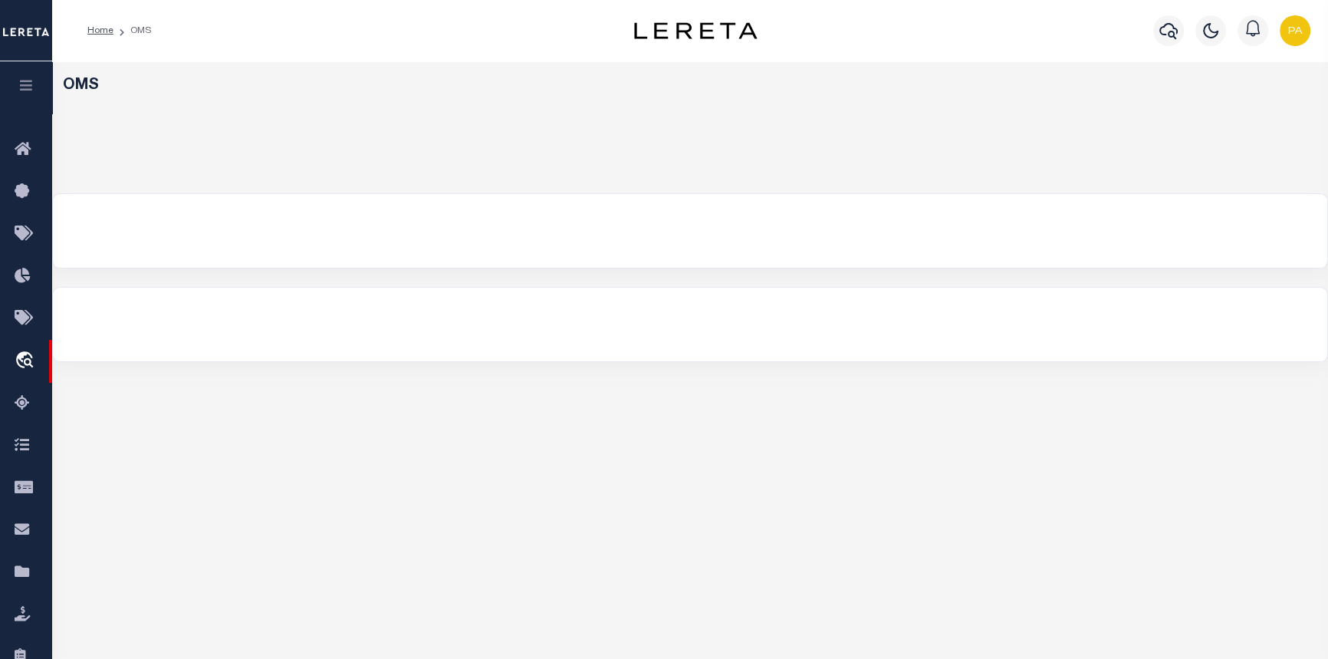
select select "200"
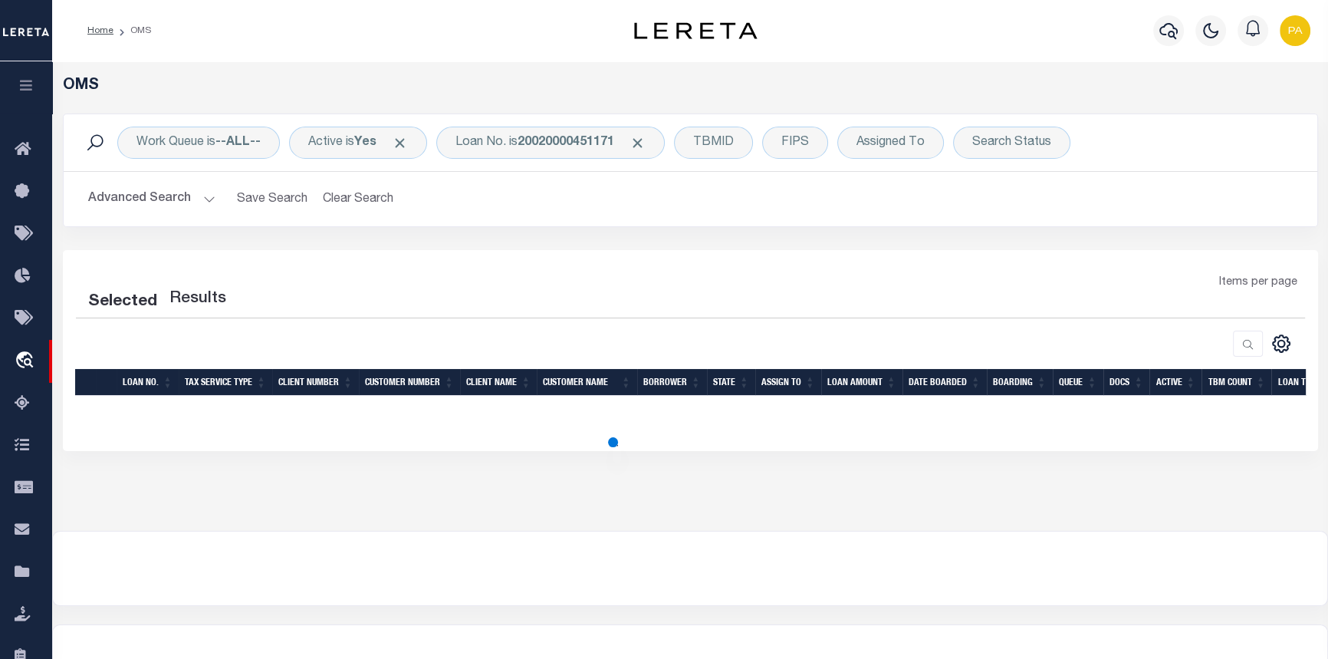
select select "200"
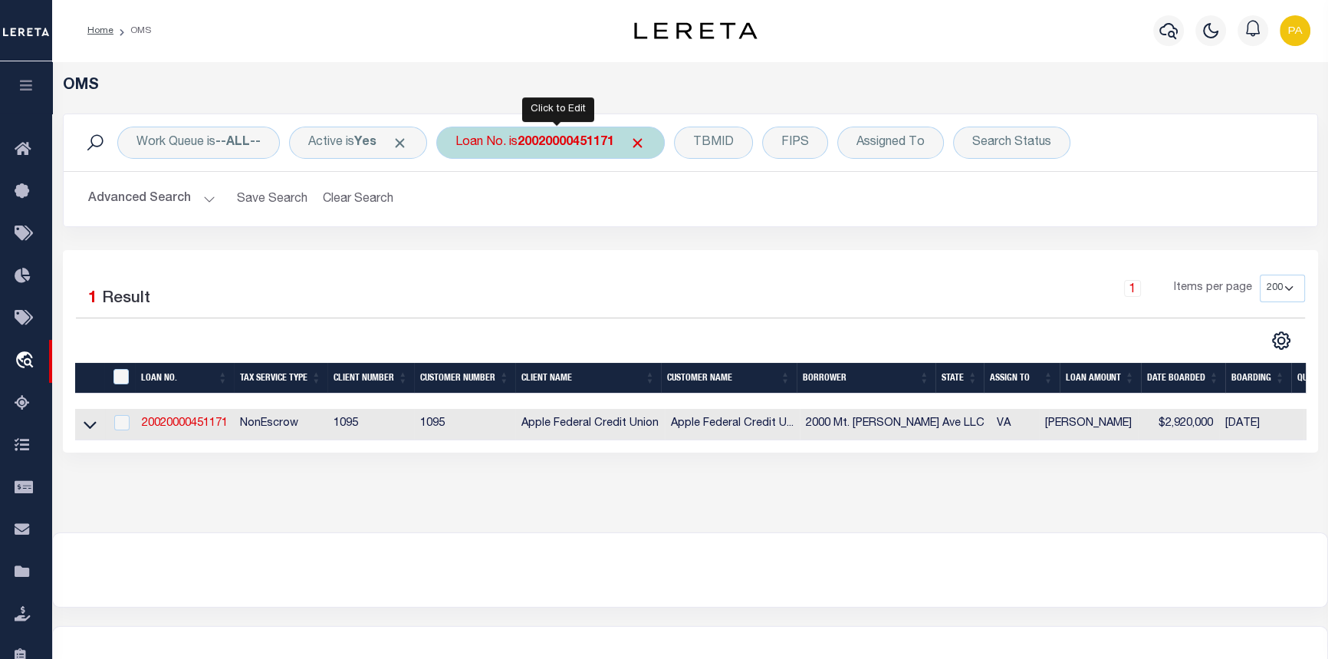
drag, startPoint x: 560, startPoint y: 144, endPoint x: 561, endPoint y: 158, distance: 13.9
click at [560, 144] on b "20020000451171" at bounding box center [566, 143] width 97 height 12
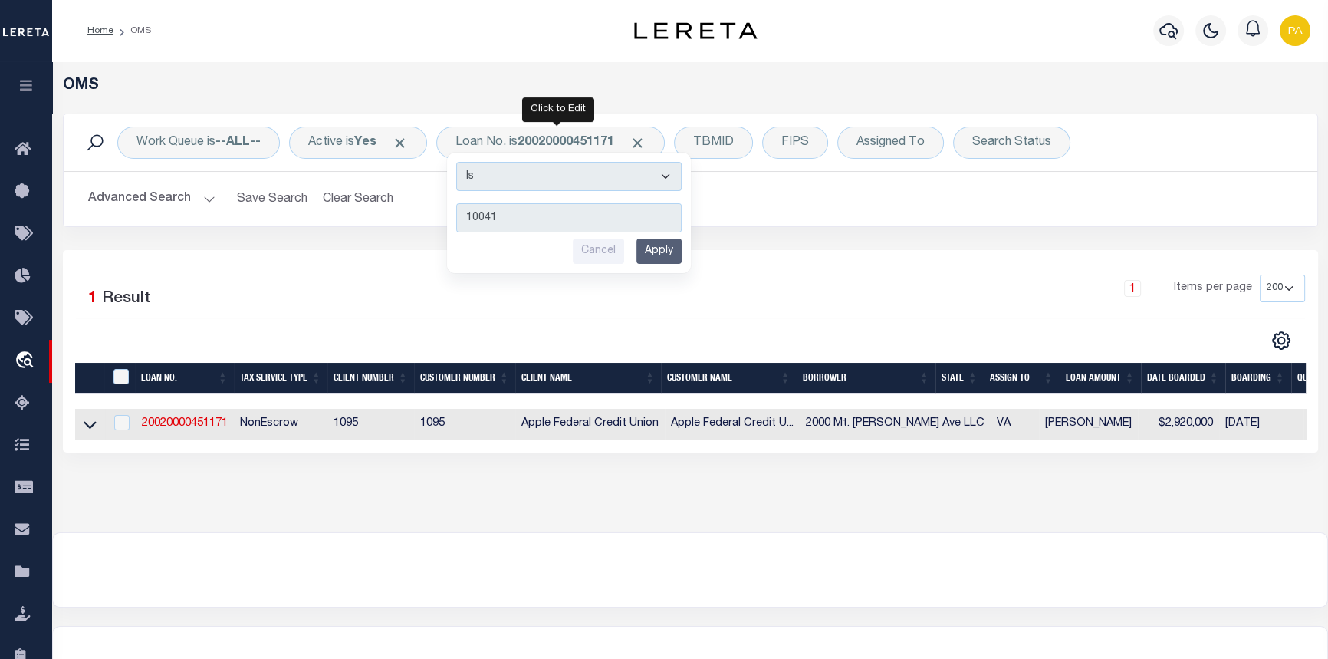
type input "100418"
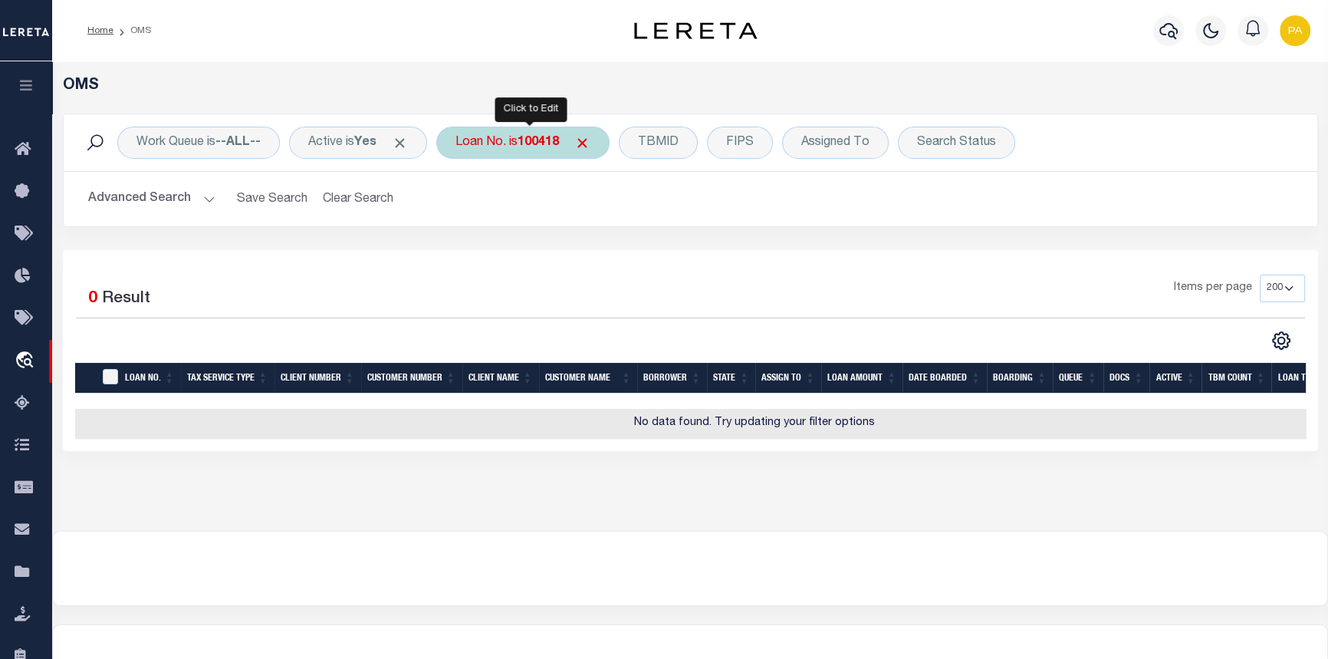
click at [536, 143] on b "100418" at bounding box center [538, 143] width 41 height 12
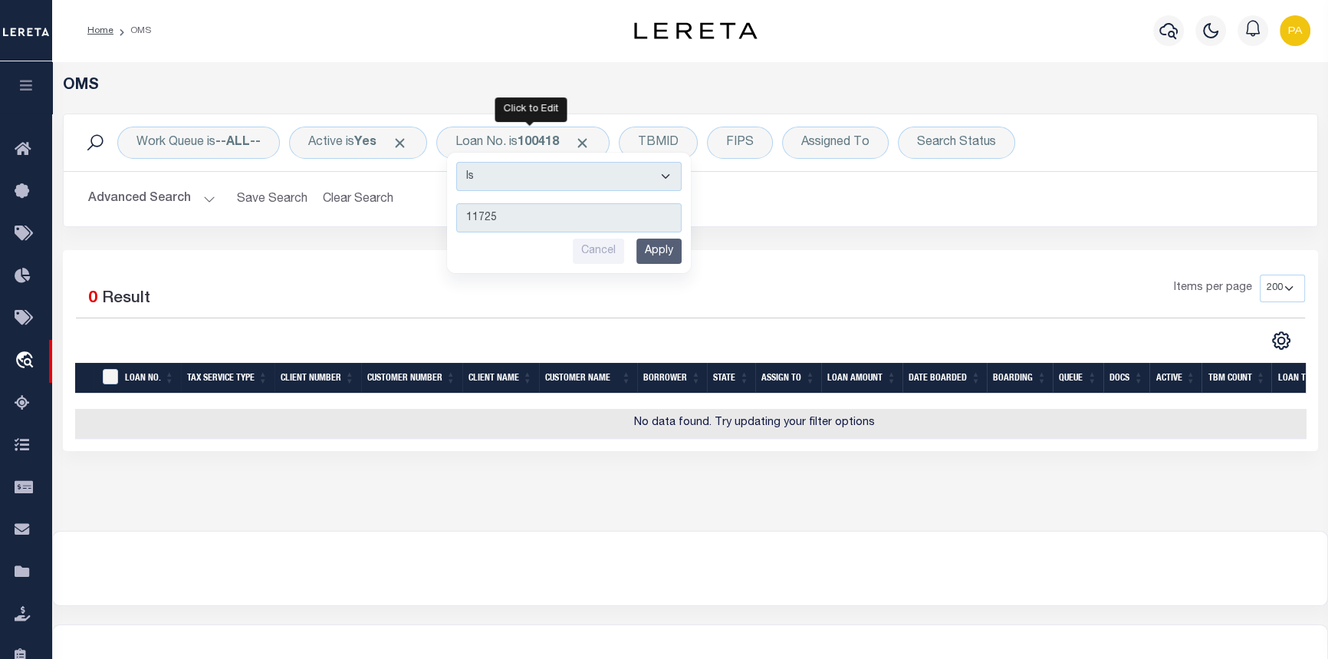
type input "117259"
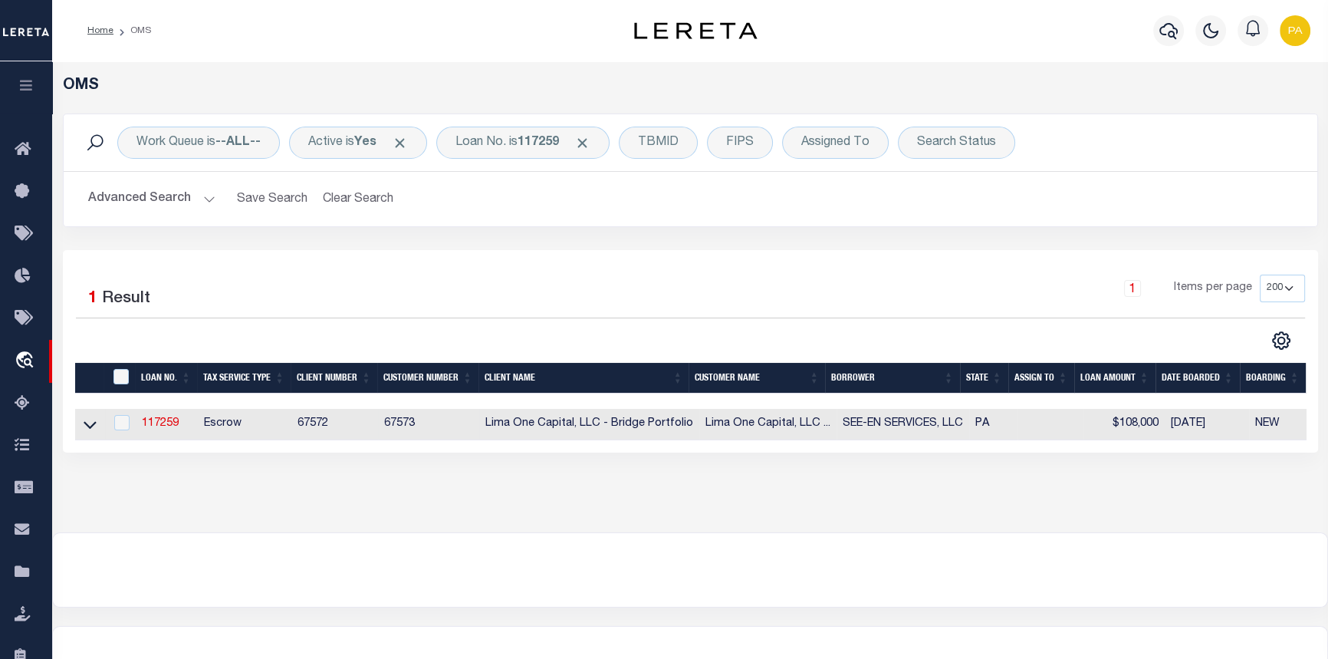
click at [183, 420] on td "117259" at bounding box center [167, 424] width 62 height 31
checkbox input "true"
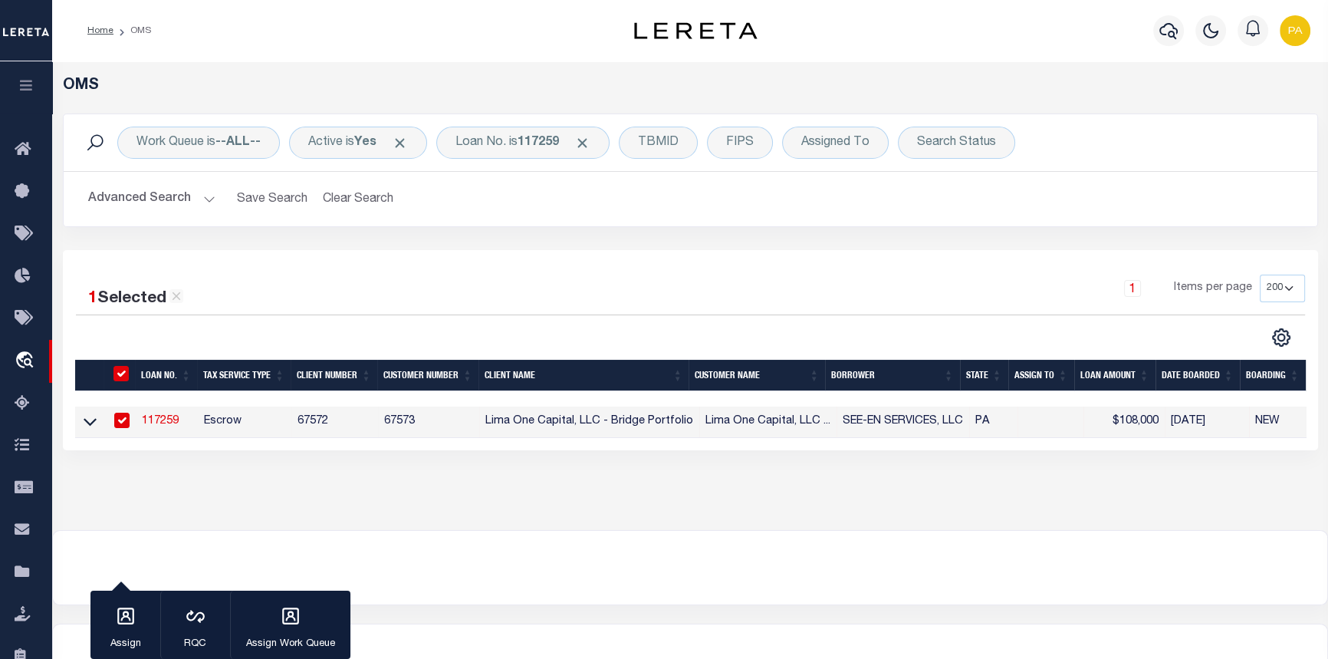
click at [161, 423] on link "117259" at bounding box center [160, 421] width 37 height 11
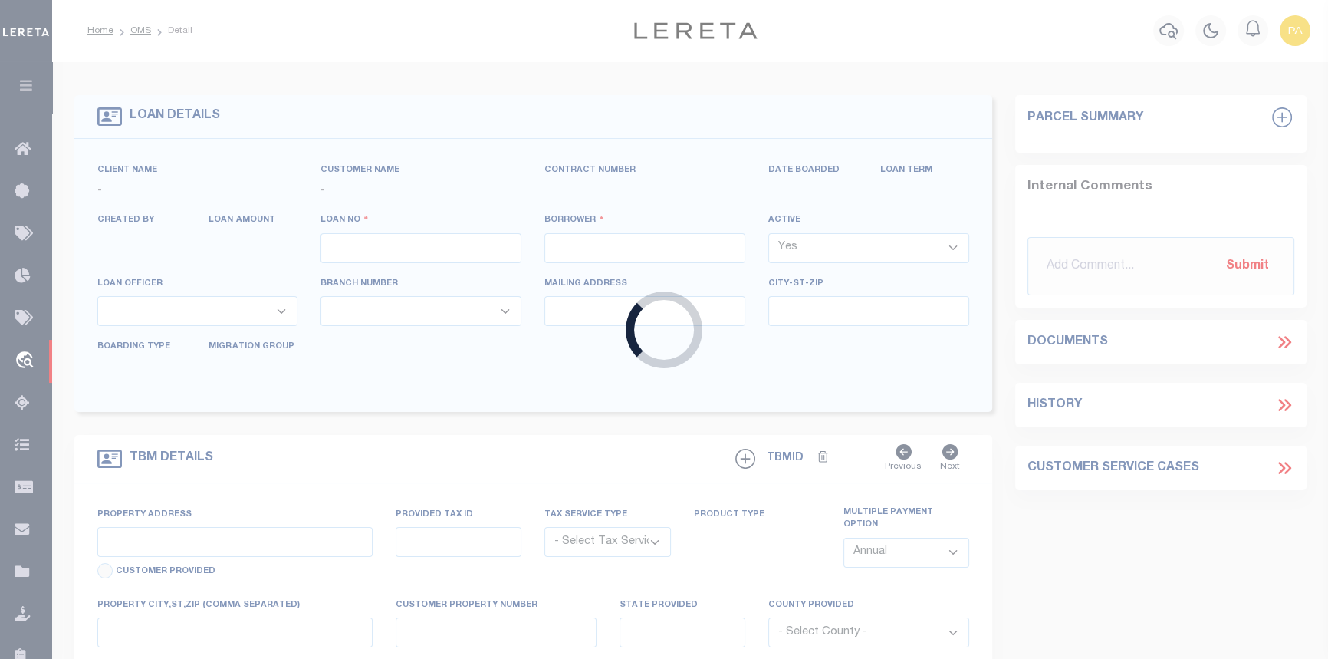
type input "117259"
type input "SEE-EN SERVICES, LLC"
select select
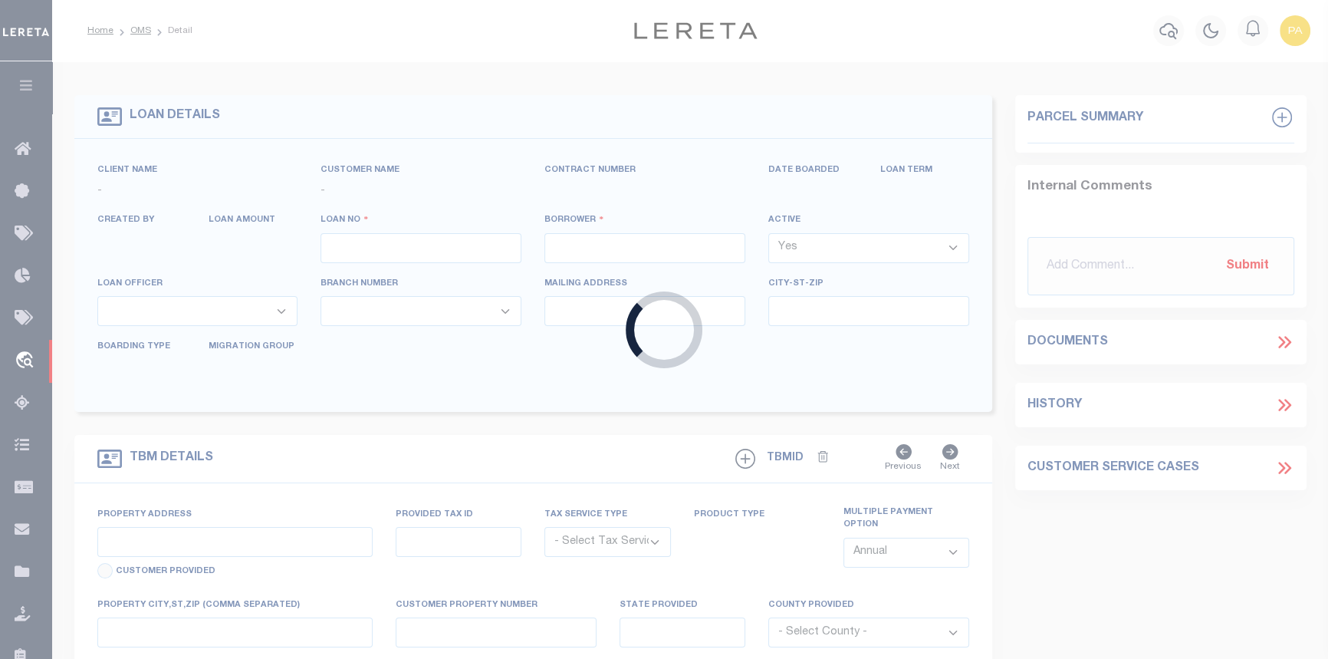
select select
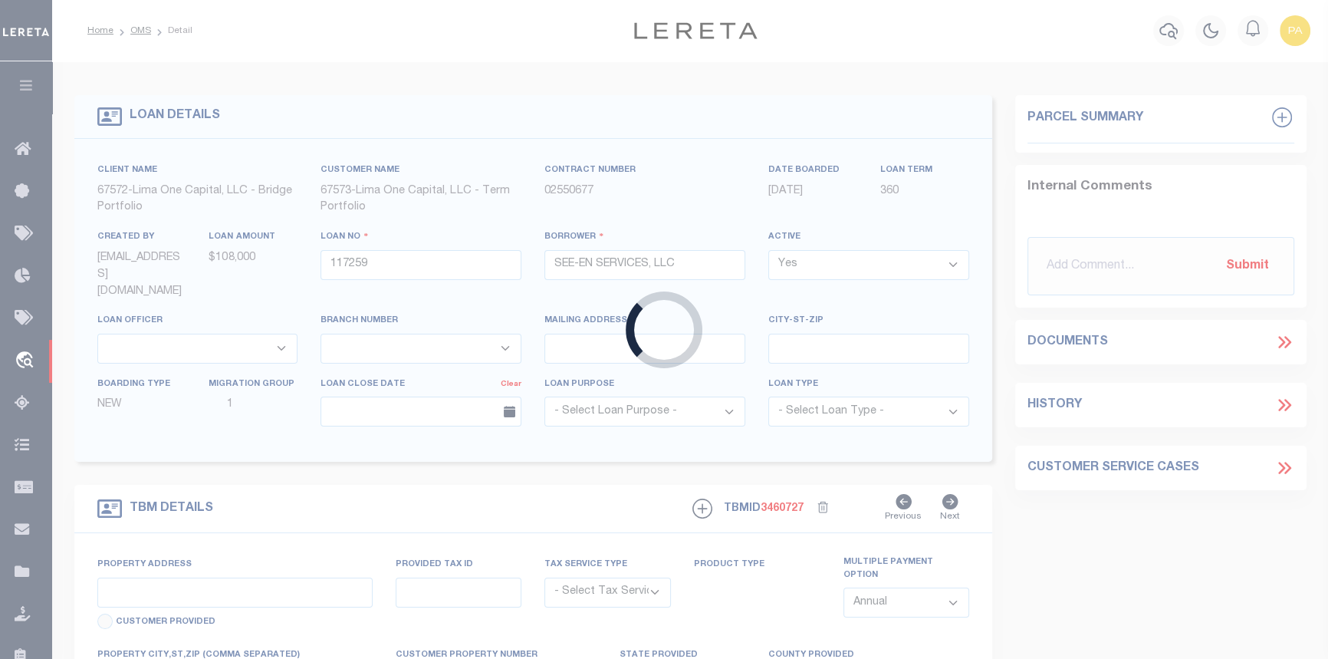
type input "[STREET_ADDRESS][PERSON_NAME]"
radio input "true"
select select "Escrow"
select select
type input "[GEOGRAPHIC_DATA] 17070"
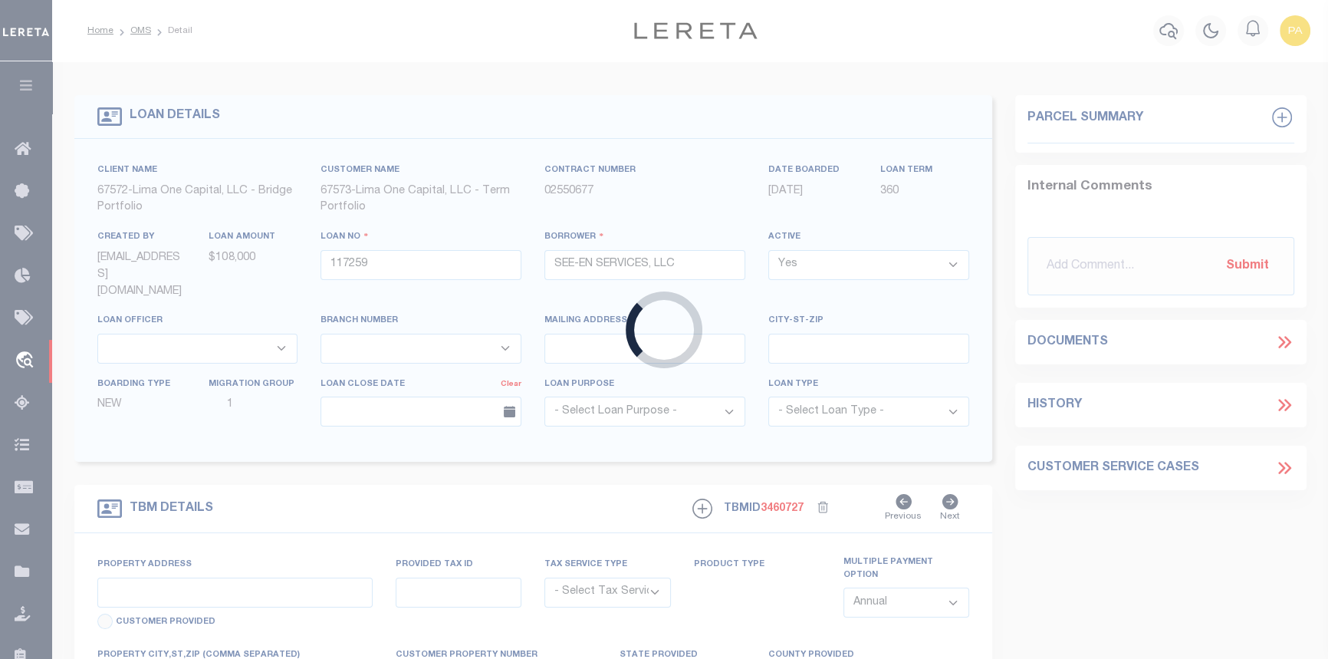
type input "117259-1"
type input "PA"
type textarea "COLLECTOR: ENTITY: PARCEL: 2"
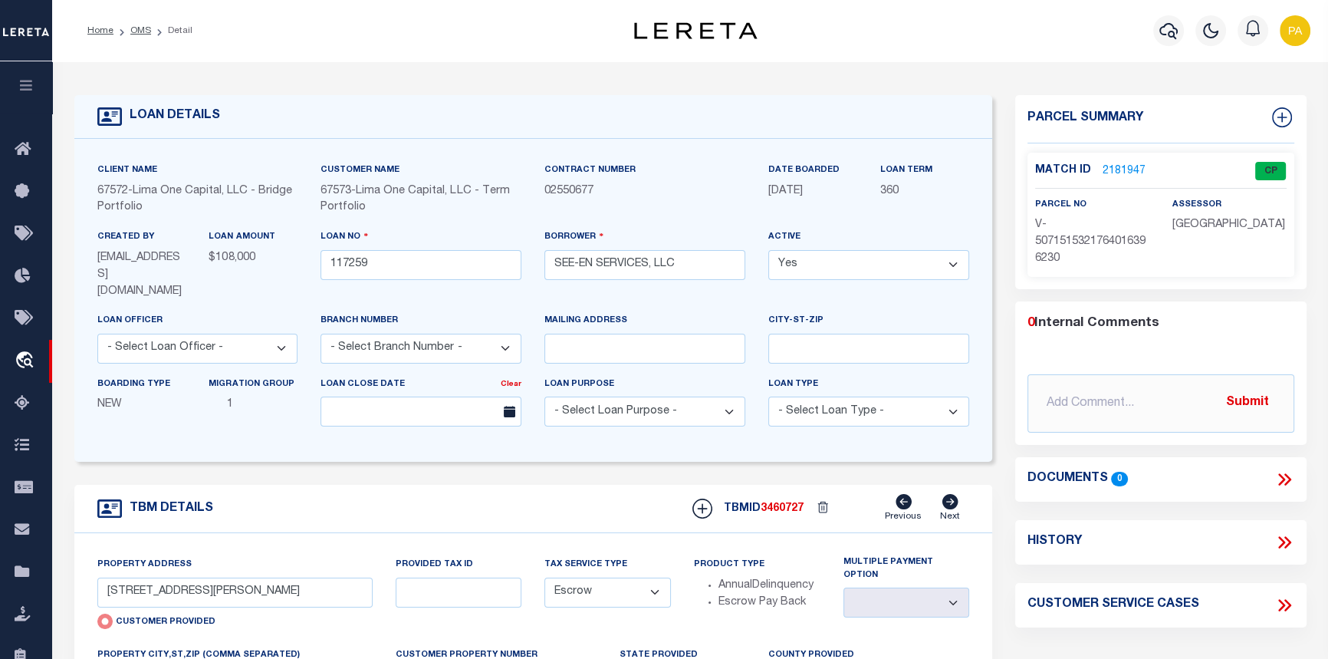
click at [1123, 173] on link "2181947" at bounding box center [1124, 171] width 43 height 16
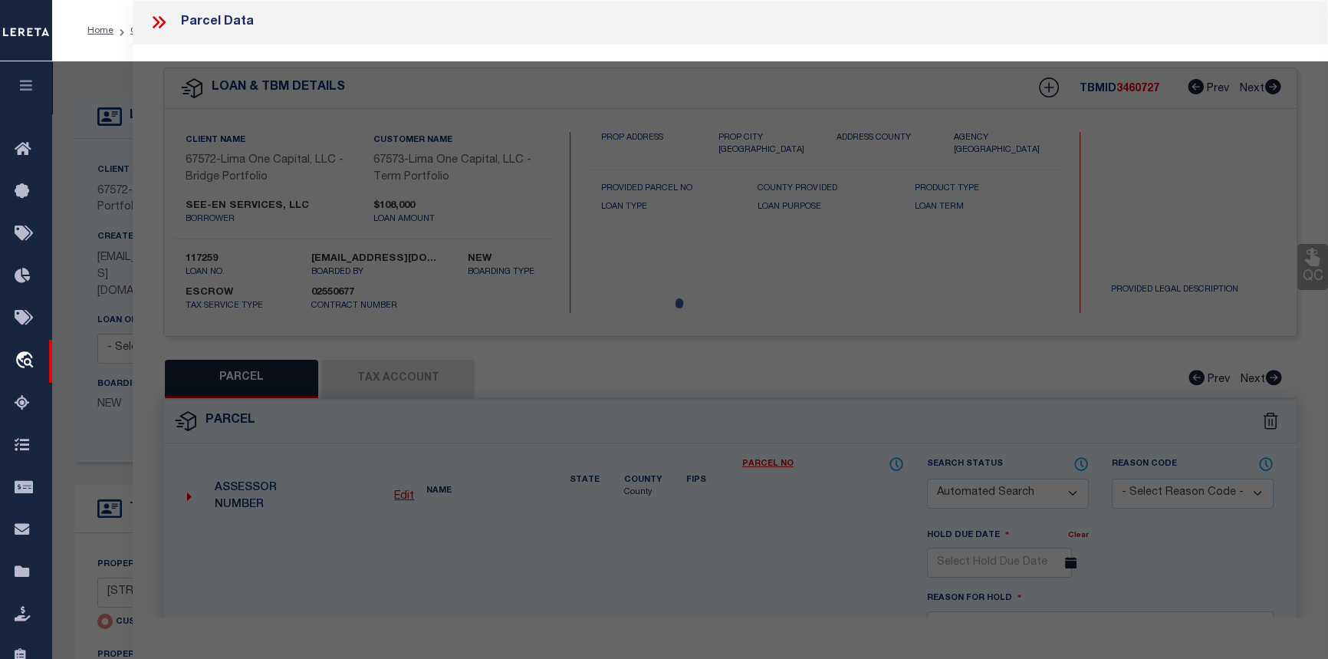
checkbox input "false"
select select "CP"
type input "32 UMBERTO AVENUE"
checkbox input "false"
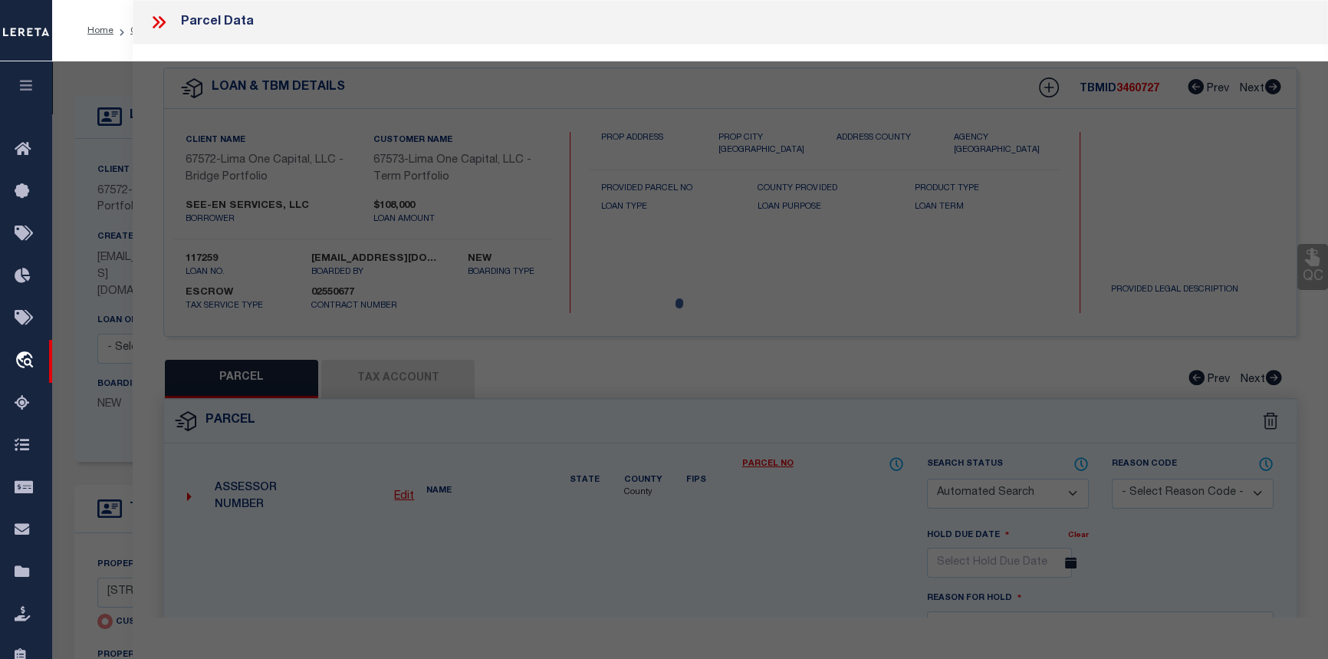
type input "NEW CUMBERLAND PA 17070"
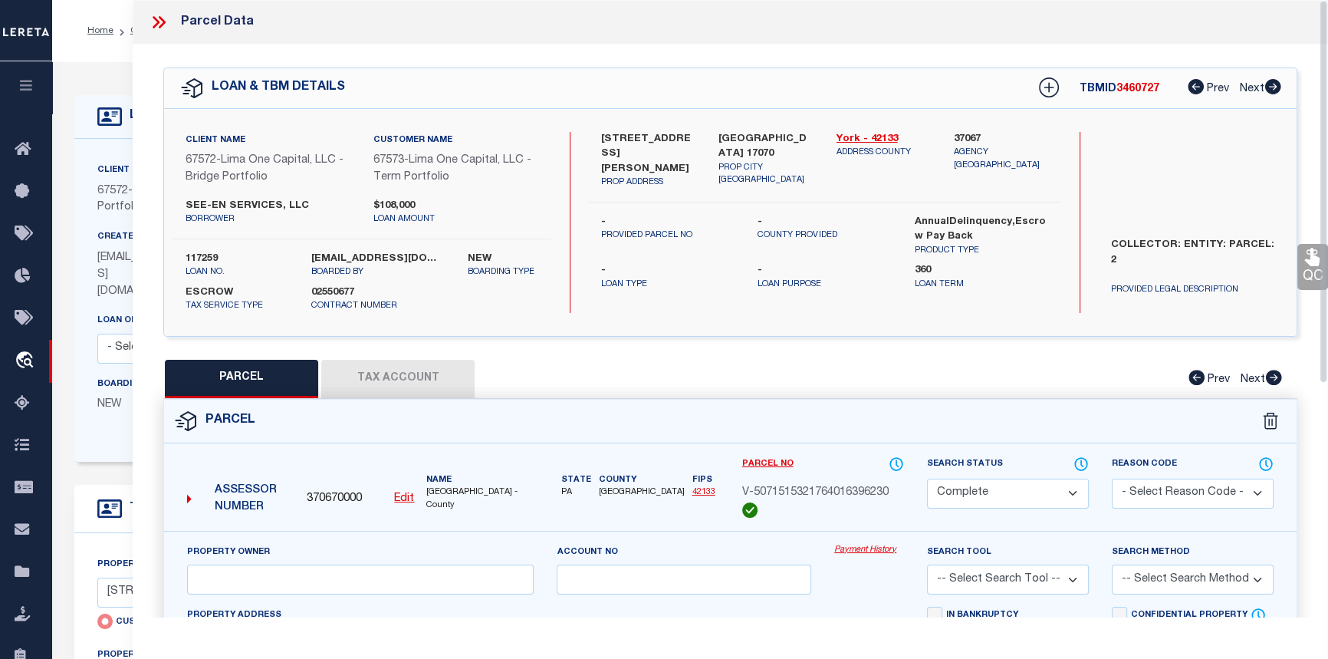
click at [859, 546] on link "Payment History" at bounding box center [869, 550] width 70 height 13
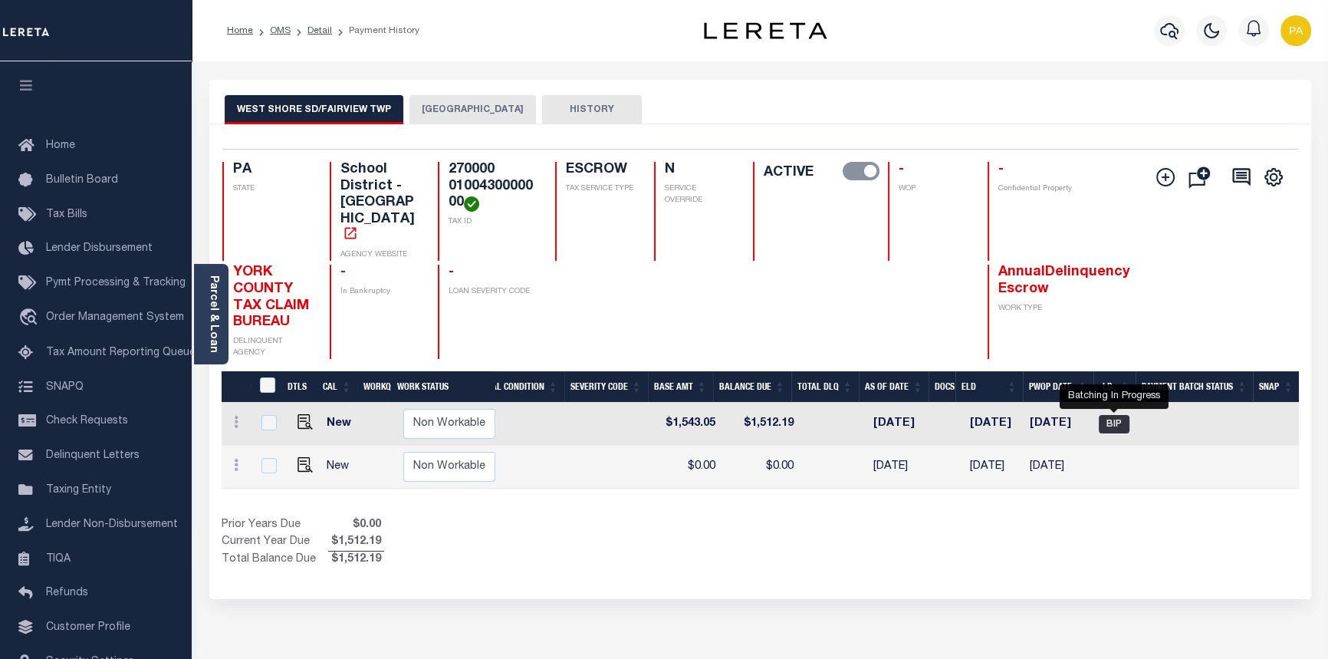
click at [1113, 415] on span "BIP" at bounding box center [1114, 424] width 31 height 18
checkbox input "true"
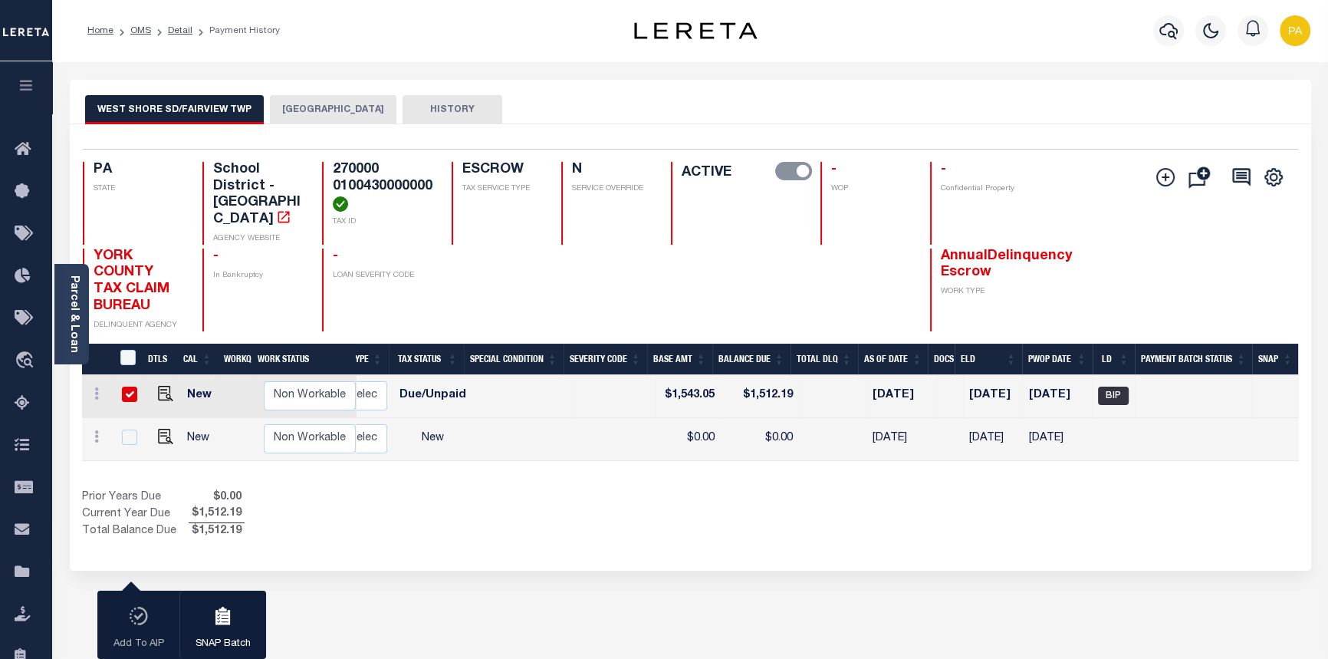
scroll to position [0, 284]
click at [177, 27] on li "Detail" at bounding box center [171, 31] width 41 height 14
click at [178, 30] on link "Detail" at bounding box center [180, 30] width 25 height 9
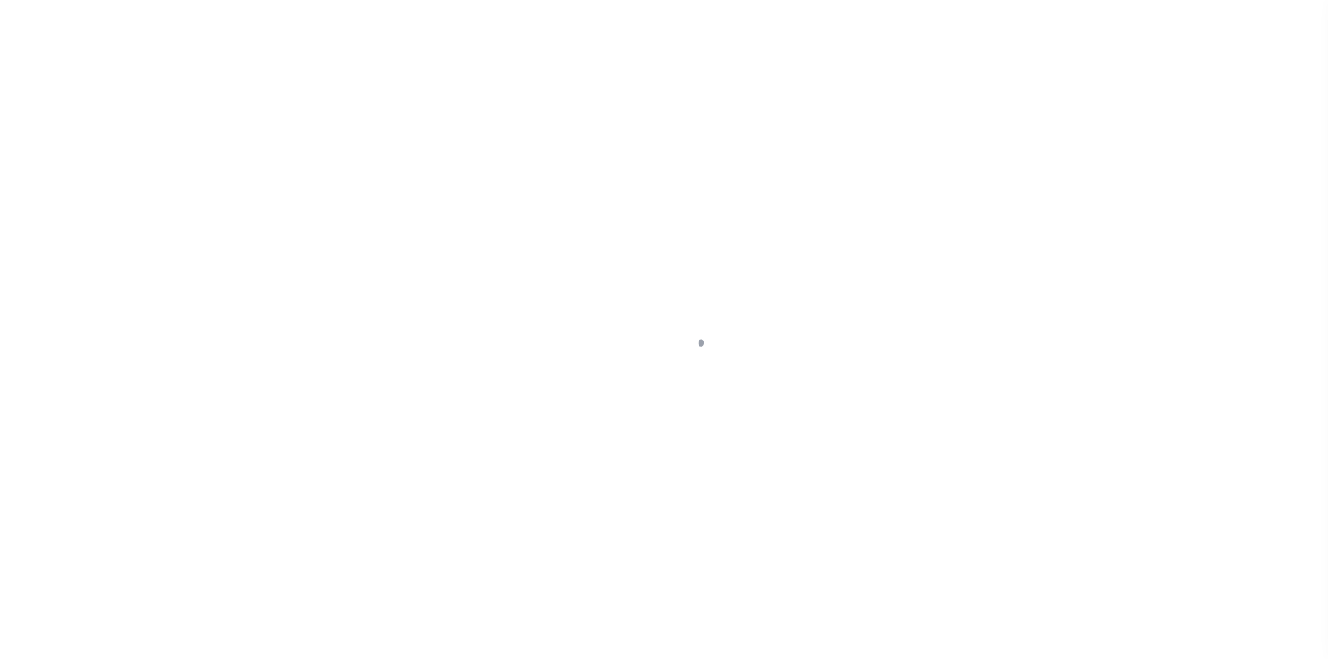
type input "[STREET_ADDRESS][PERSON_NAME]"
radio input "true"
select select "Escrow"
select select
type input "[GEOGRAPHIC_DATA] 17070"
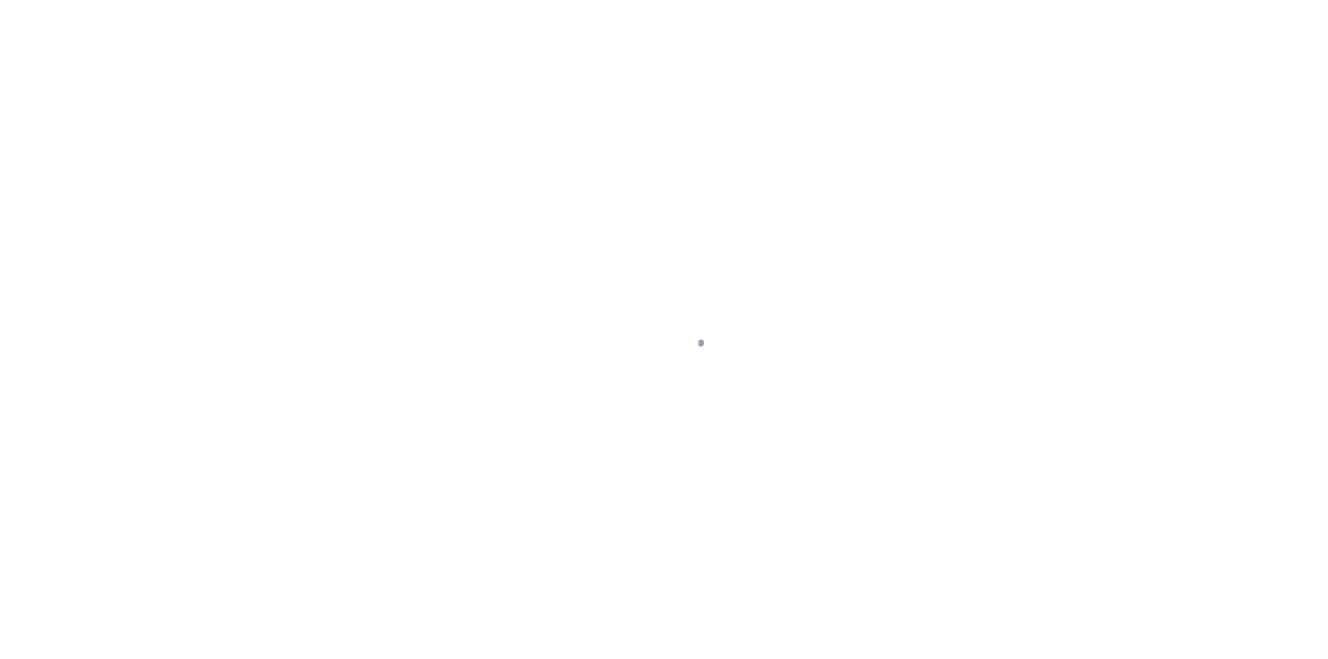
type input "117259-1"
type input "PA"
type textarea "COLLECTOR: ENTITY: PARCEL: 2"
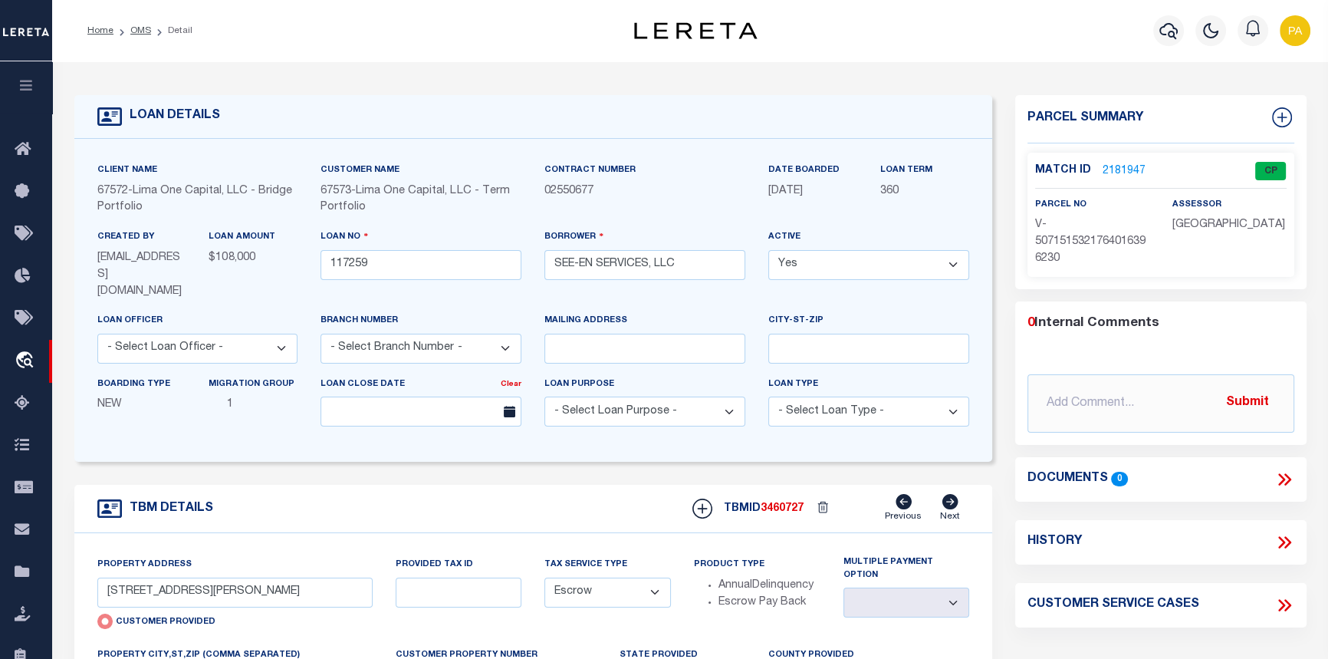
click at [1115, 169] on link "2181947" at bounding box center [1124, 171] width 43 height 16
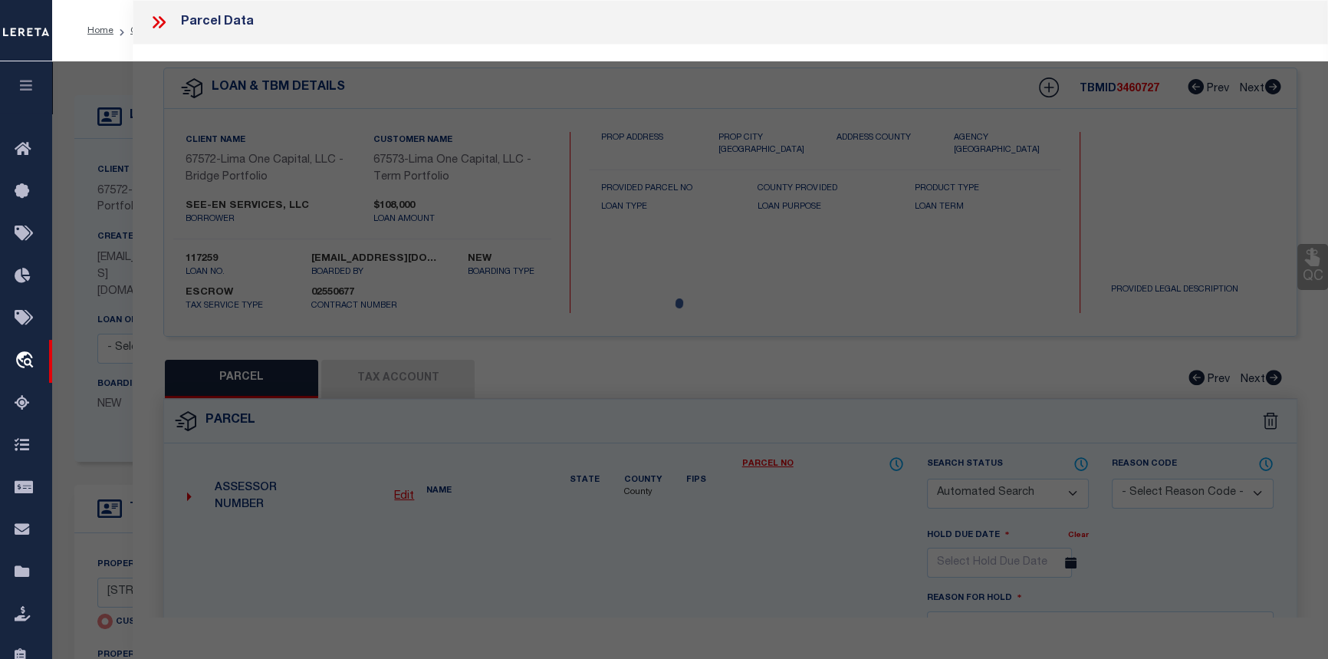
checkbox input "false"
select select "CP"
type input "32 UMBERTO AVENUE"
checkbox input "false"
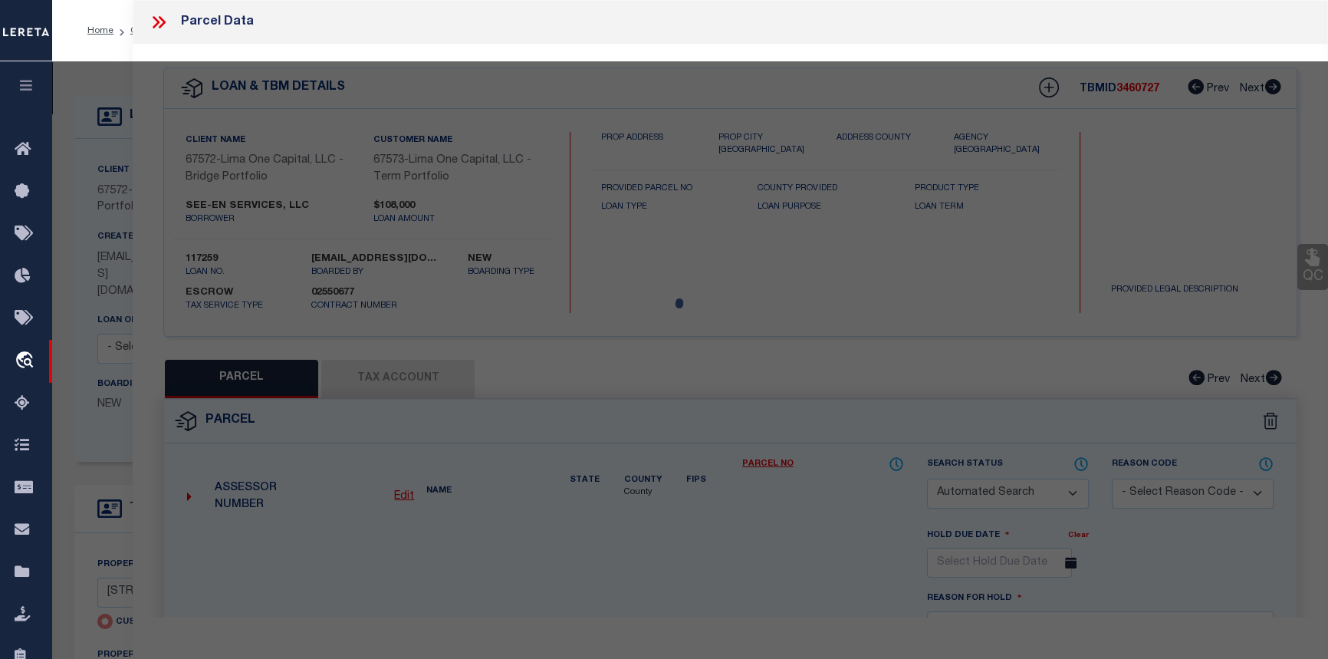
type input "NEW CUMBERLAND PA 17070"
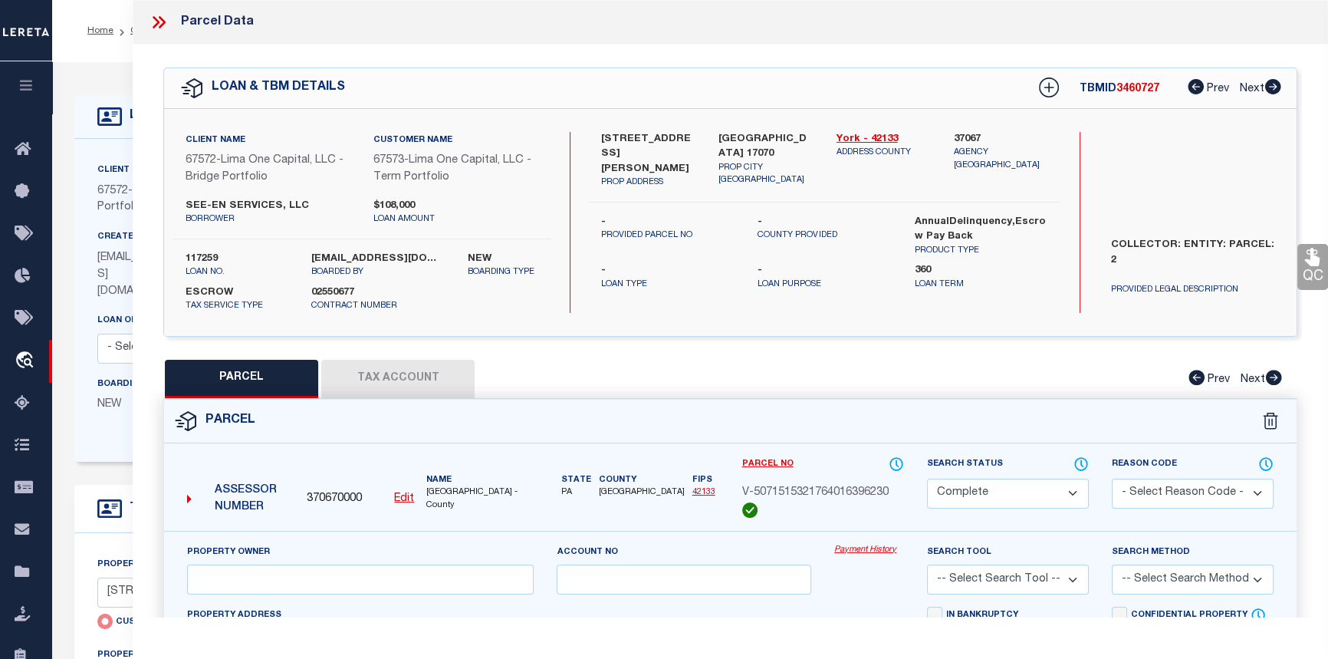
click at [867, 552] on link "Payment History" at bounding box center [869, 550] width 70 height 13
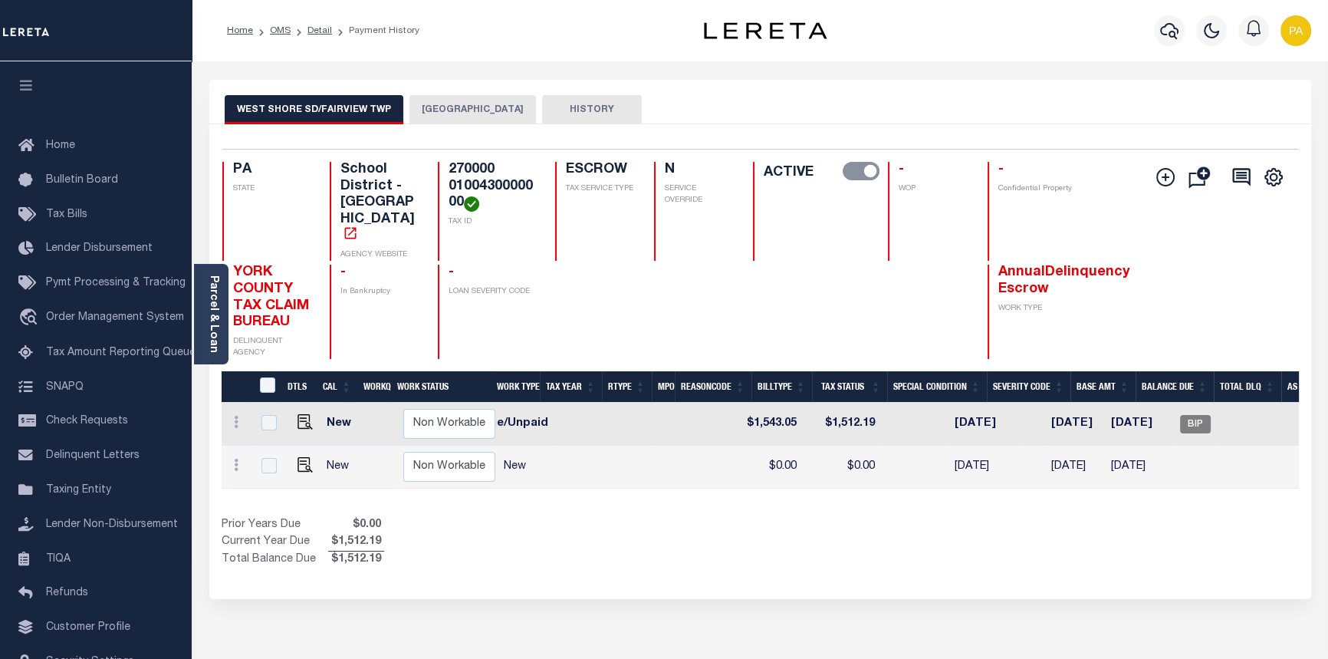
scroll to position [0, 423]
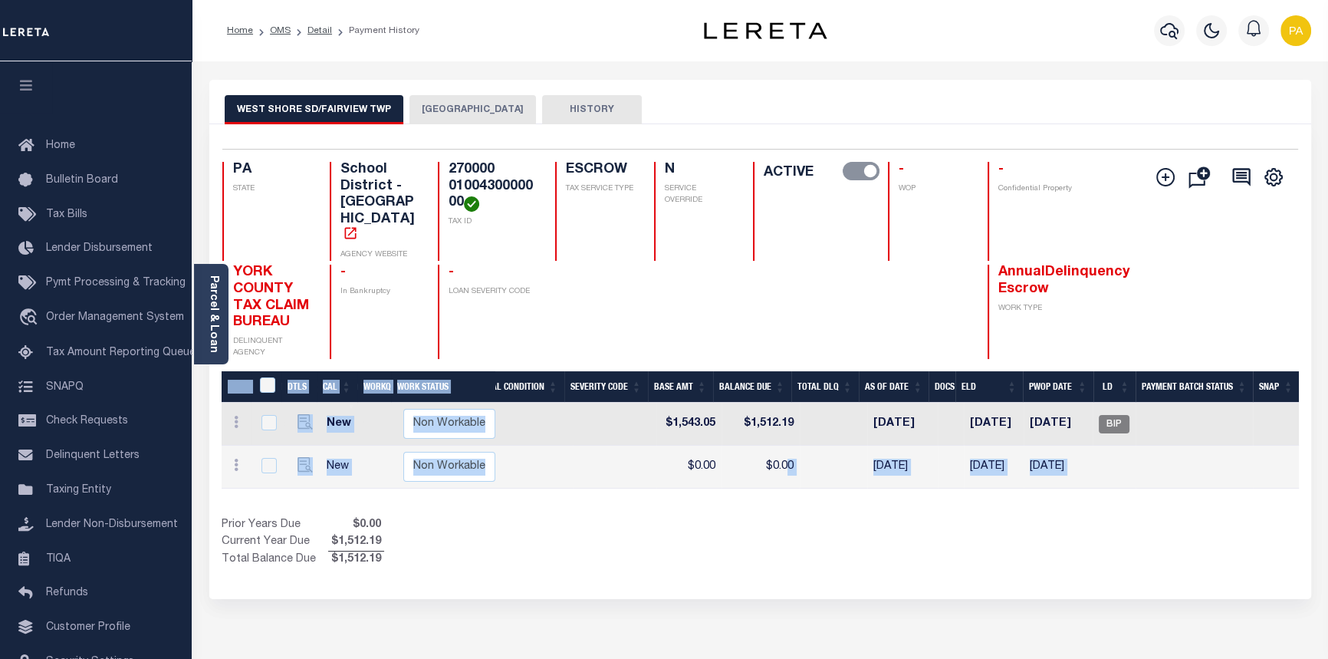
drag, startPoint x: 776, startPoint y: 456, endPoint x: 261, endPoint y: 482, distance: 516.1
click at [261, 482] on div "DTLS CAL WorkQ Work Status Work Type Tax Year RType MPO ReasonCode BillType Tax…" at bounding box center [761, 469] width 1078 height 197
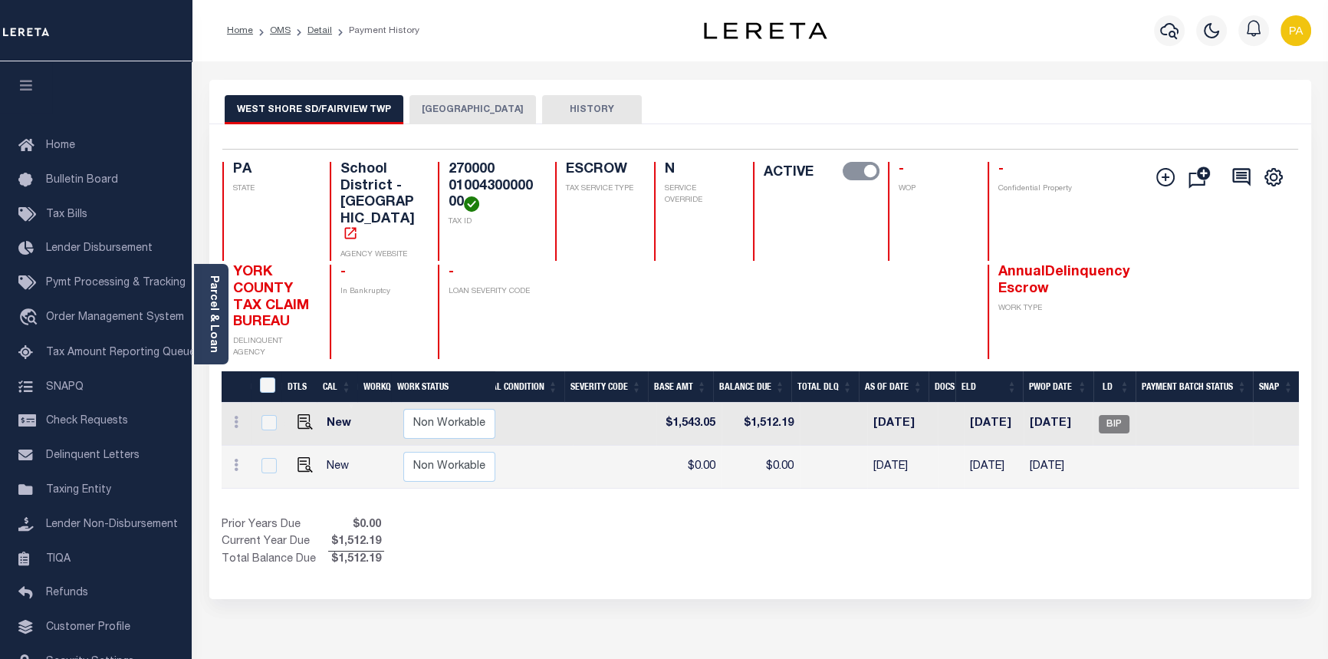
click at [564, 474] on div "DTLS CAL WorkQ Work Status Work Type Tax Year RType MPO ReasonCode BillType Tax…" at bounding box center [761, 469] width 1078 height 197
click at [1122, 415] on span "BIP" at bounding box center [1114, 424] width 31 height 18
checkbox input "true"
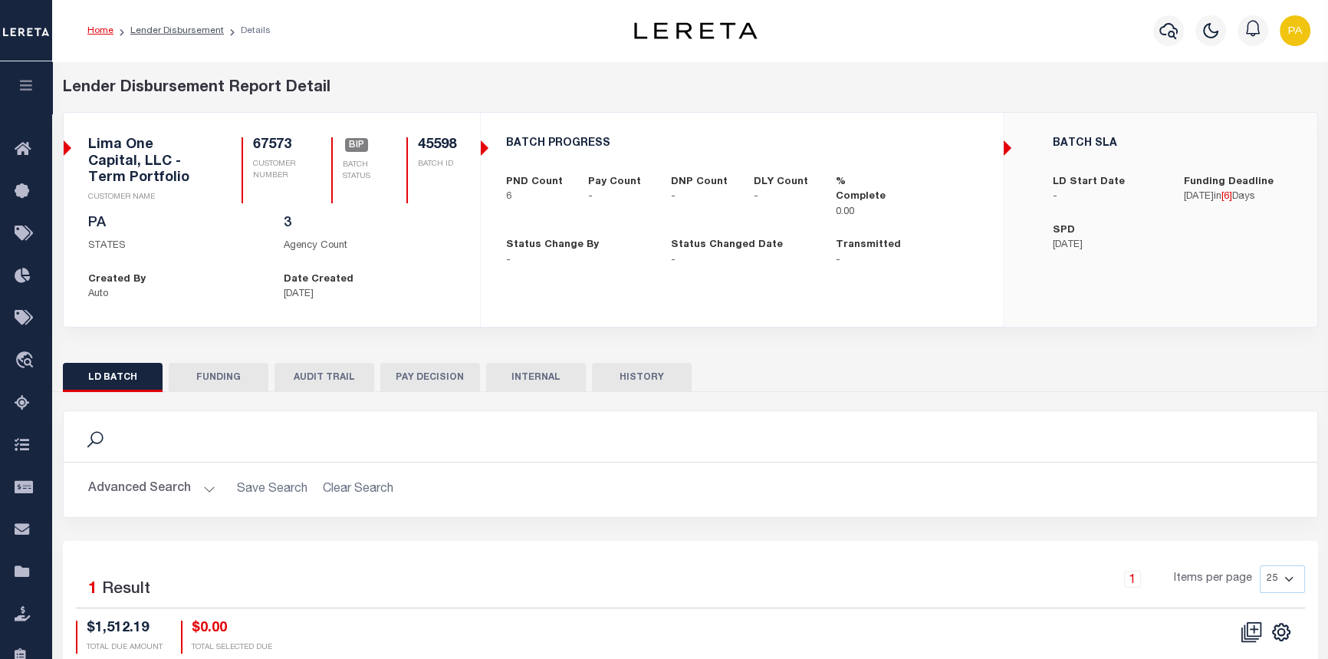
click at [215, 383] on button "FUNDING" at bounding box center [219, 377] width 100 height 29
select select "100"
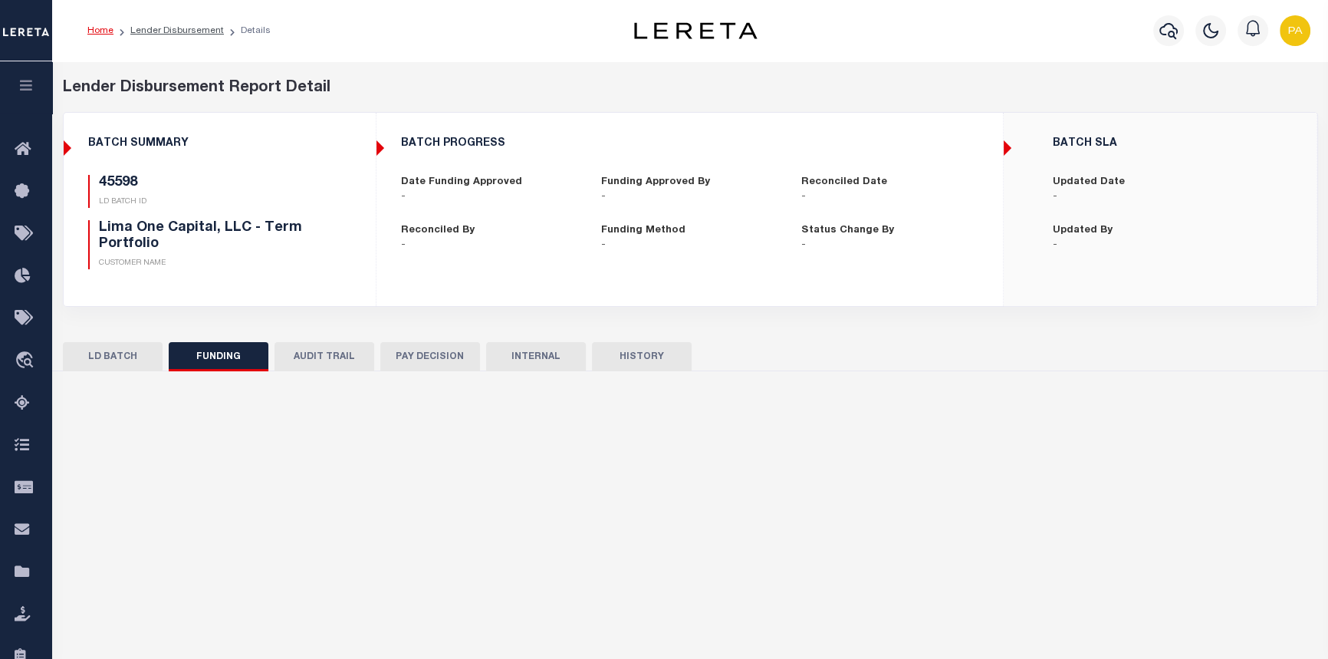
type input "$0"
type input "[DATE]"
select select "100"
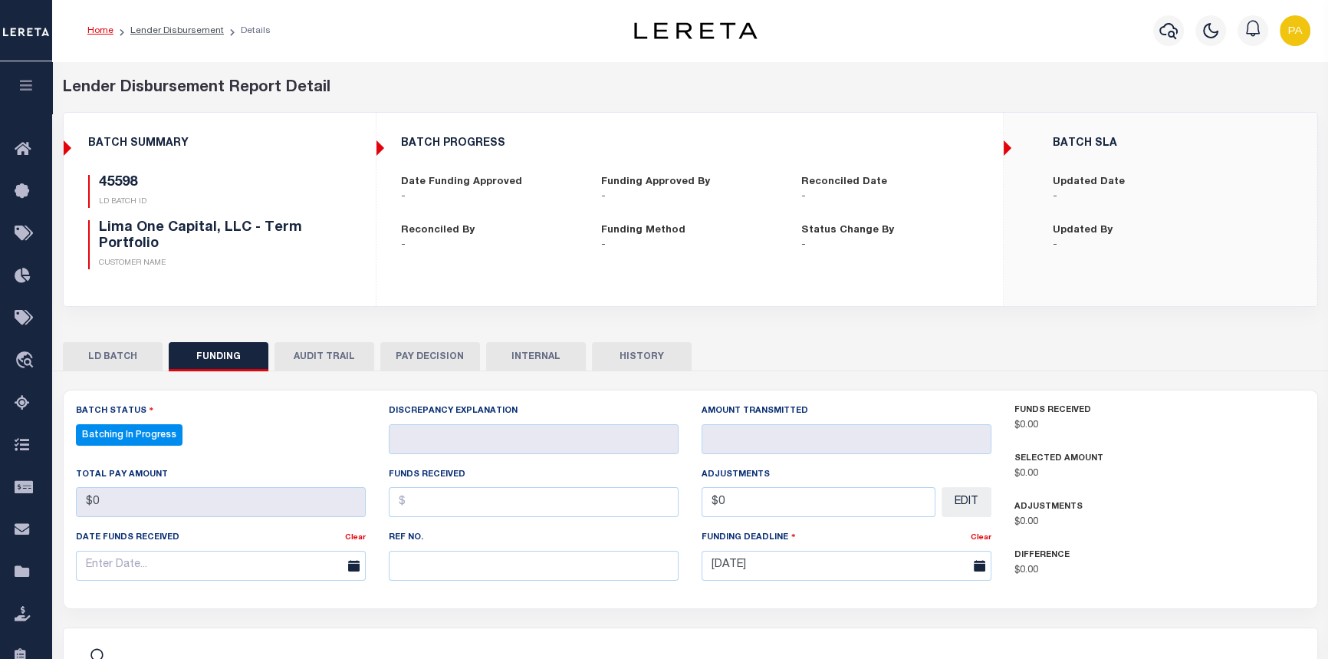
click at [93, 352] on button "LD BATCH" at bounding box center [113, 356] width 100 height 29
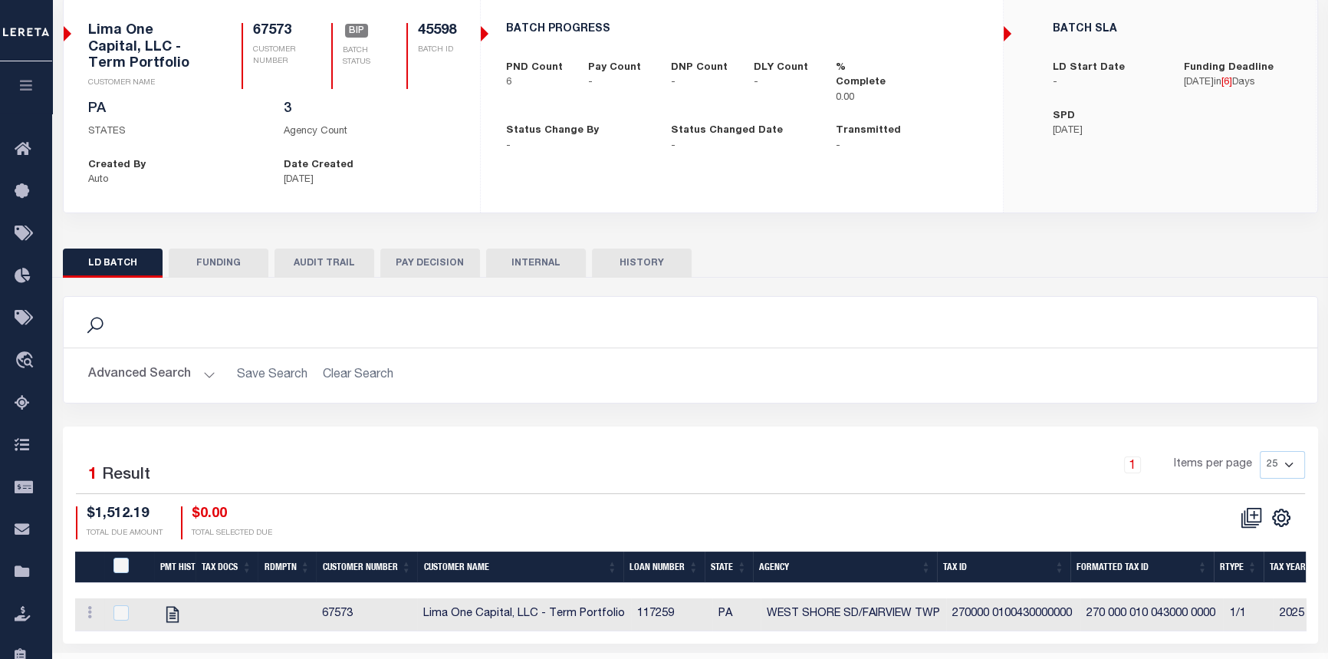
scroll to position [155, 0]
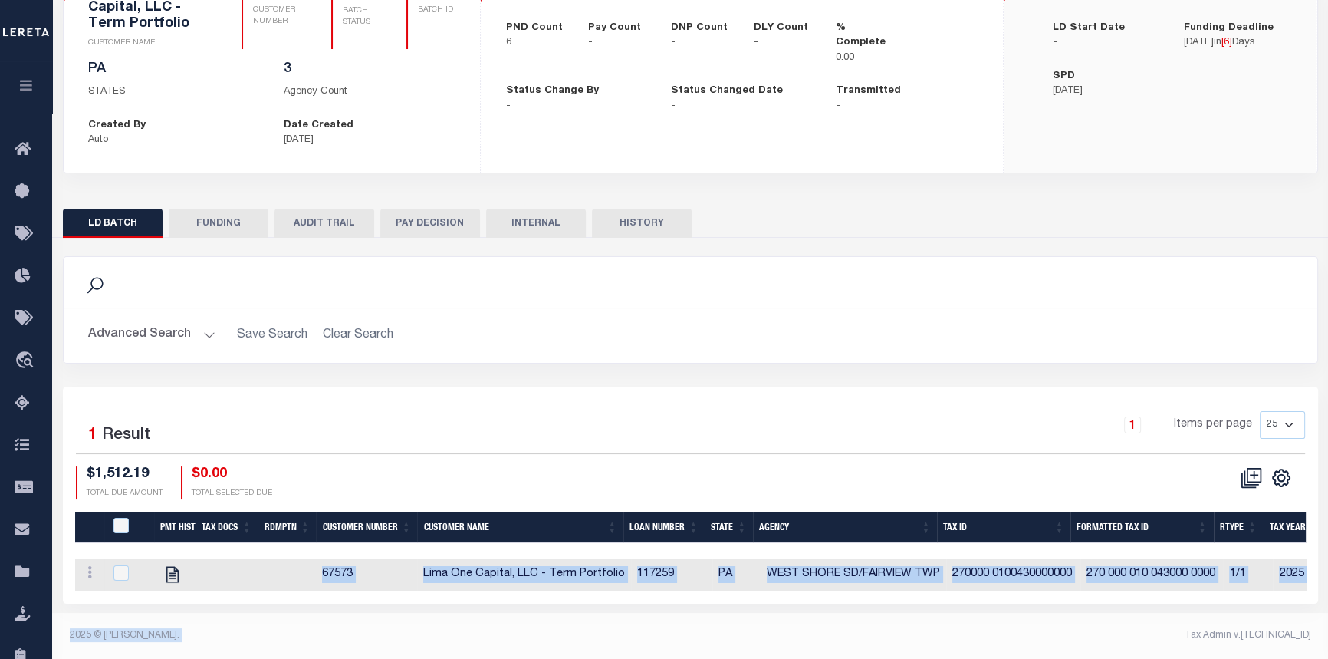
drag, startPoint x: 746, startPoint y: 601, endPoint x: 963, endPoint y: 614, distance: 217.4
click at [957, 614] on div "Lender Disbursement Reports Summary Clients / Customers Customers asc Customers…" at bounding box center [690, 278] width 1276 height 742
click at [708, 617] on footer "2025 © [PERSON_NAME]. Tax Admin v.[TECHNICAL_ID]" at bounding box center [690, 636] width 1276 height 46
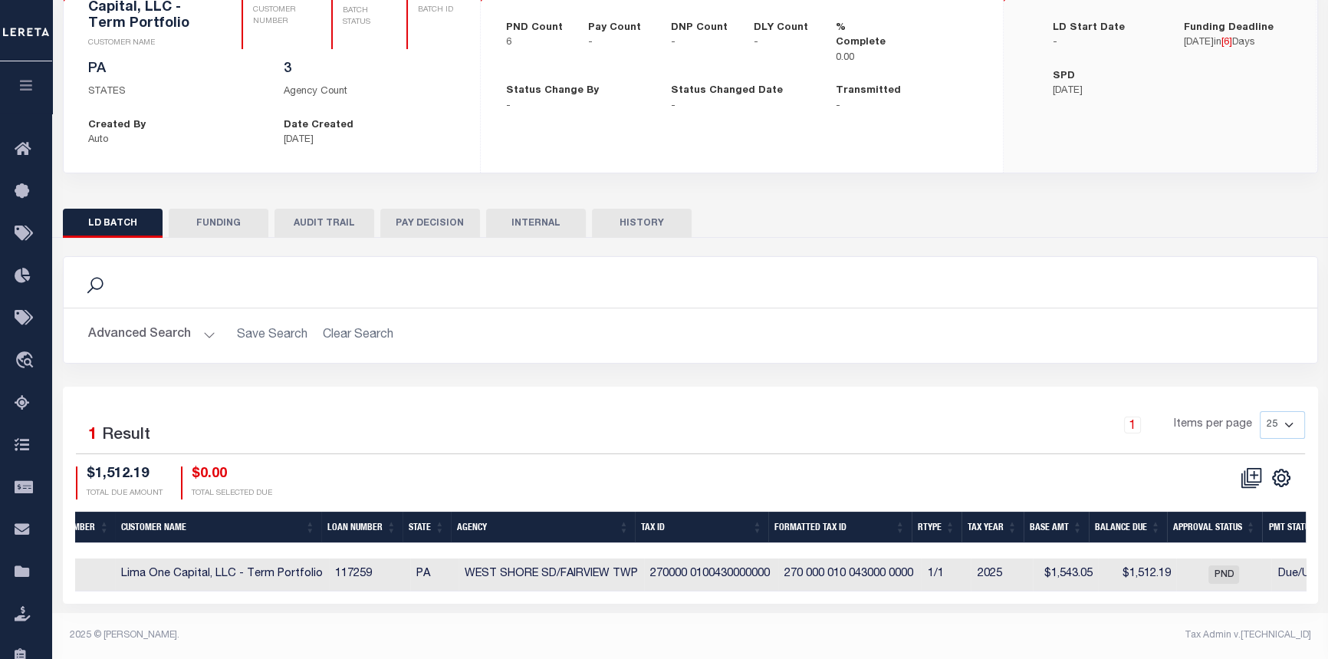
scroll to position [0, 347]
